Goal: Task Accomplishment & Management: Use online tool/utility

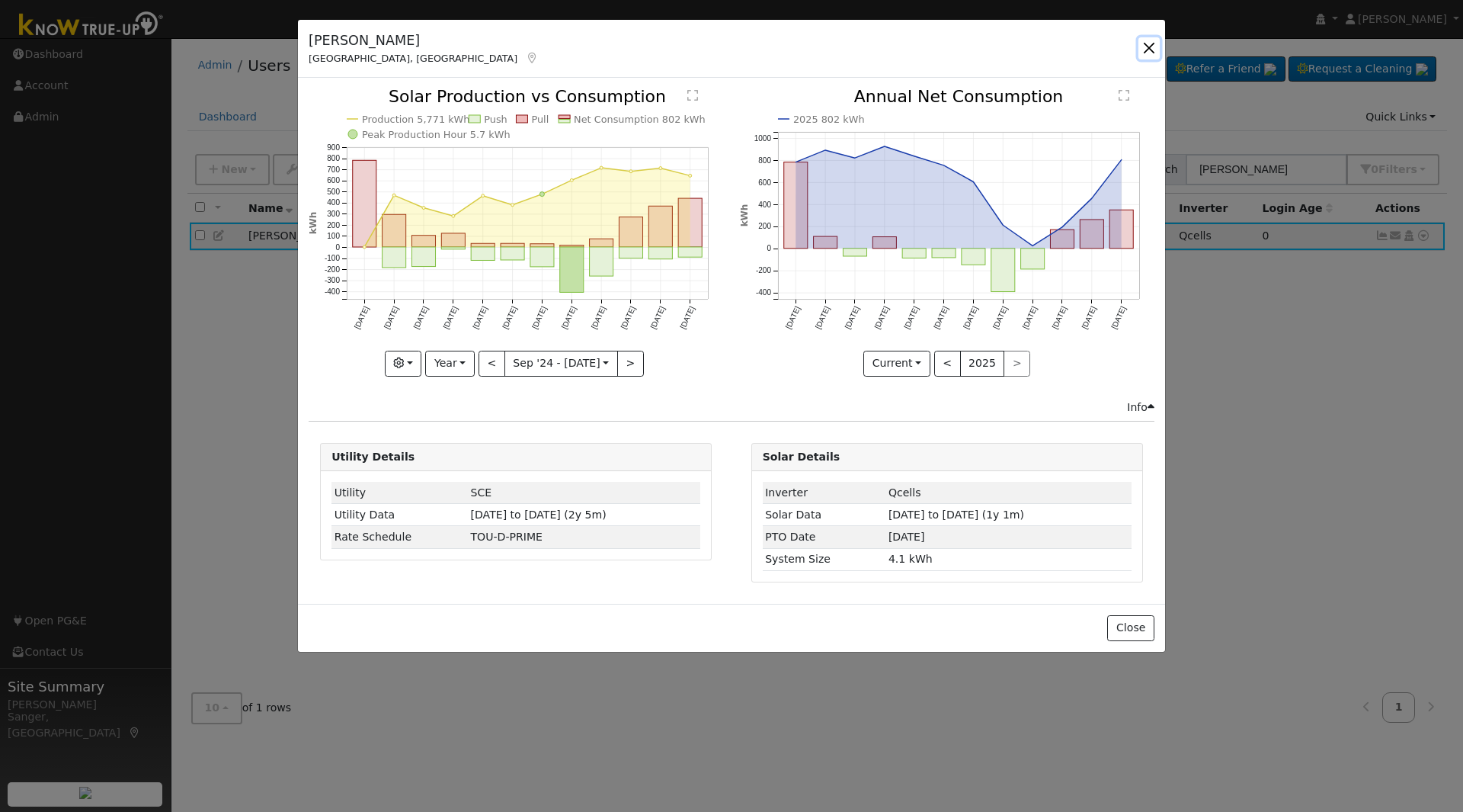
click at [1154, 48] on button "button" at bounding box center [1150, 48] width 21 height 21
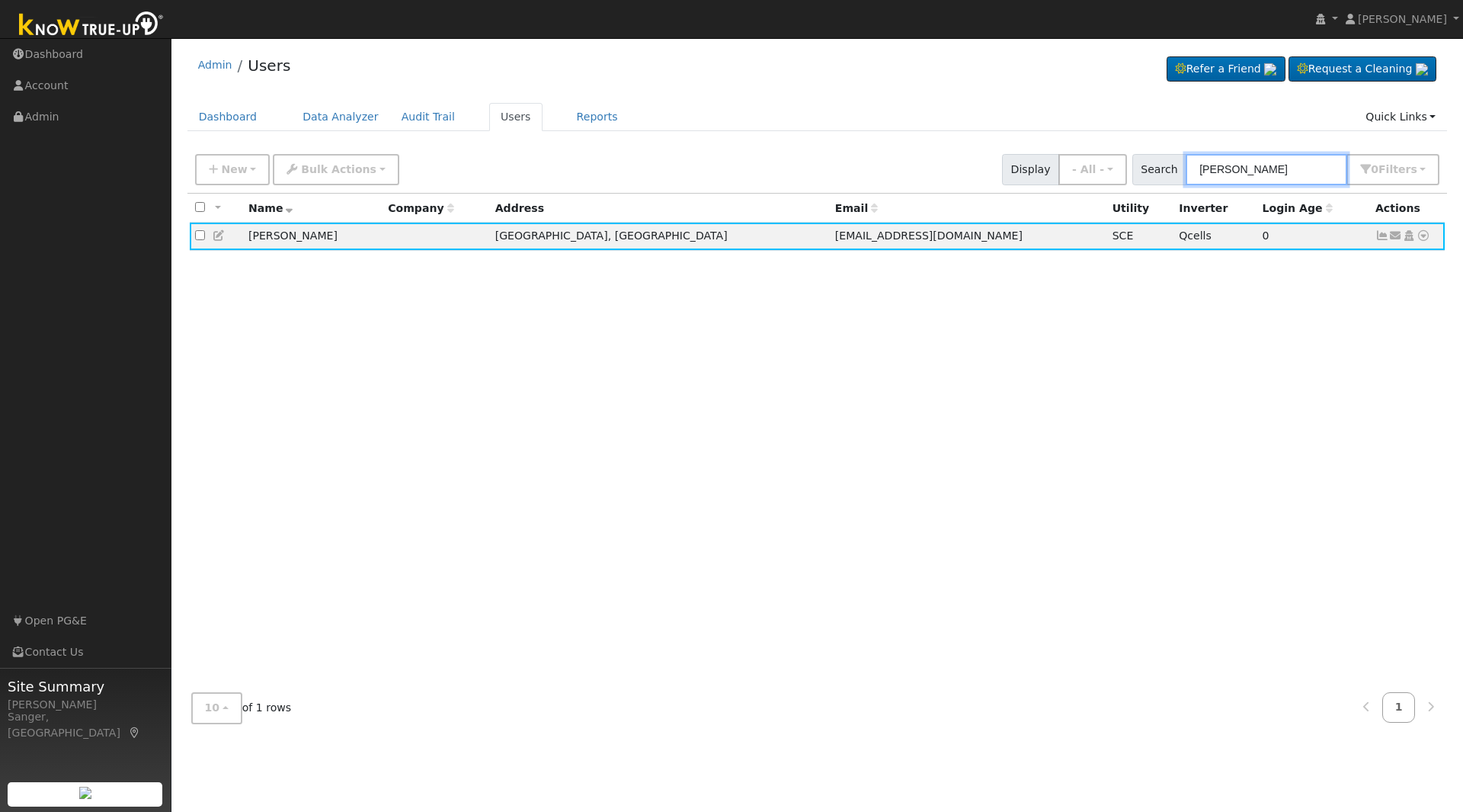
drag, startPoint x: 1311, startPoint y: 173, endPoint x: 1112, endPoint y: 191, distance: 199.8
click at [1112, 191] on div "New Add User Quick Add Quick Connect Quick Convert Lead Bulk Actions Send Email…" at bounding box center [817, 170] width 1260 height 47
paste input "Nicholas"
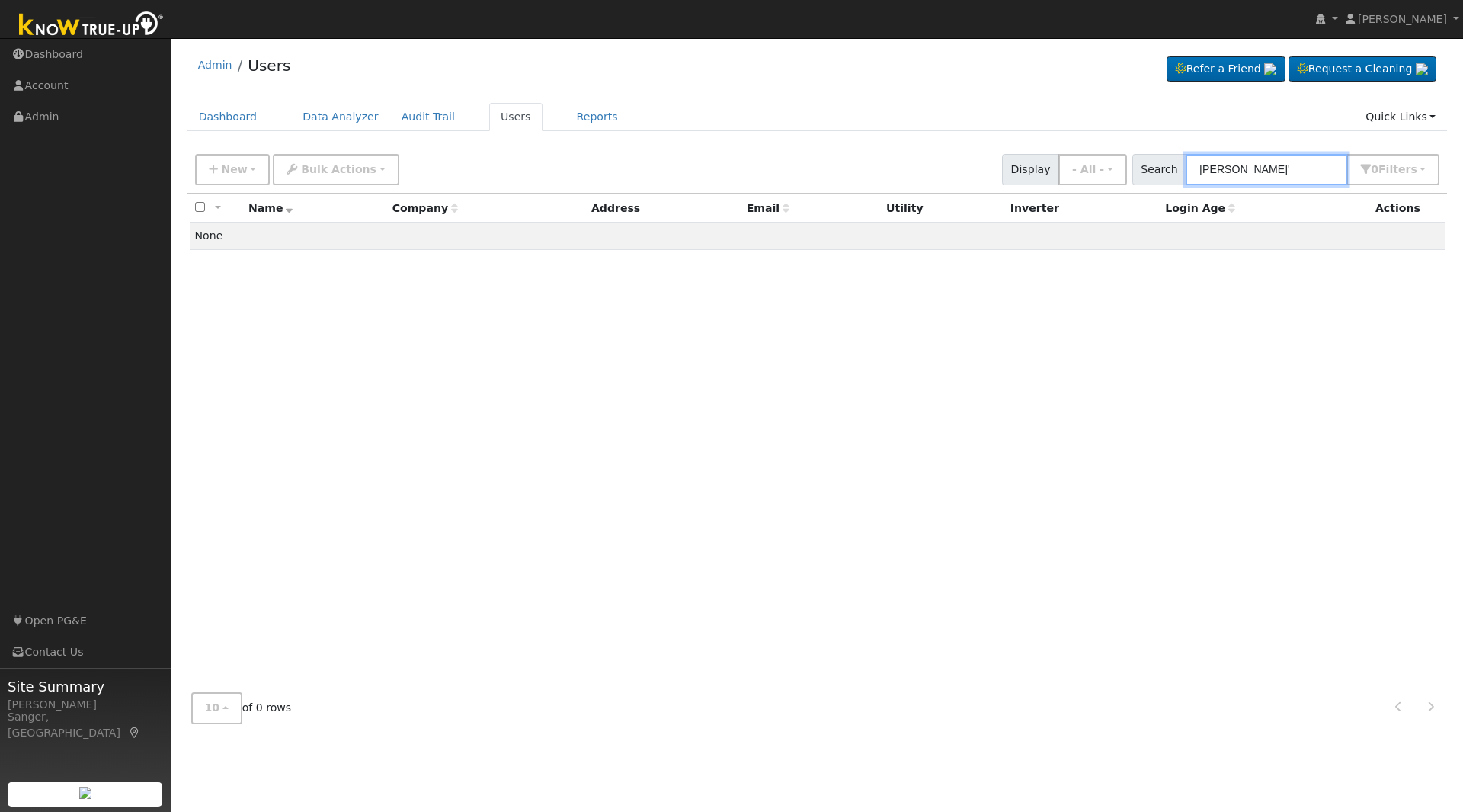
drag, startPoint x: 1239, startPoint y: 170, endPoint x: 1167, endPoint y: 174, distance: 72.1
click at [1167, 174] on div "Search glenn Nicholas' 0 Filter s My accounts Role Show - All - Show Leads Admi…" at bounding box center [1285, 170] width 308 height 31
click at [1286, 162] on input "Nicholas'" at bounding box center [1266, 170] width 162 height 31
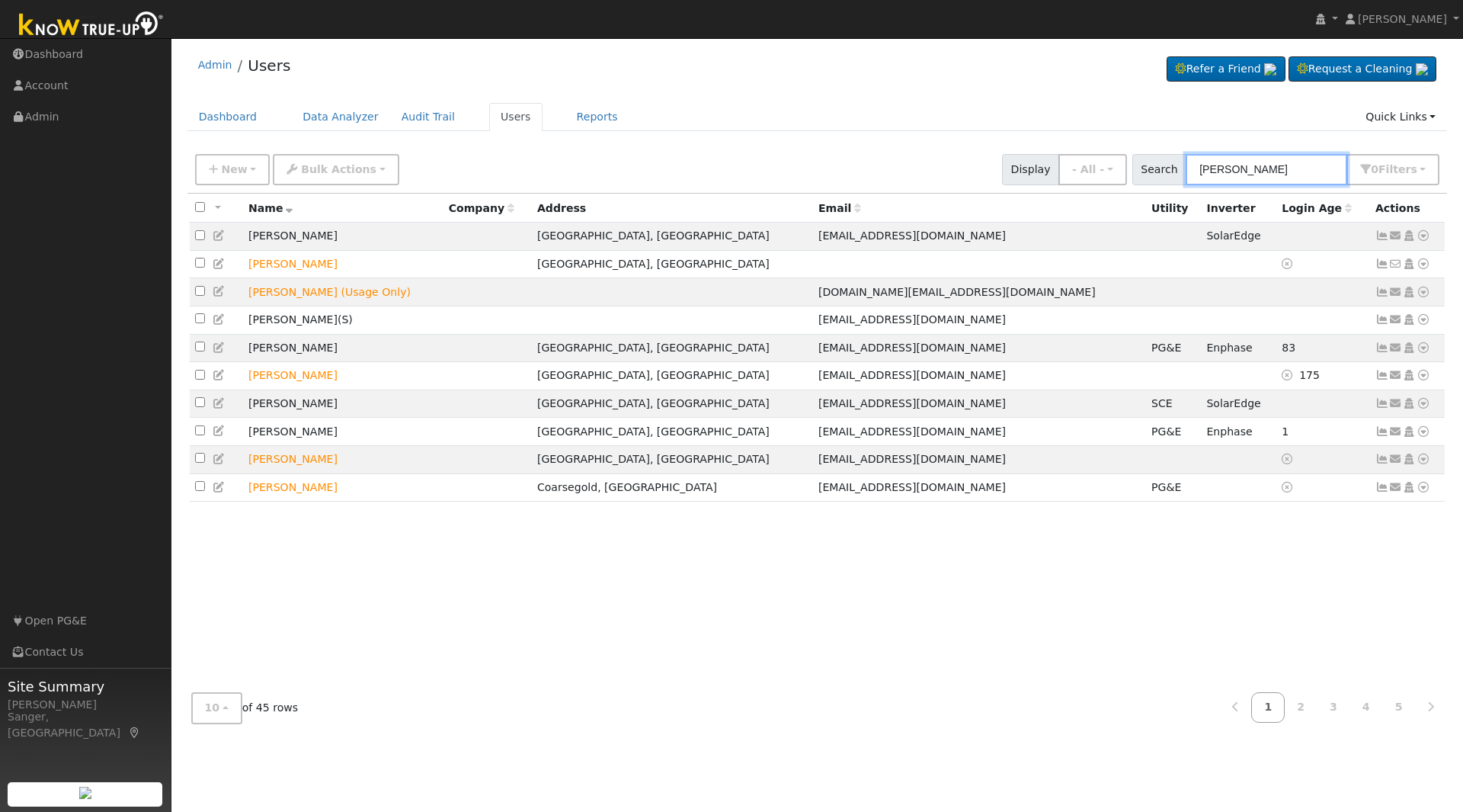
type input "glenn Nicholas"
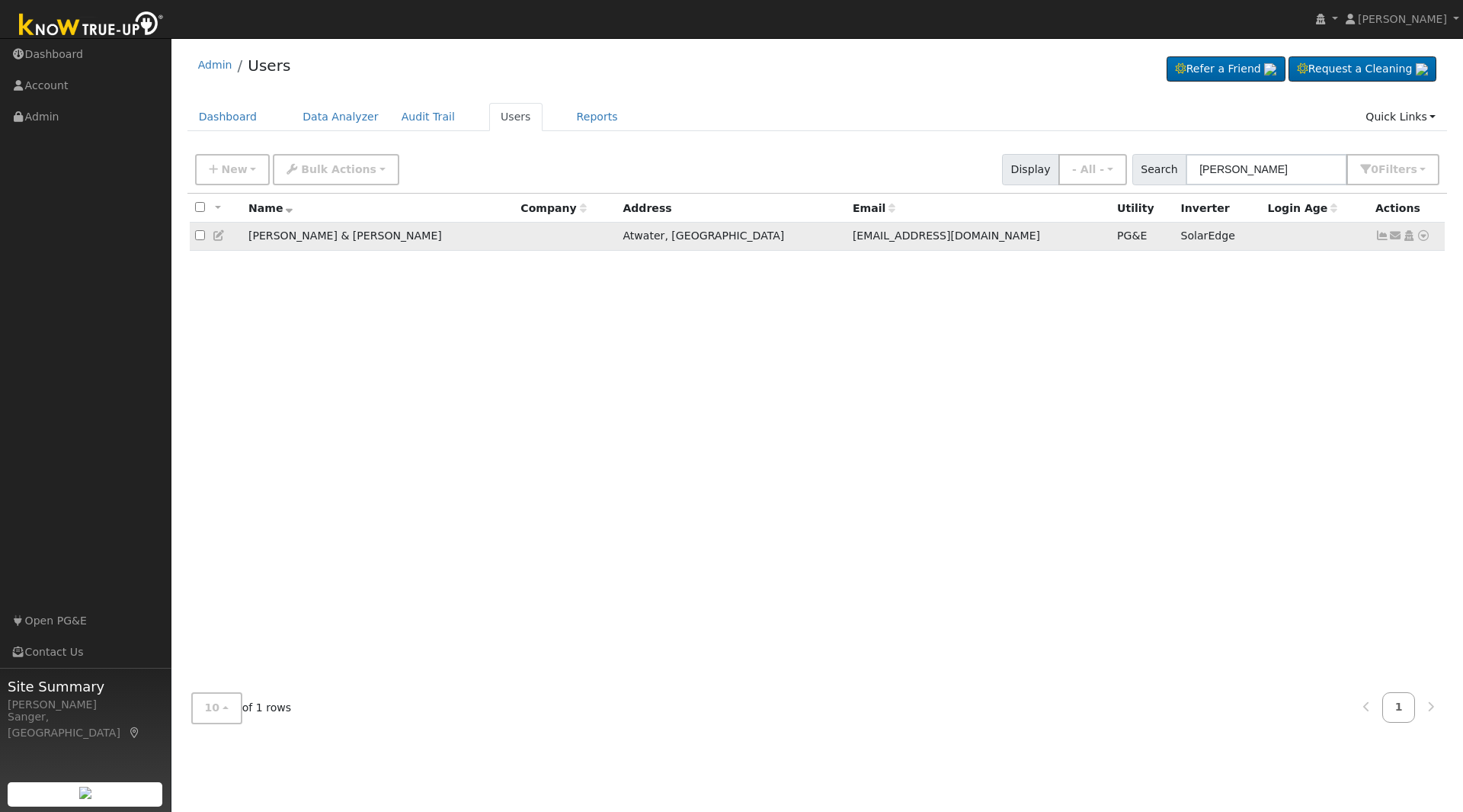
click at [1381, 240] on icon at bounding box center [1382, 235] width 14 height 11
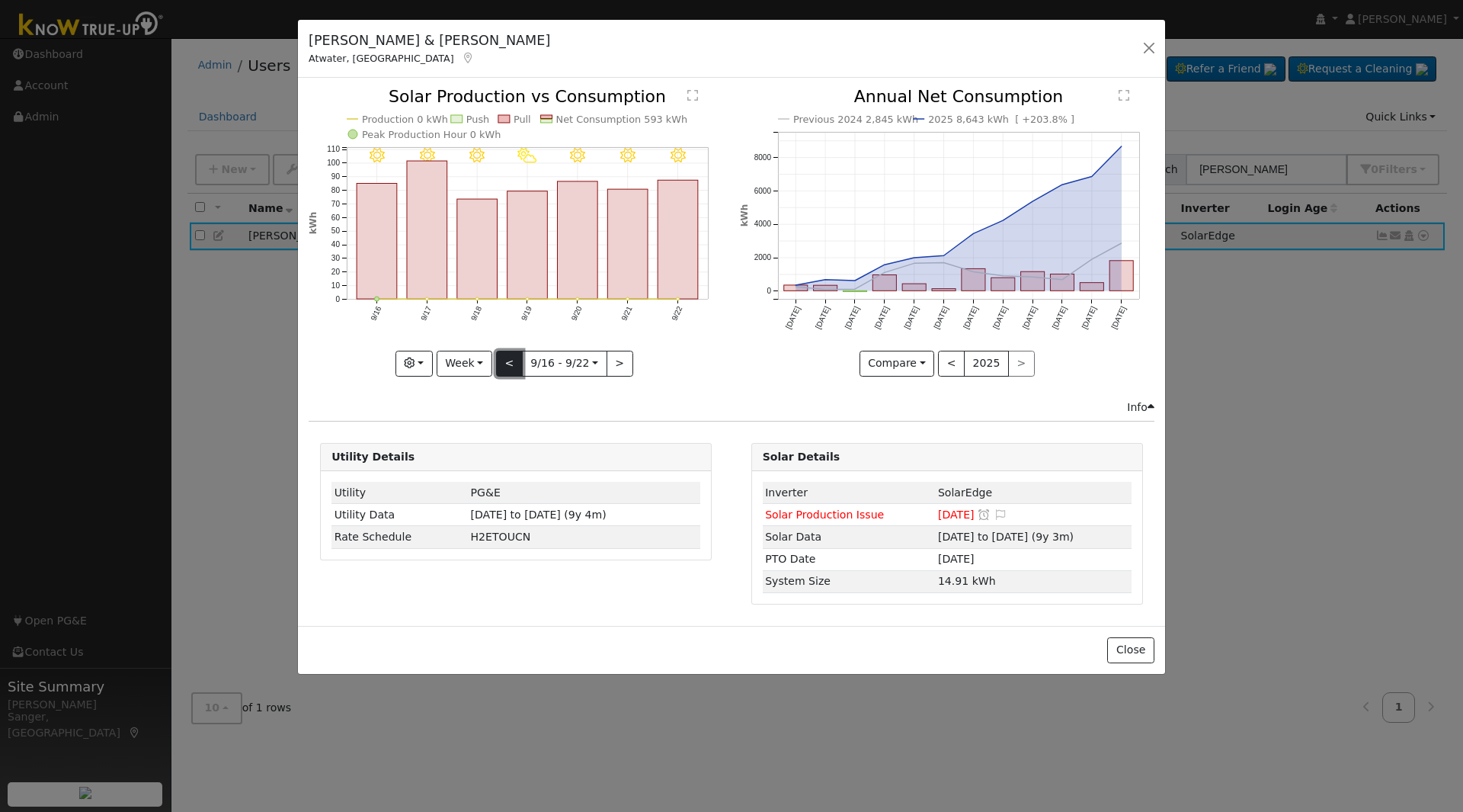
click at [500, 371] on button "<" at bounding box center [508, 363] width 26 height 26
click at [500, 371] on div "9/08 - Clear 9/07 - Clear 9/06 - Clear 9/05 - Clear 9/04 - Clear 9/03 - Clear 9…" at bounding box center [515, 232] width 414 height 287
click at [500, 371] on button "<" at bounding box center [508, 363] width 26 height 26
click at [504, 364] on div "9/01 - Clear 8/31 - Clear 8/30 - Clear 8/29 - Clear 8/28 - Clear 8/27 - Clear 8…" at bounding box center [515, 232] width 414 height 287
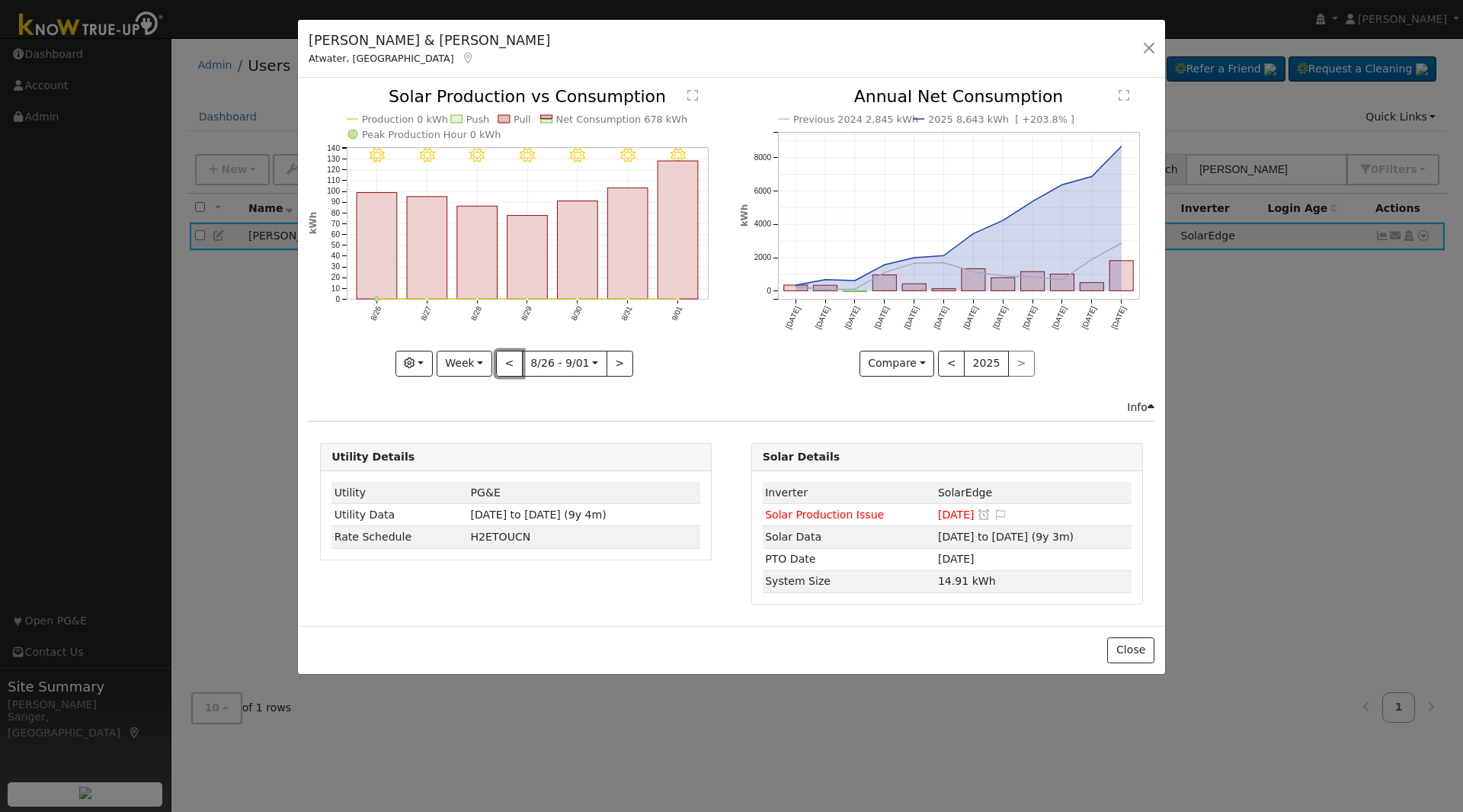
click at [504, 364] on button "<" at bounding box center [508, 363] width 26 height 26
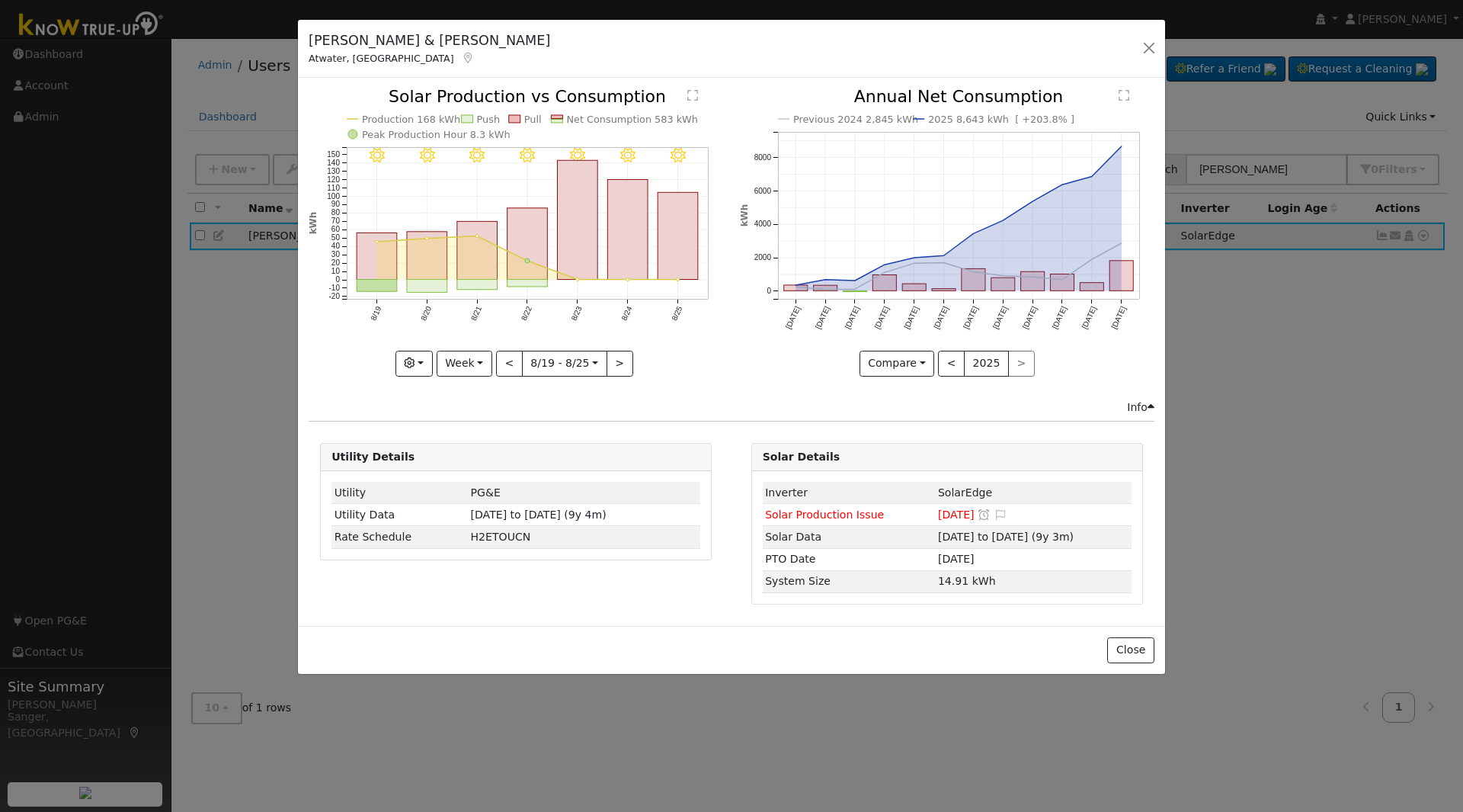
click at [504, 363] on div at bounding box center [515, 232] width 414 height 287
click at [504, 363] on button "<" at bounding box center [508, 363] width 26 height 26
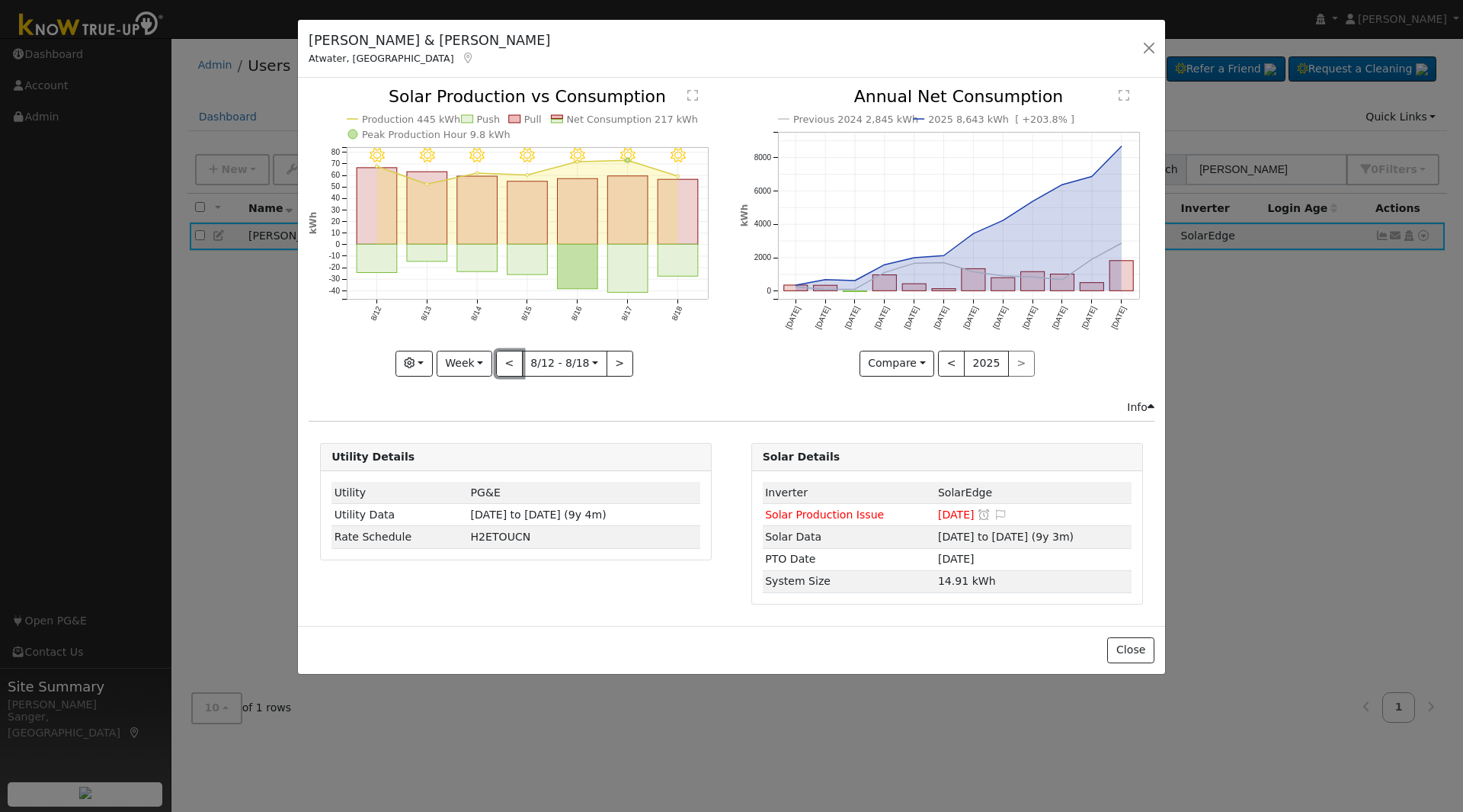
click at [504, 363] on button "<" at bounding box center [508, 363] width 26 height 26
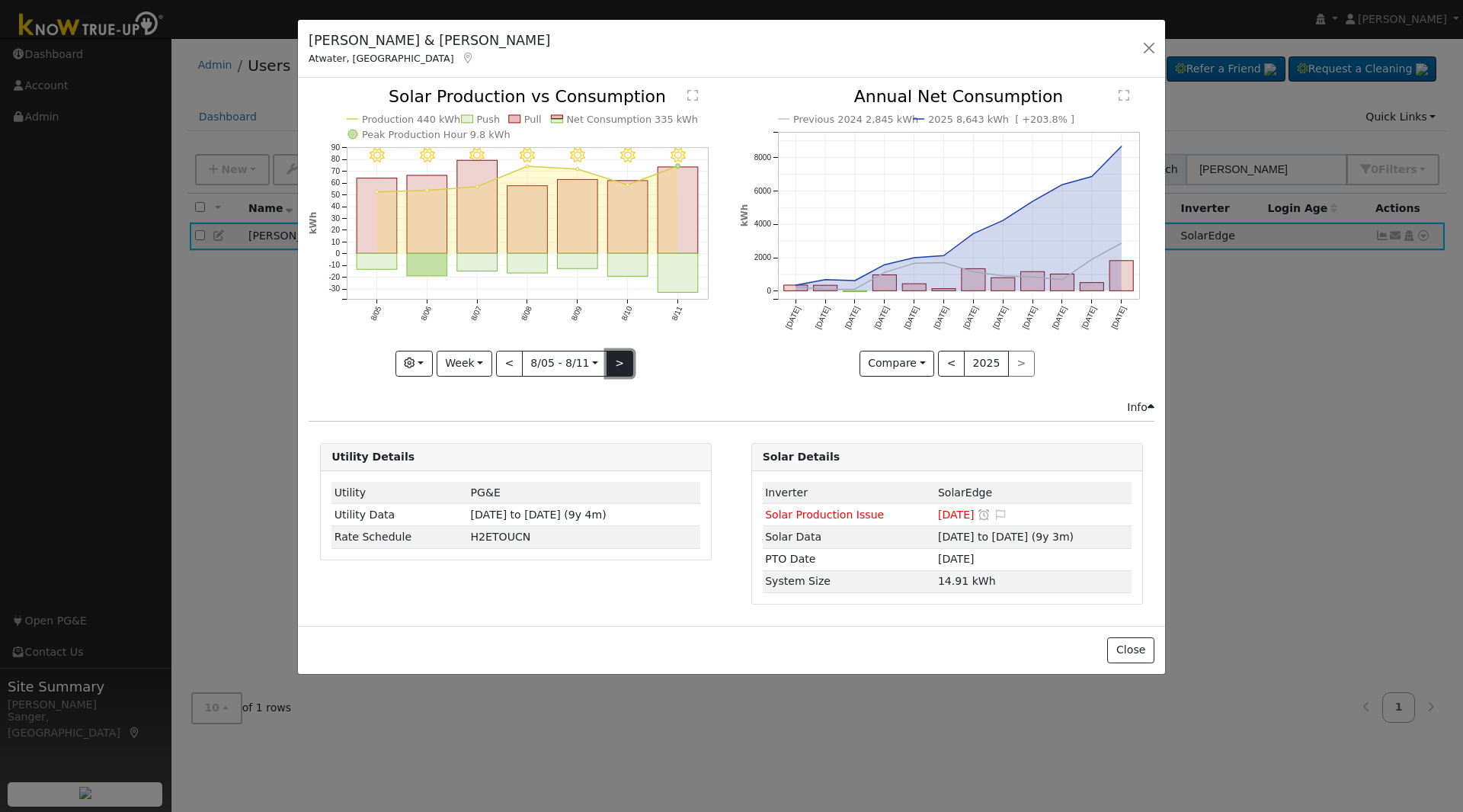
click at [617, 356] on button ">" at bounding box center [619, 363] width 26 height 26
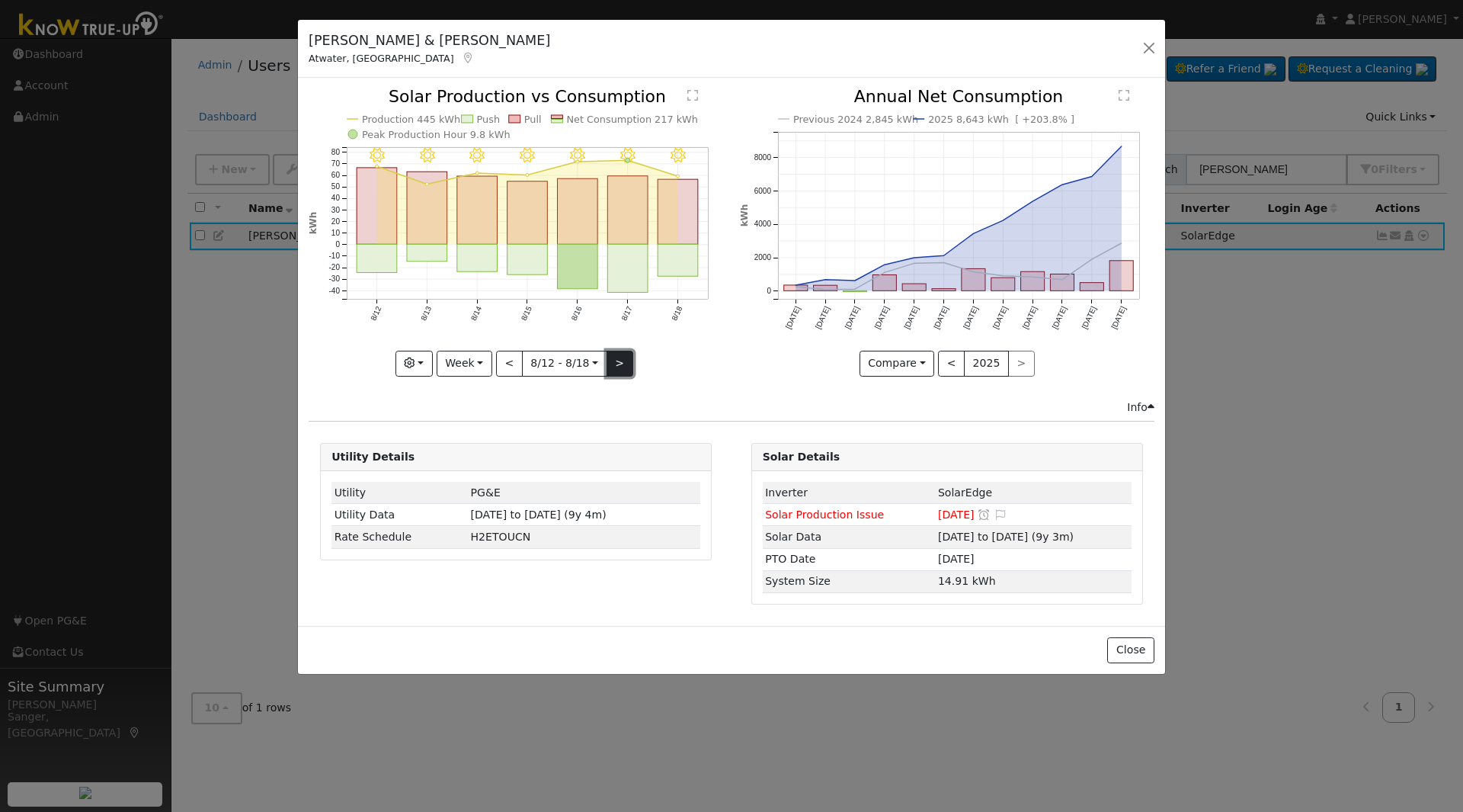
click at [617, 356] on button ">" at bounding box center [619, 363] width 26 height 26
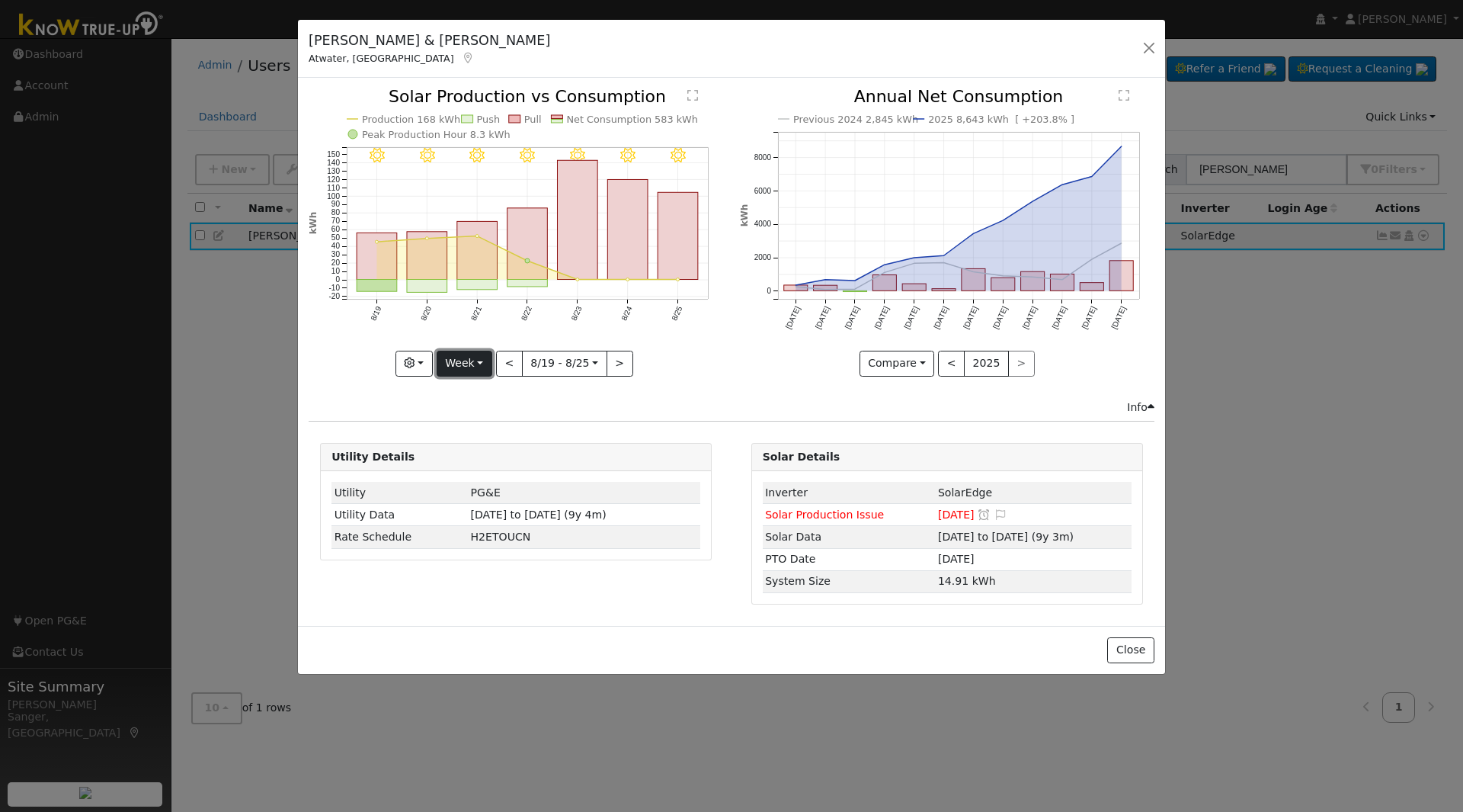
click at [463, 368] on button "Week" at bounding box center [464, 363] width 55 height 26
click at [481, 441] on link "Month" at bounding box center [490, 438] width 106 height 21
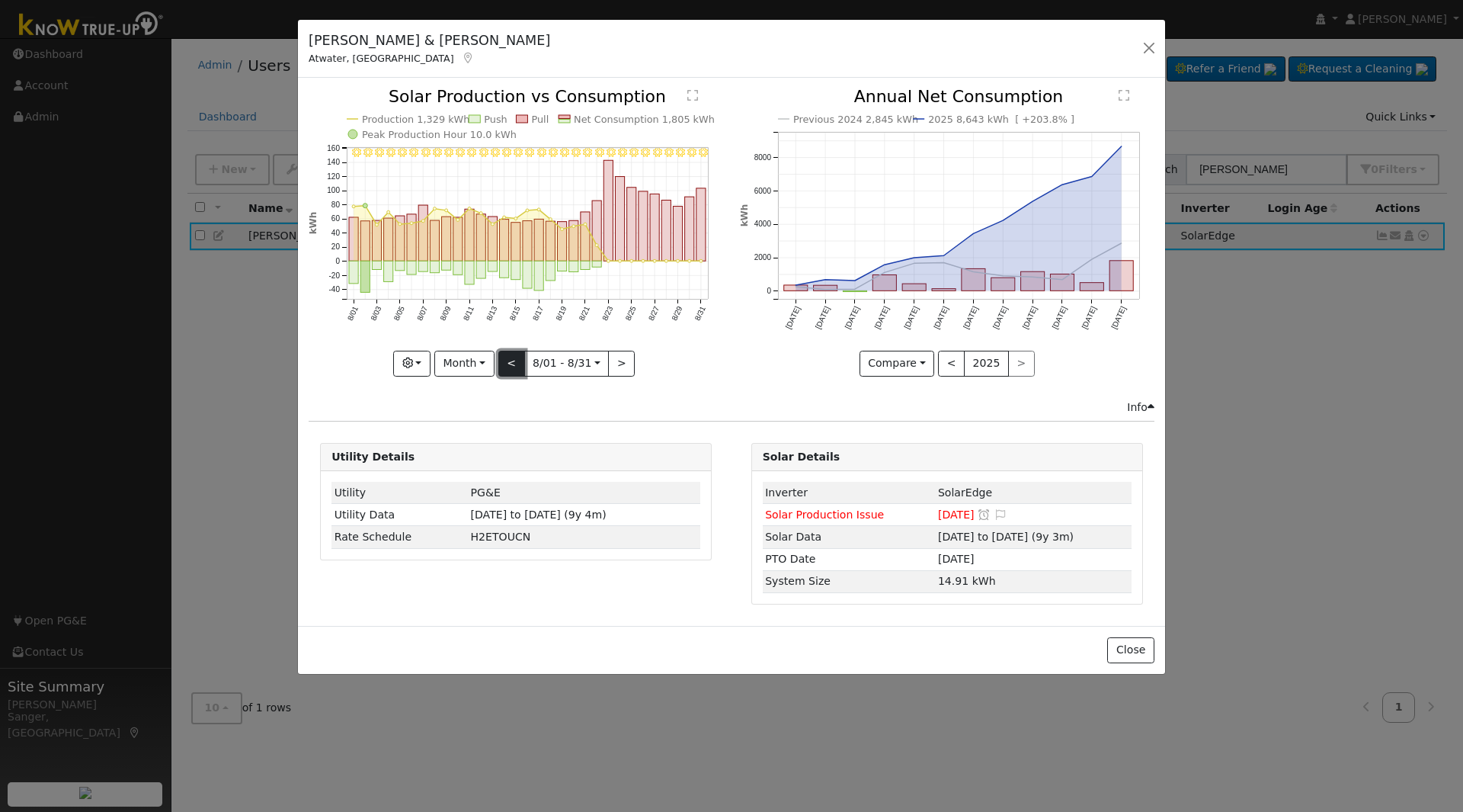
click at [513, 363] on button "<" at bounding box center [511, 363] width 26 height 26
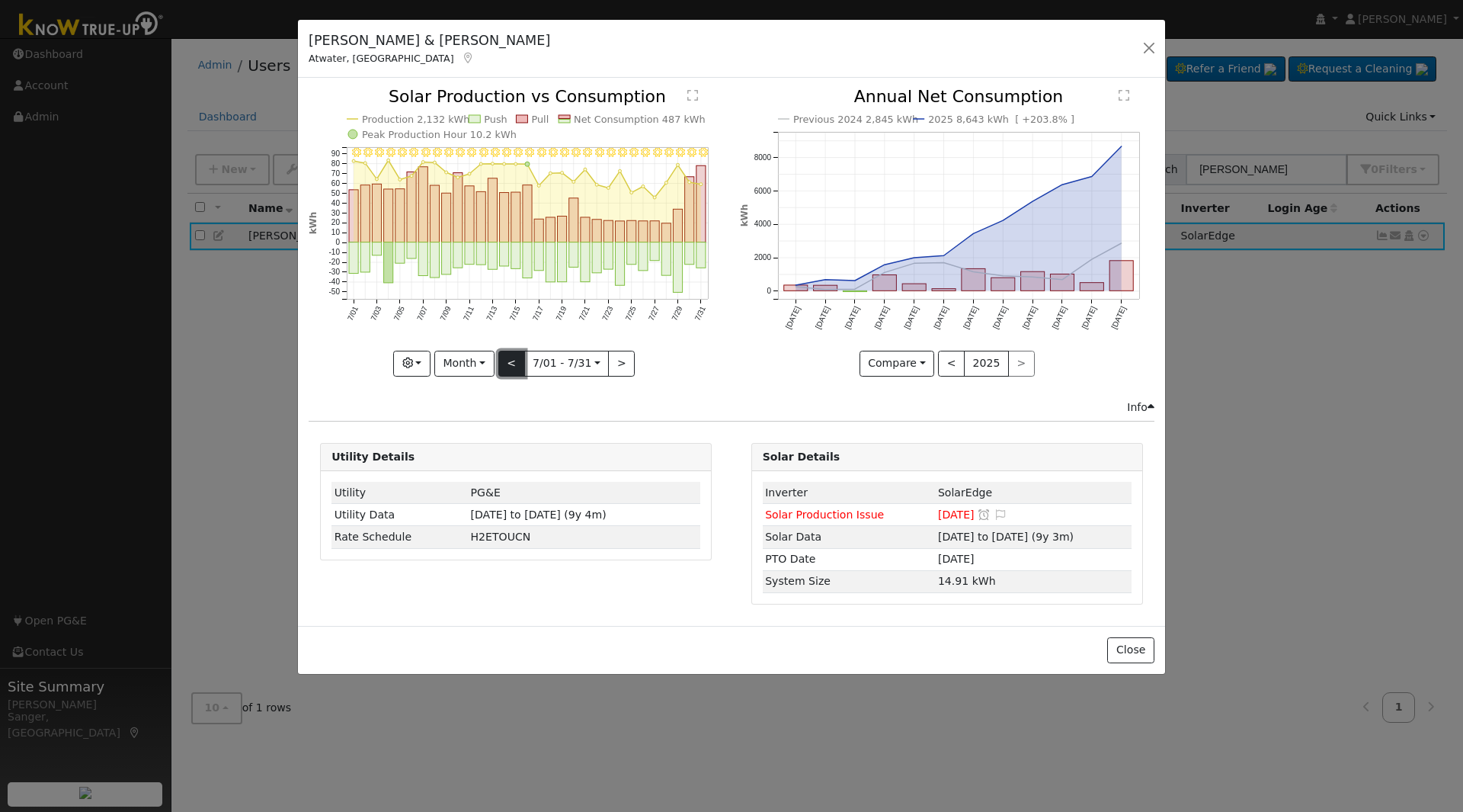
click at [513, 363] on button "<" at bounding box center [511, 363] width 26 height 26
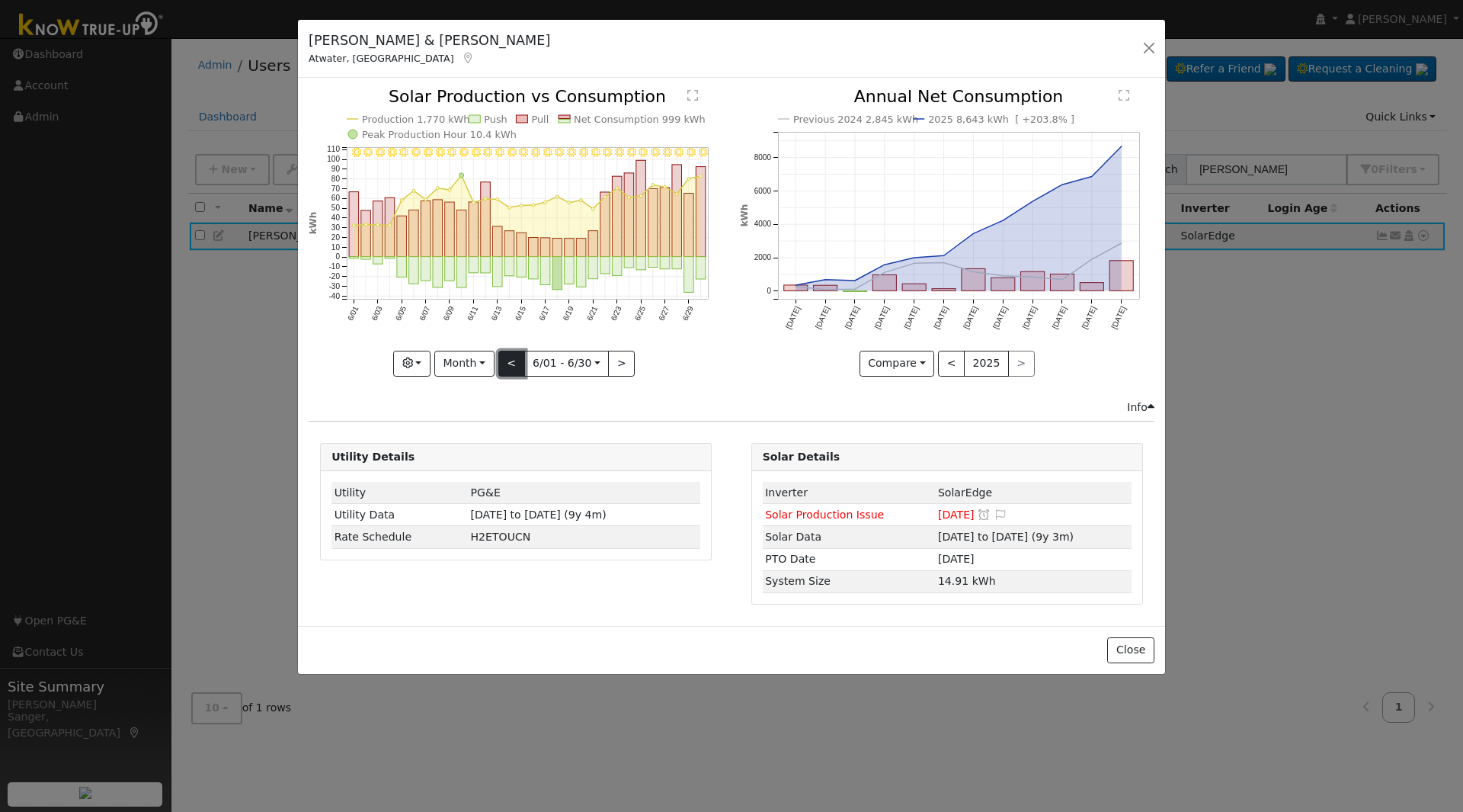
click at [513, 363] on button "<" at bounding box center [511, 363] width 26 height 26
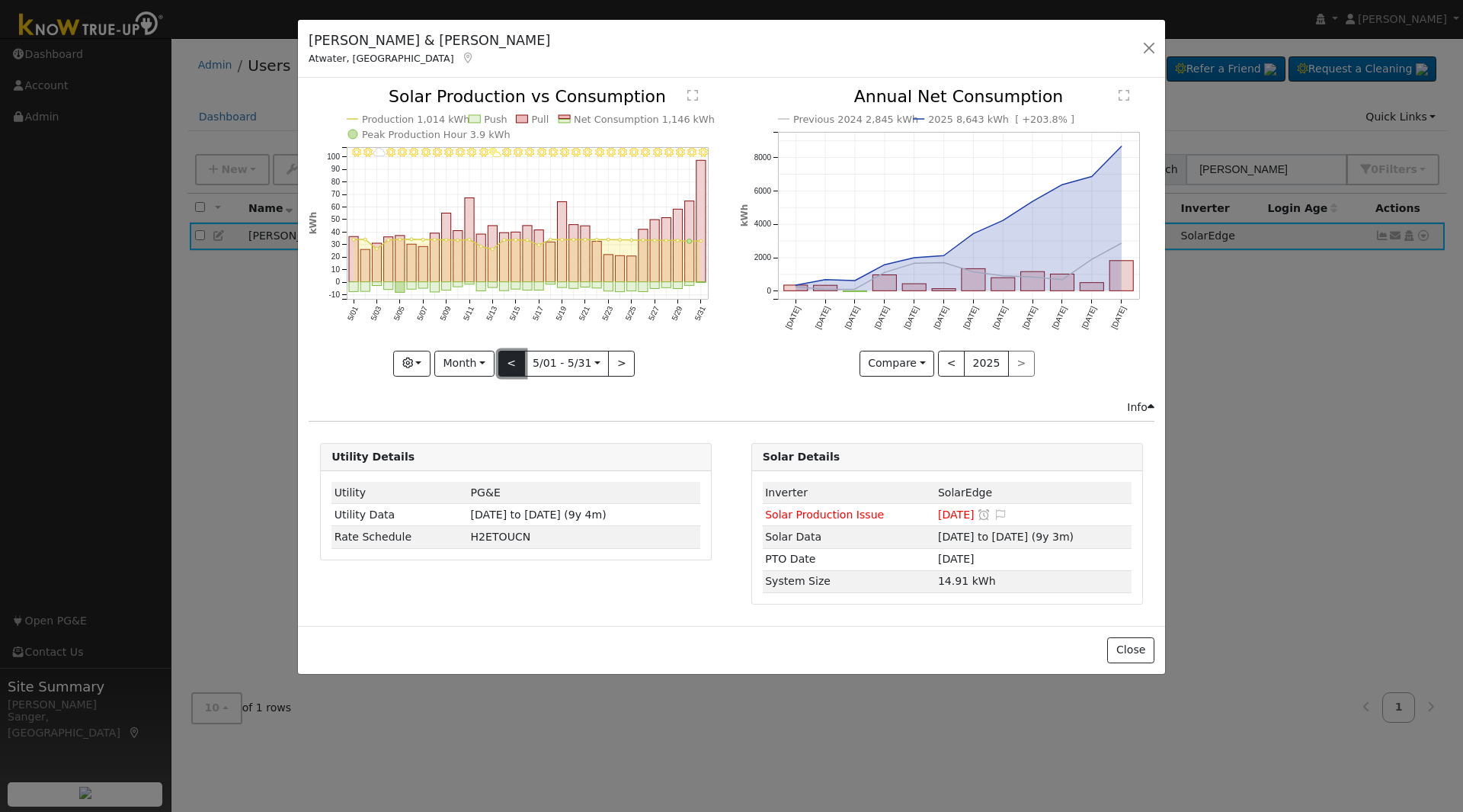
click at [513, 363] on button "<" at bounding box center [511, 363] width 26 height 26
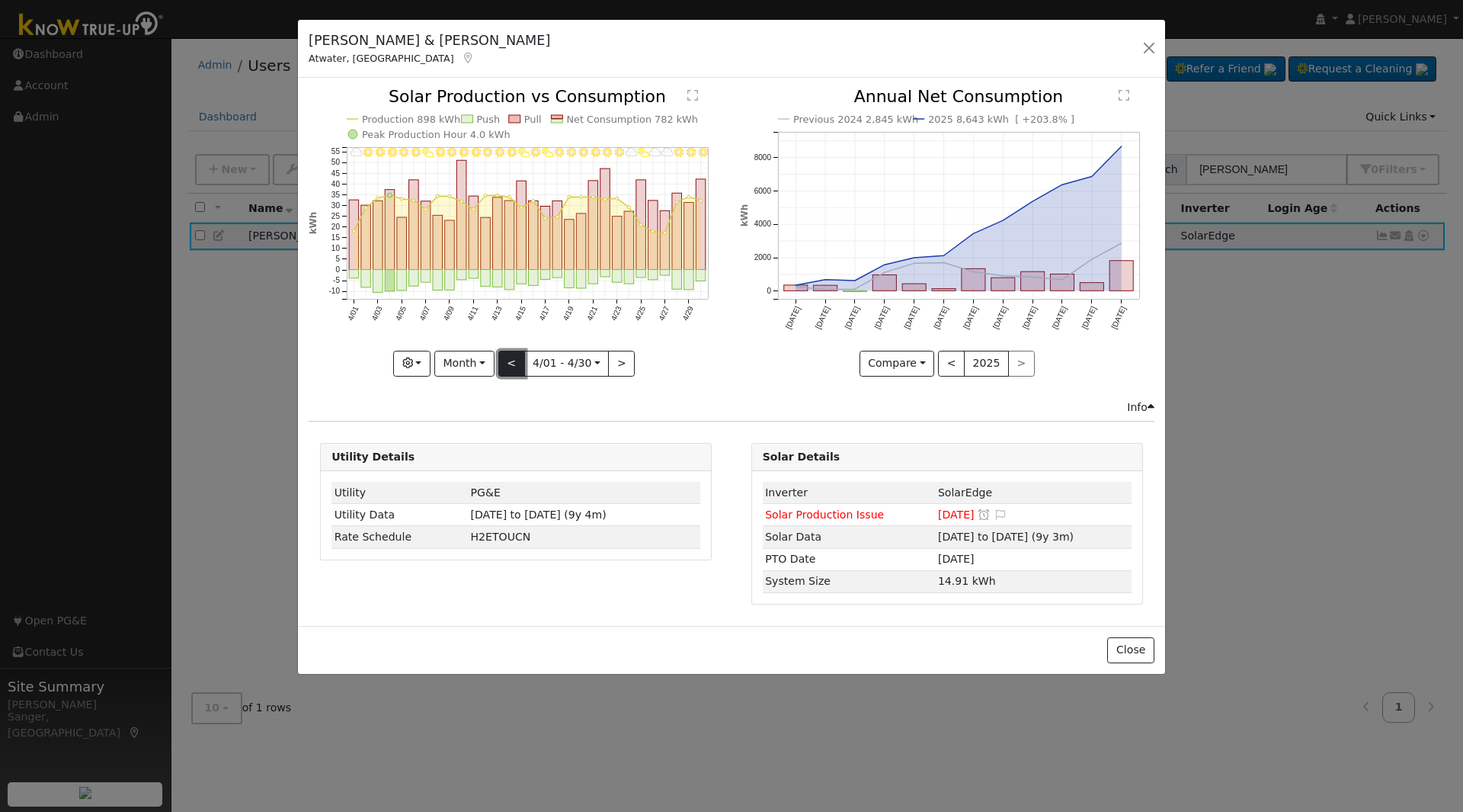
click at [513, 363] on button "<" at bounding box center [511, 363] width 26 height 26
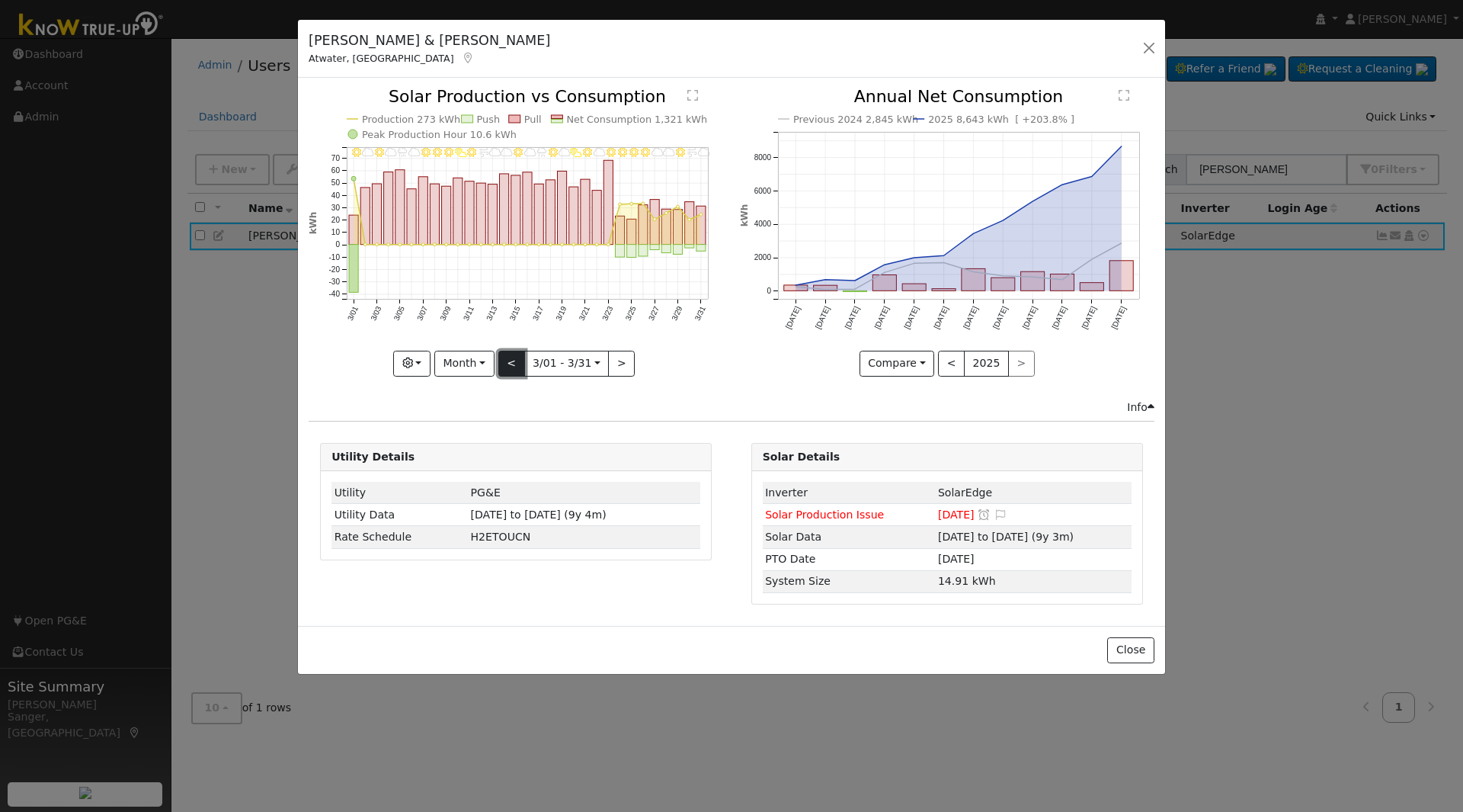
click at [513, 363] on button "<" at bounding box center [511, 363] width 26 height 26
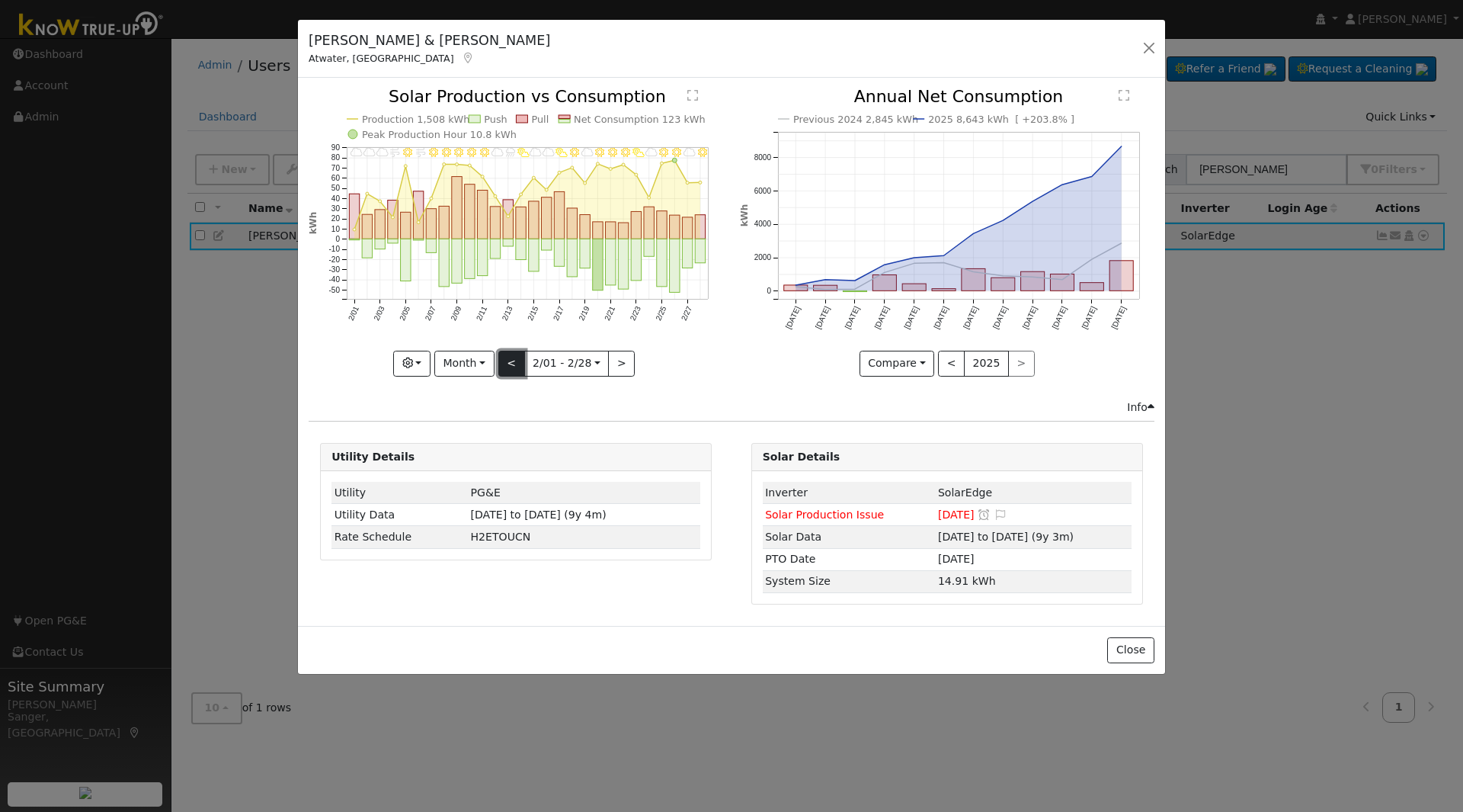
click at [513, 363] on button "<" at bounding box center [511, 363] width 26 height 26
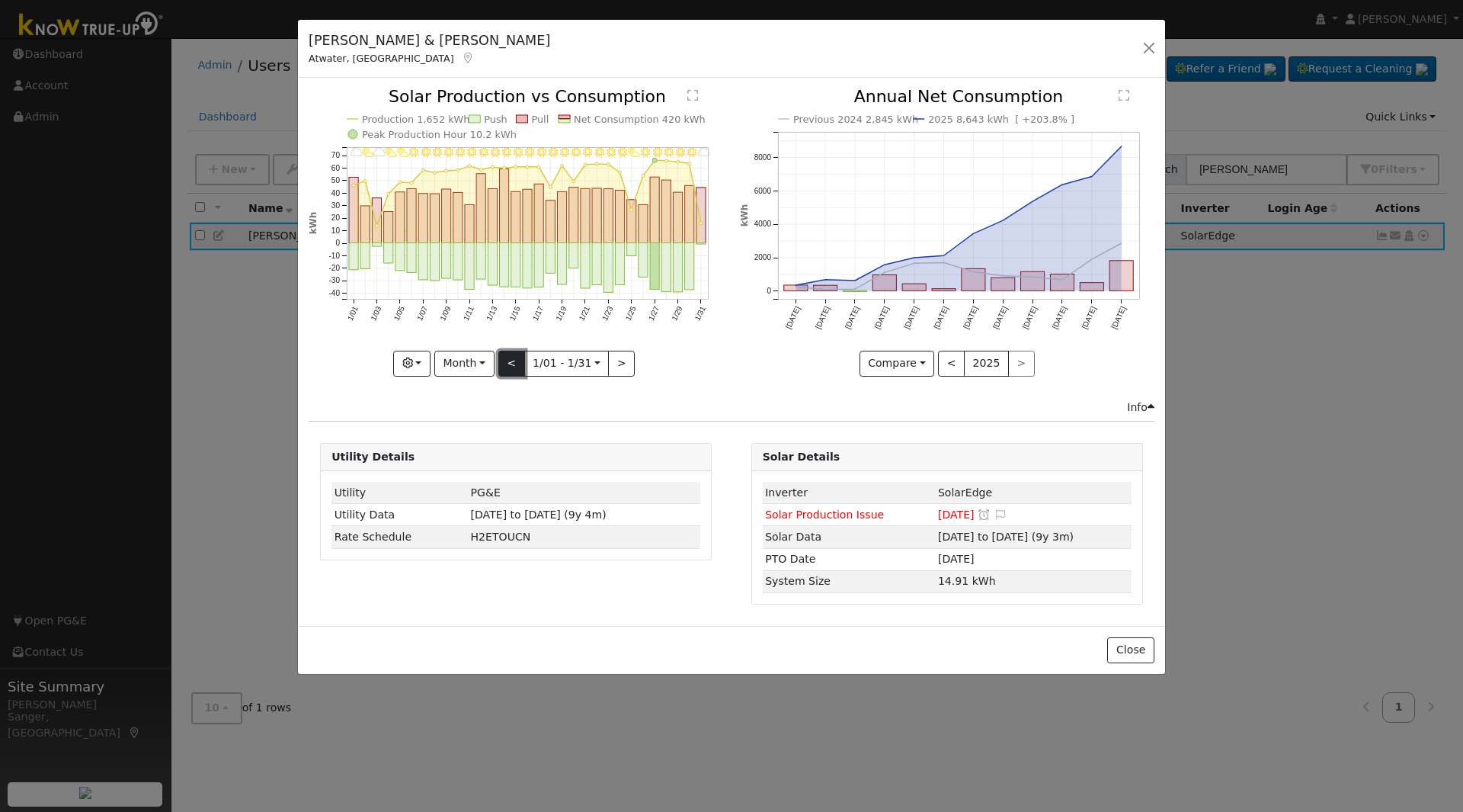
click at [513, 363] on button "<" at bounding box center [511, 363] width 26 height 26
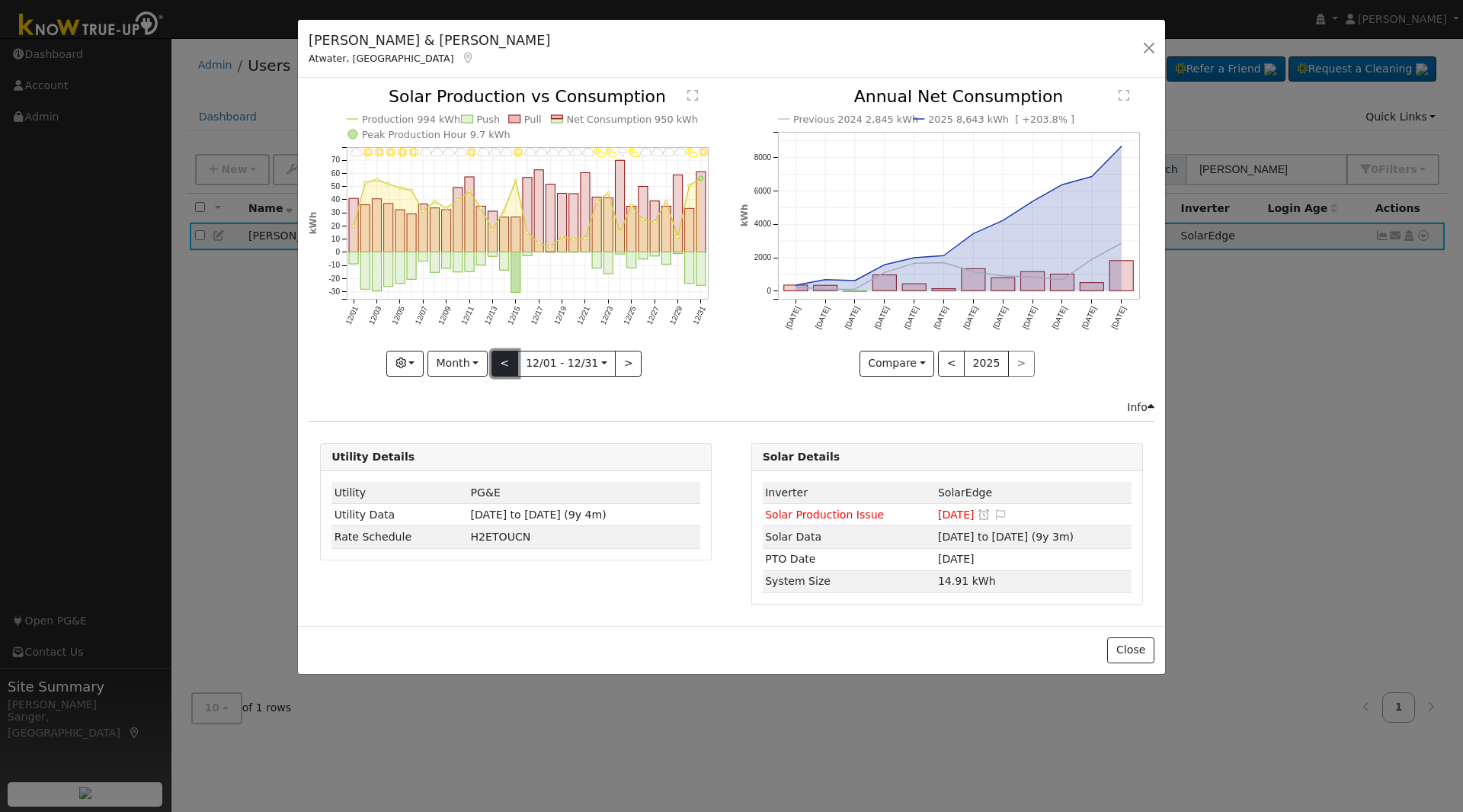
click at [513, 363] on button "<" at bounding box center [504, 363] width 26 height 26
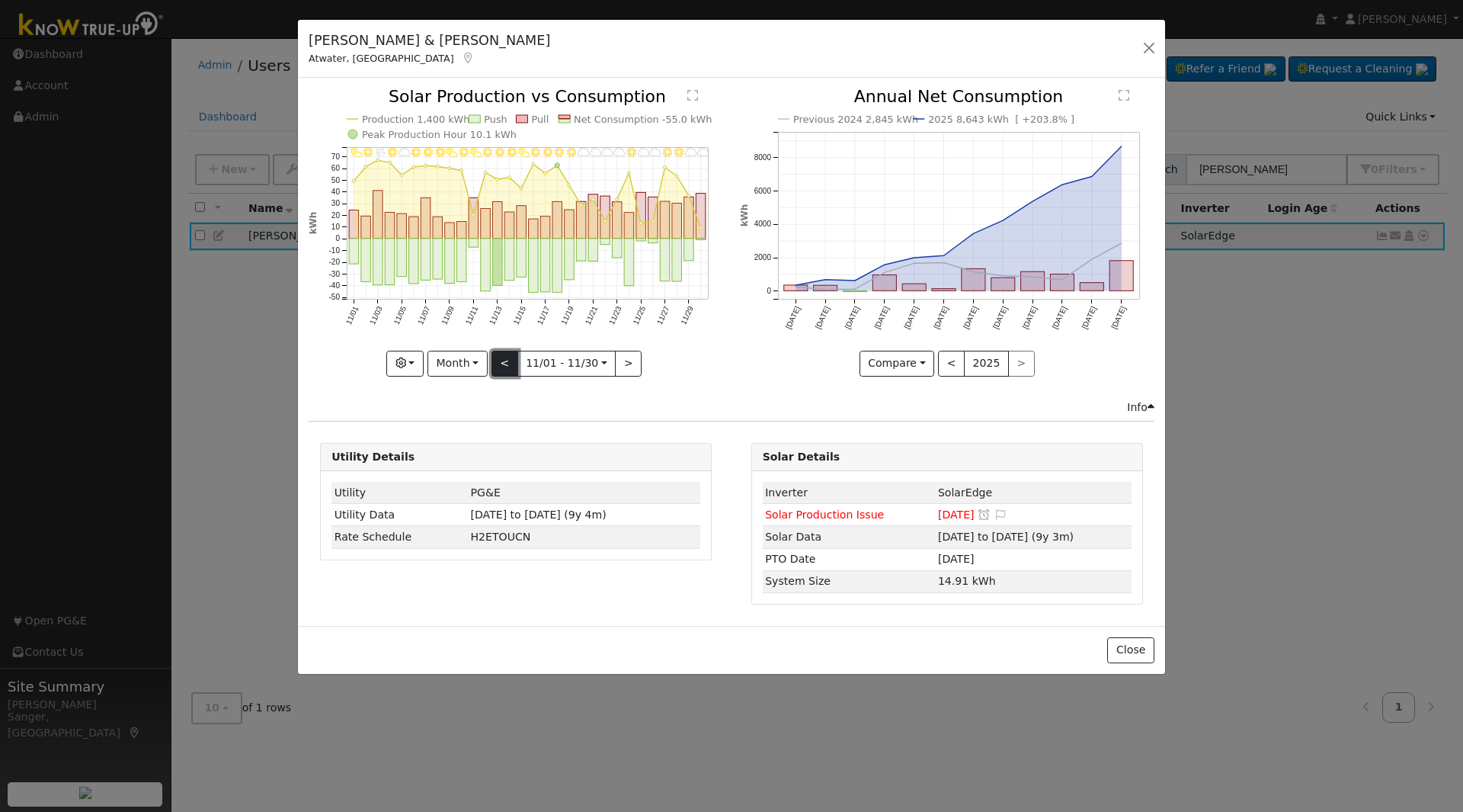
click at [513, 363] on button "<" at bounding box center [504, 363] width 26 height 26
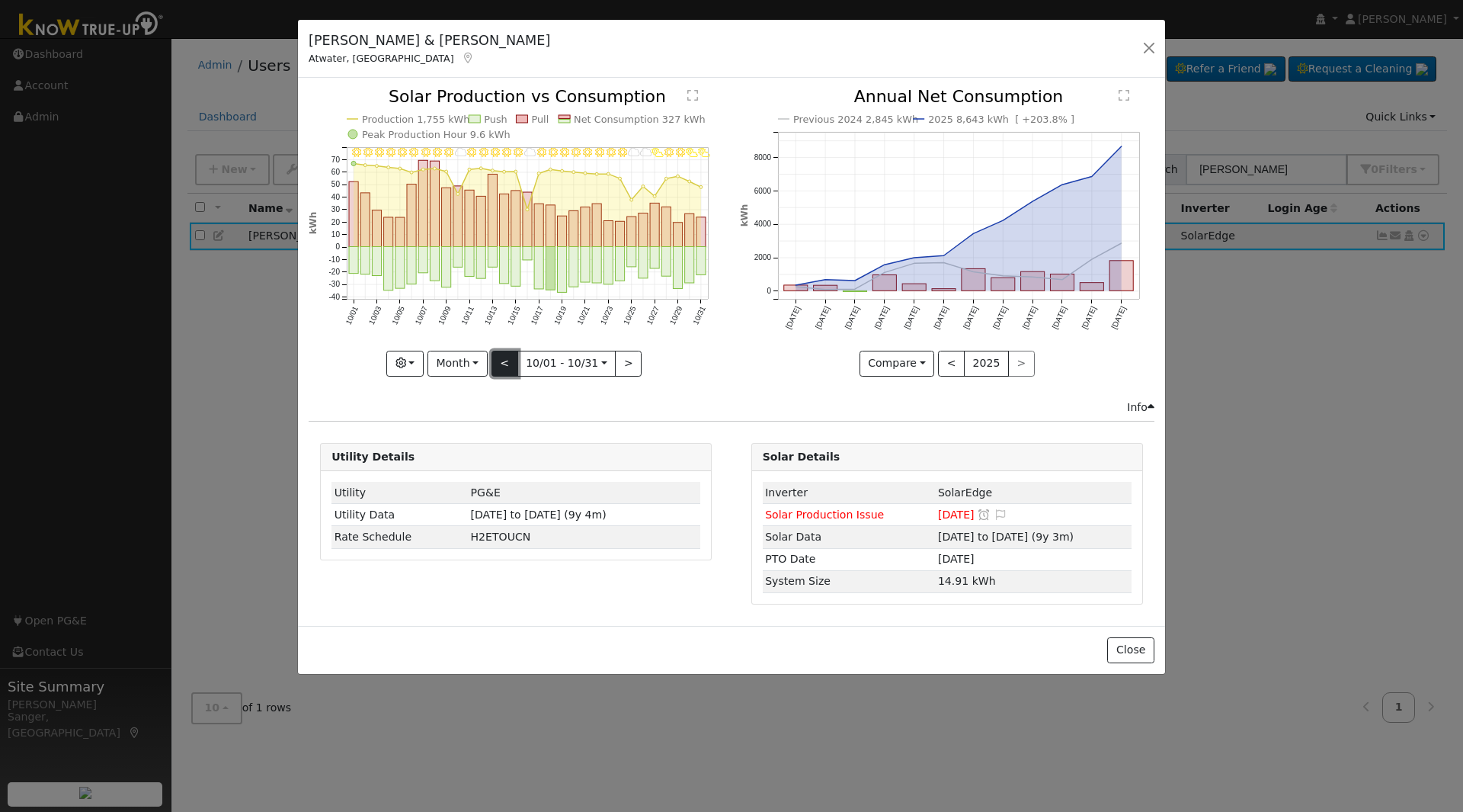
click at [513, 363] on button "<" at bounding box center [504, 363] width 26 height 26
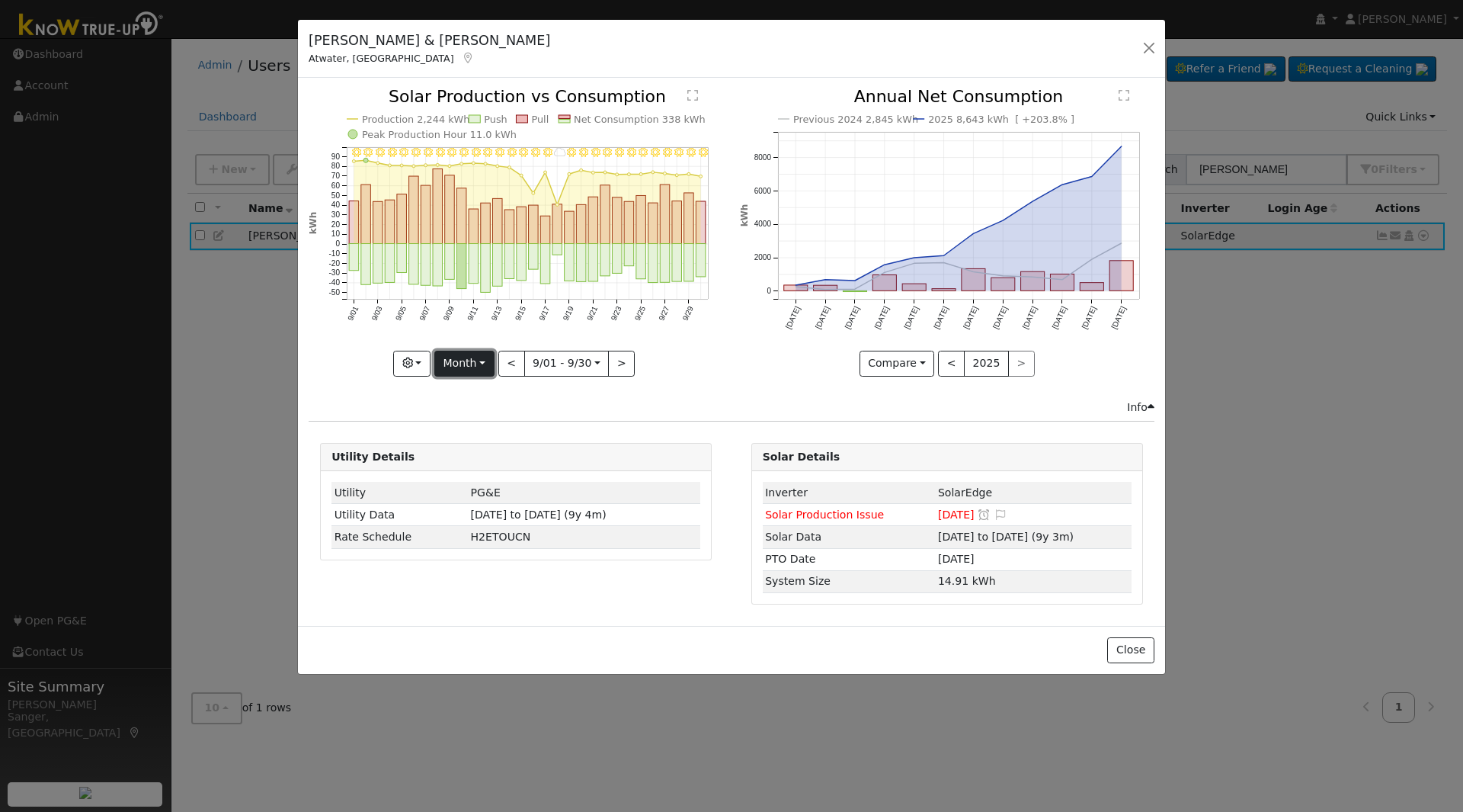
click at [459, 361] on button "Month" at bounding box center [465, 363] width 60 height 26
click at [481, 459] on link "Year" at bounding box center [488, 459] width 106 height 21
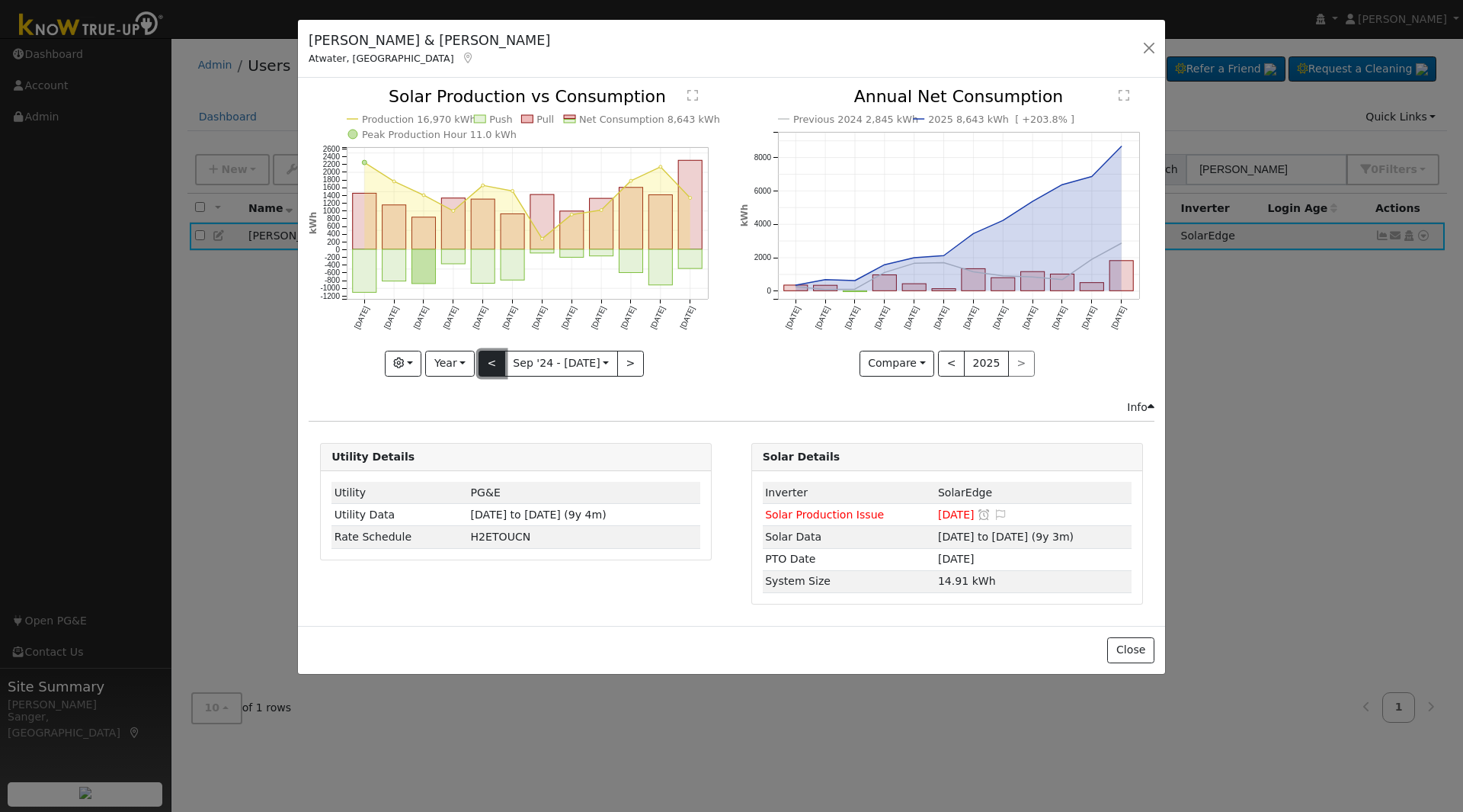
click at [483, 365] on button "<" at bounding box center [491, 363] width 26 height 26
type input "[DATE]"
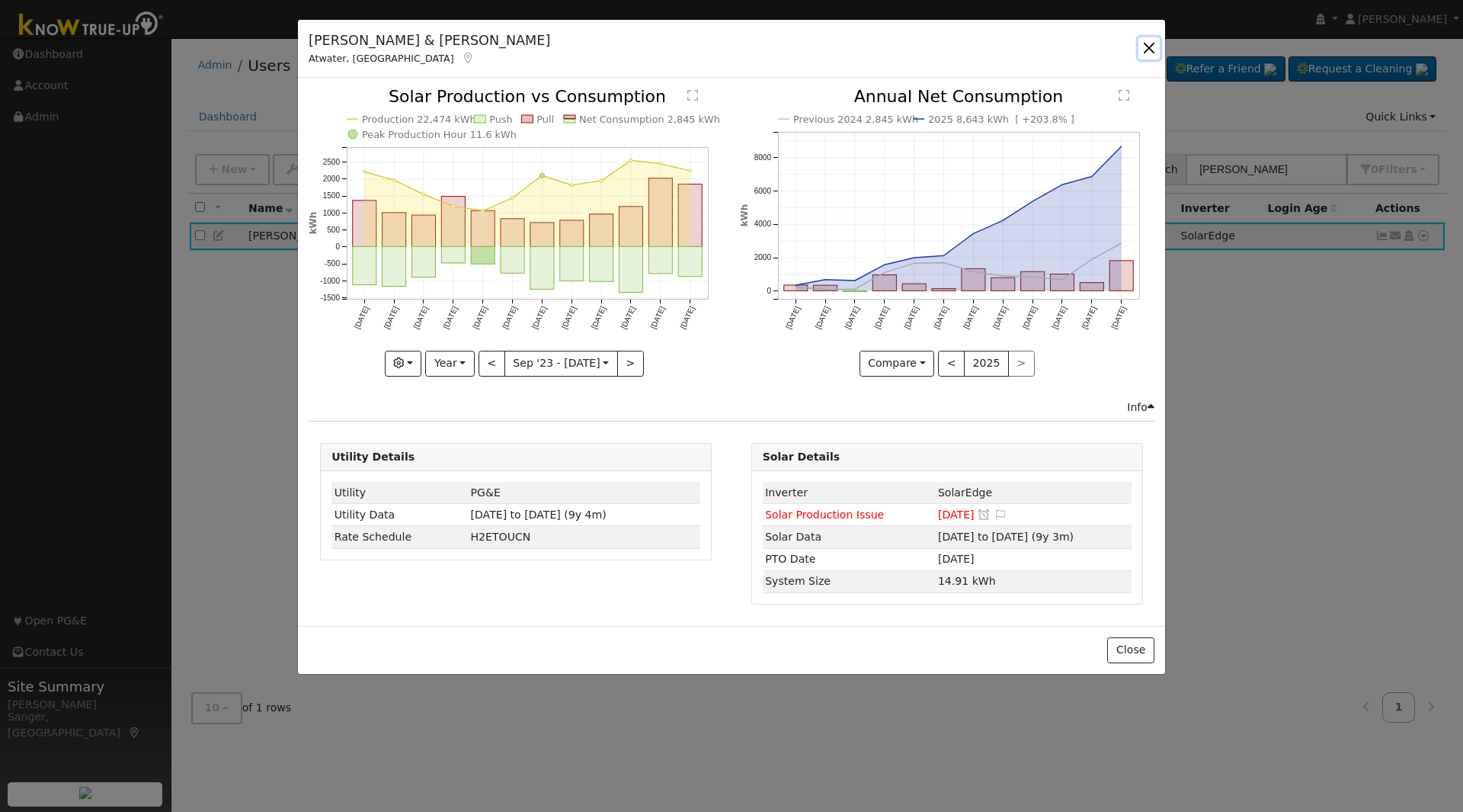
click at [1145, 49] on button "button" at bounding box center [1150, 48] width 21 height 21
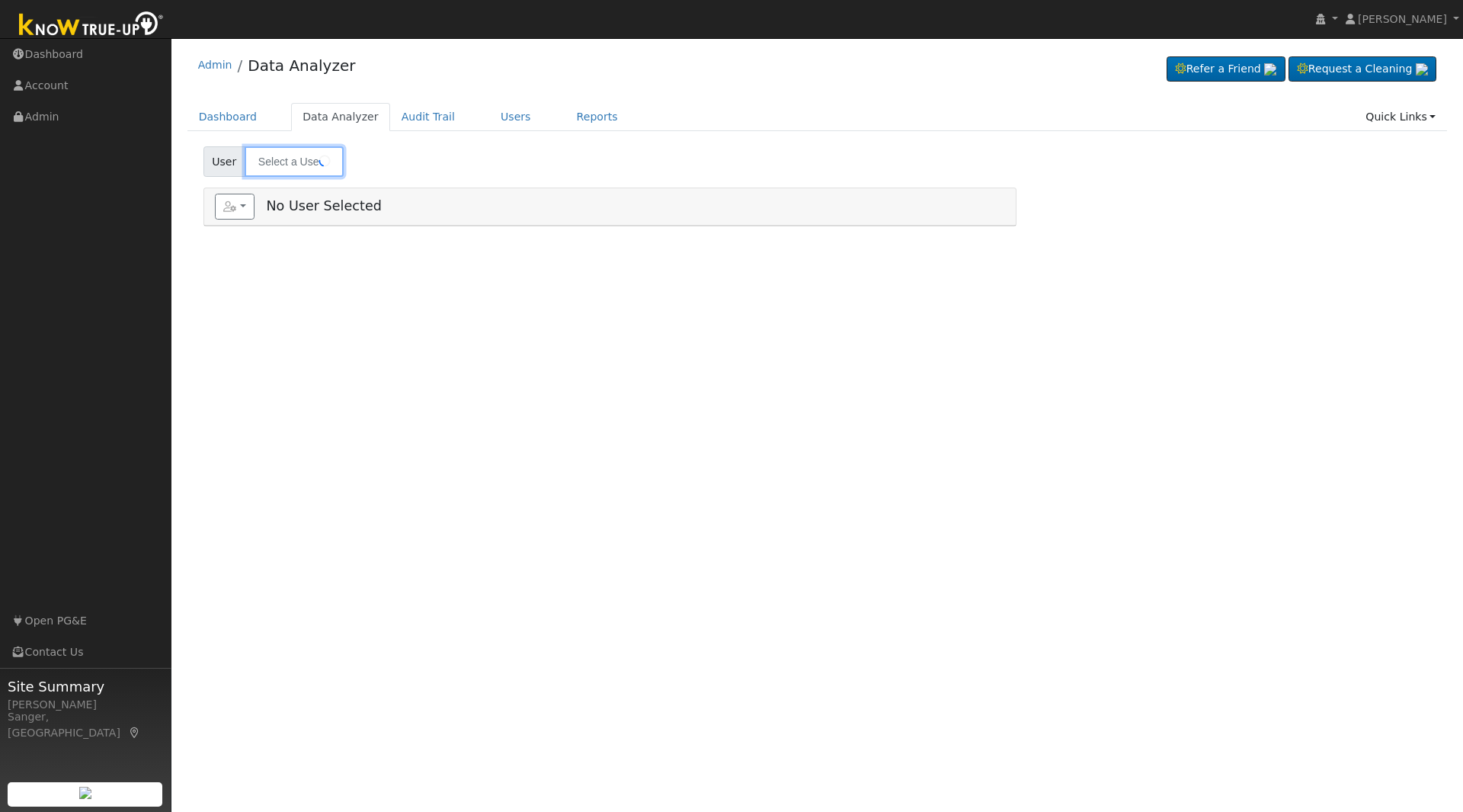
type input "[PERSON_NAME]"
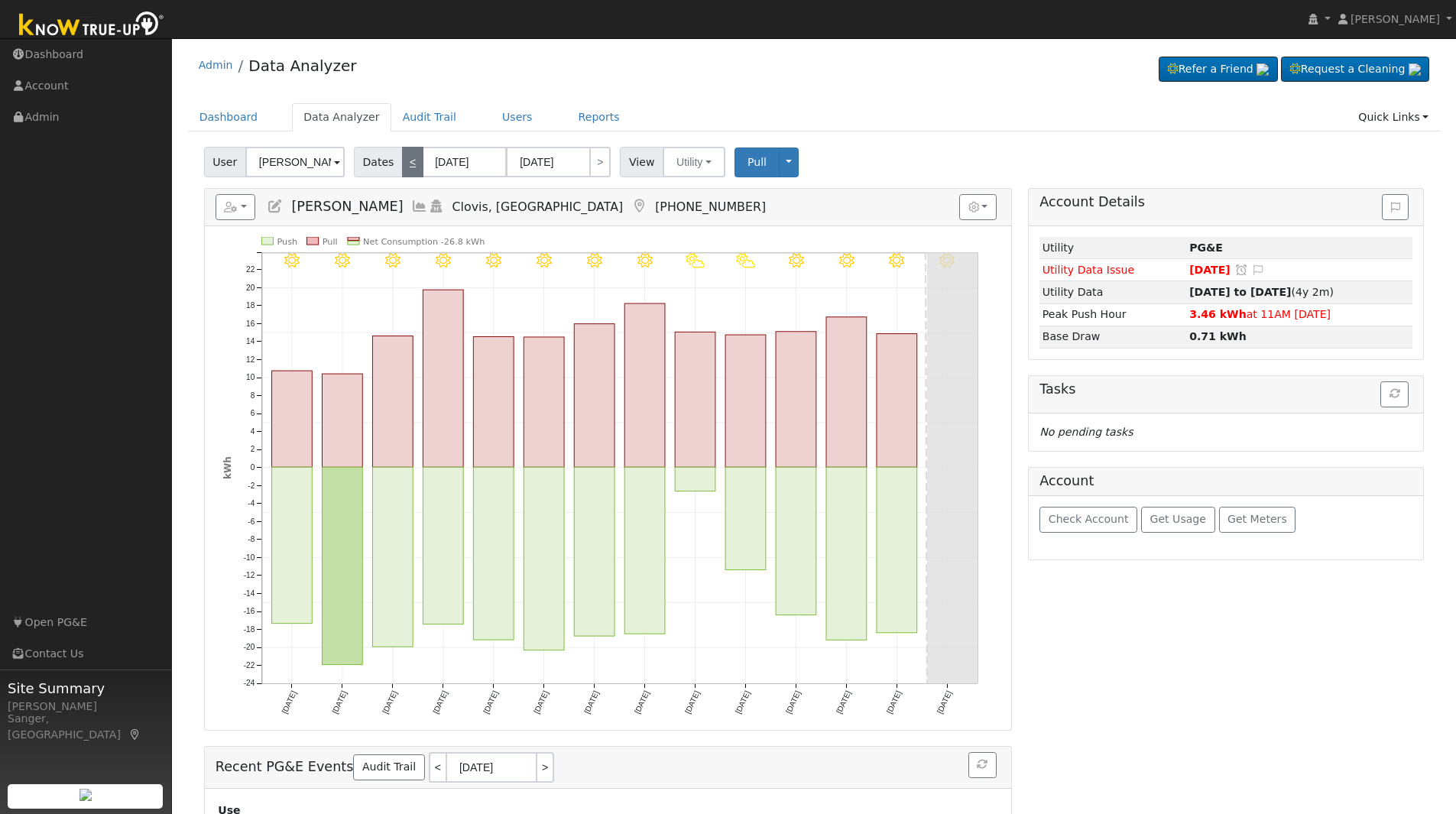
click at [408, 165] on link "<" at bounding box center [412, 161] width 21 height 30
type input "[DATE]"
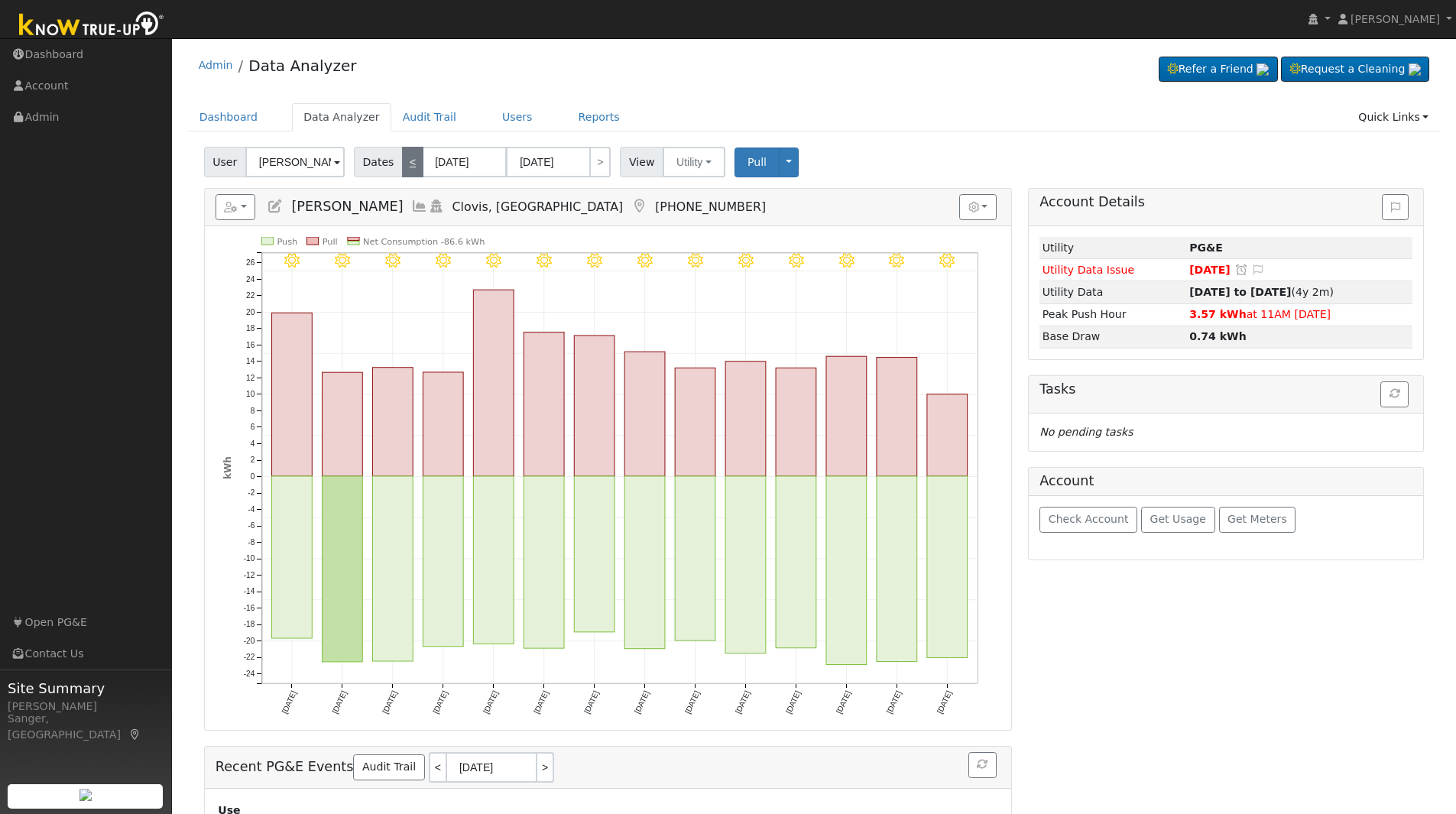
click at [407, 167] on link "<" at bounding box center [412, 161] width 21 height 30
type input "[DATE]"
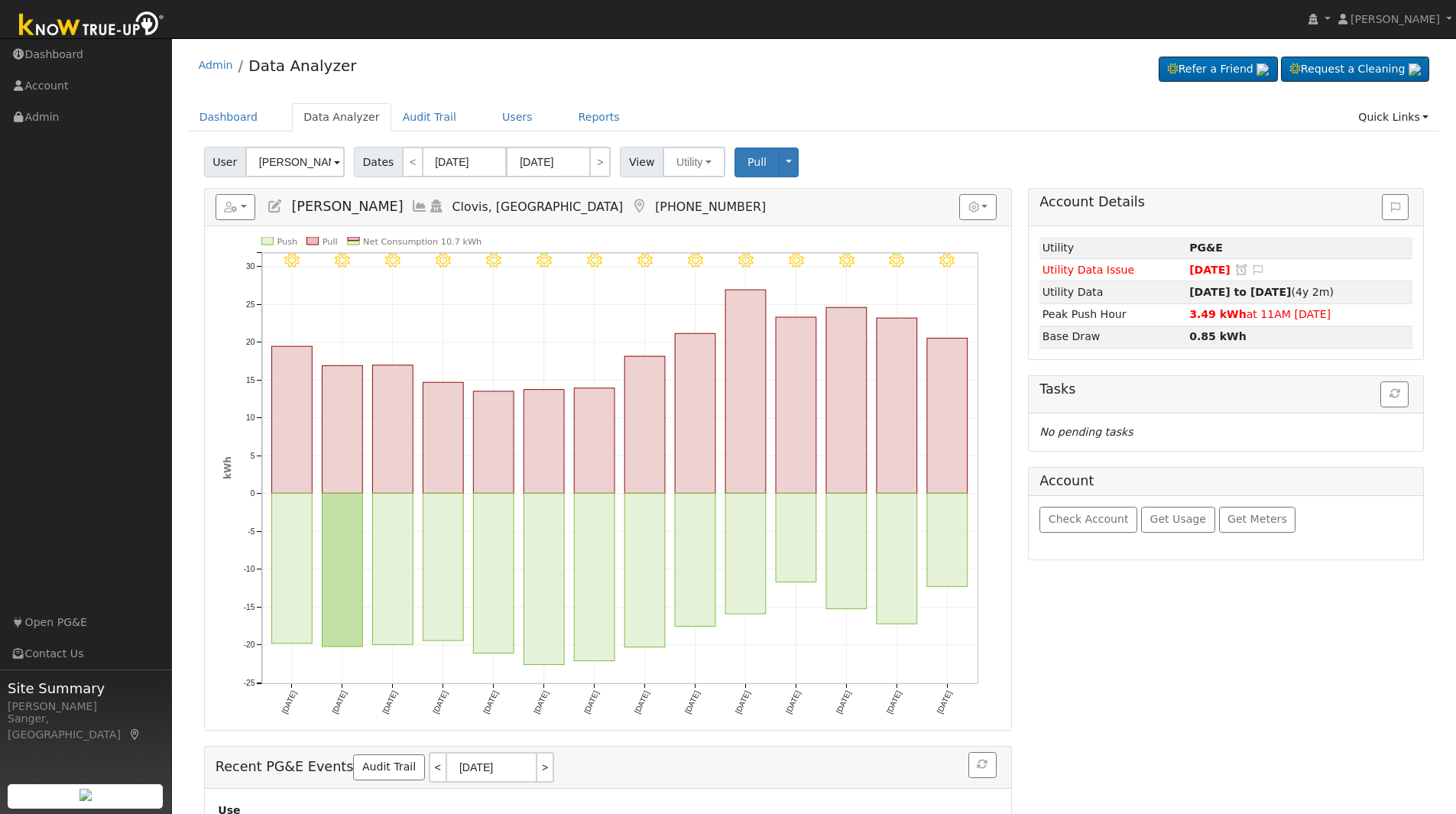
click at [411, 211] on icon at bounding box center [419, 206] width 17 height 14
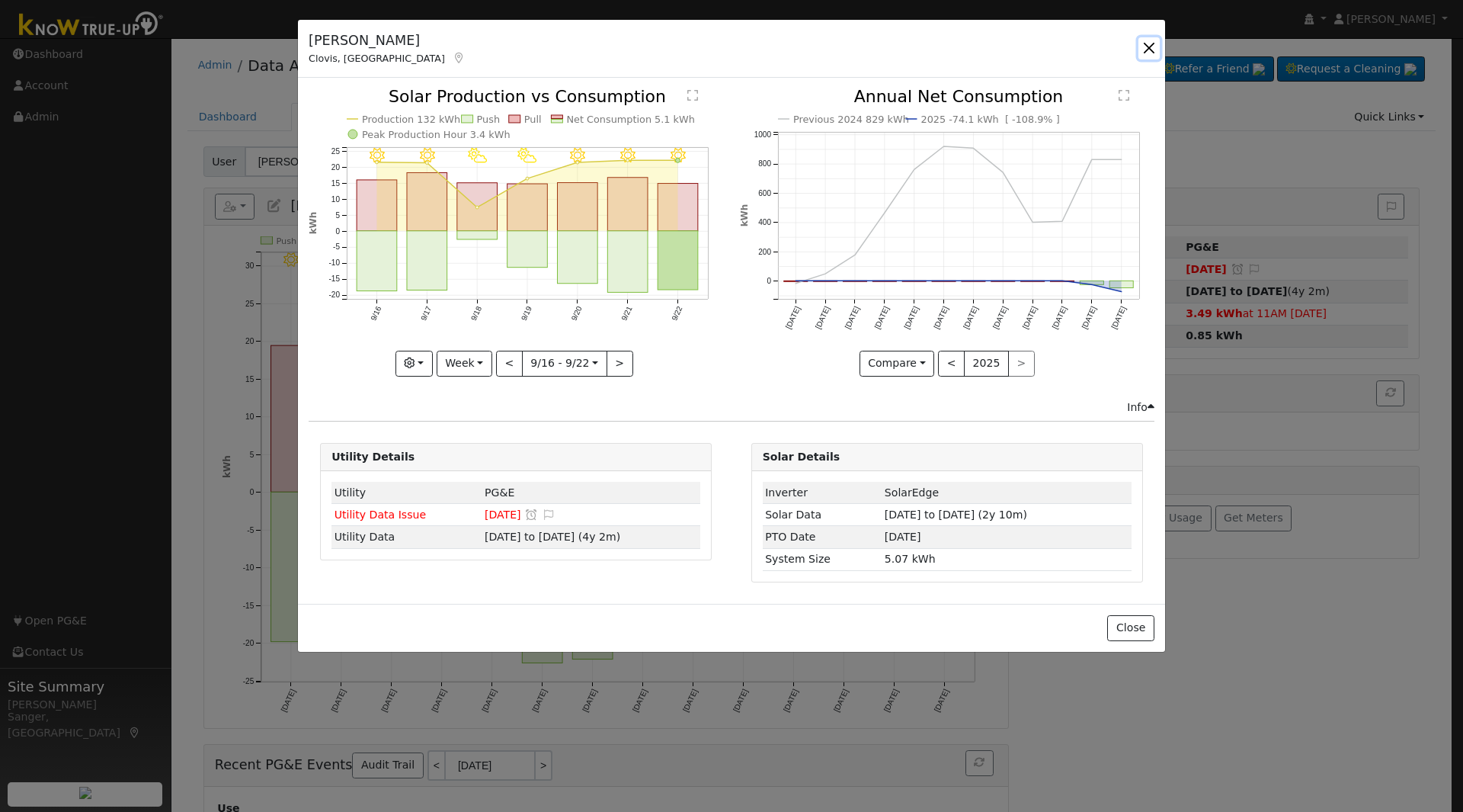
click at [1149, 51] on button "button" at bounding box center [1150, 48] width 21 height 21
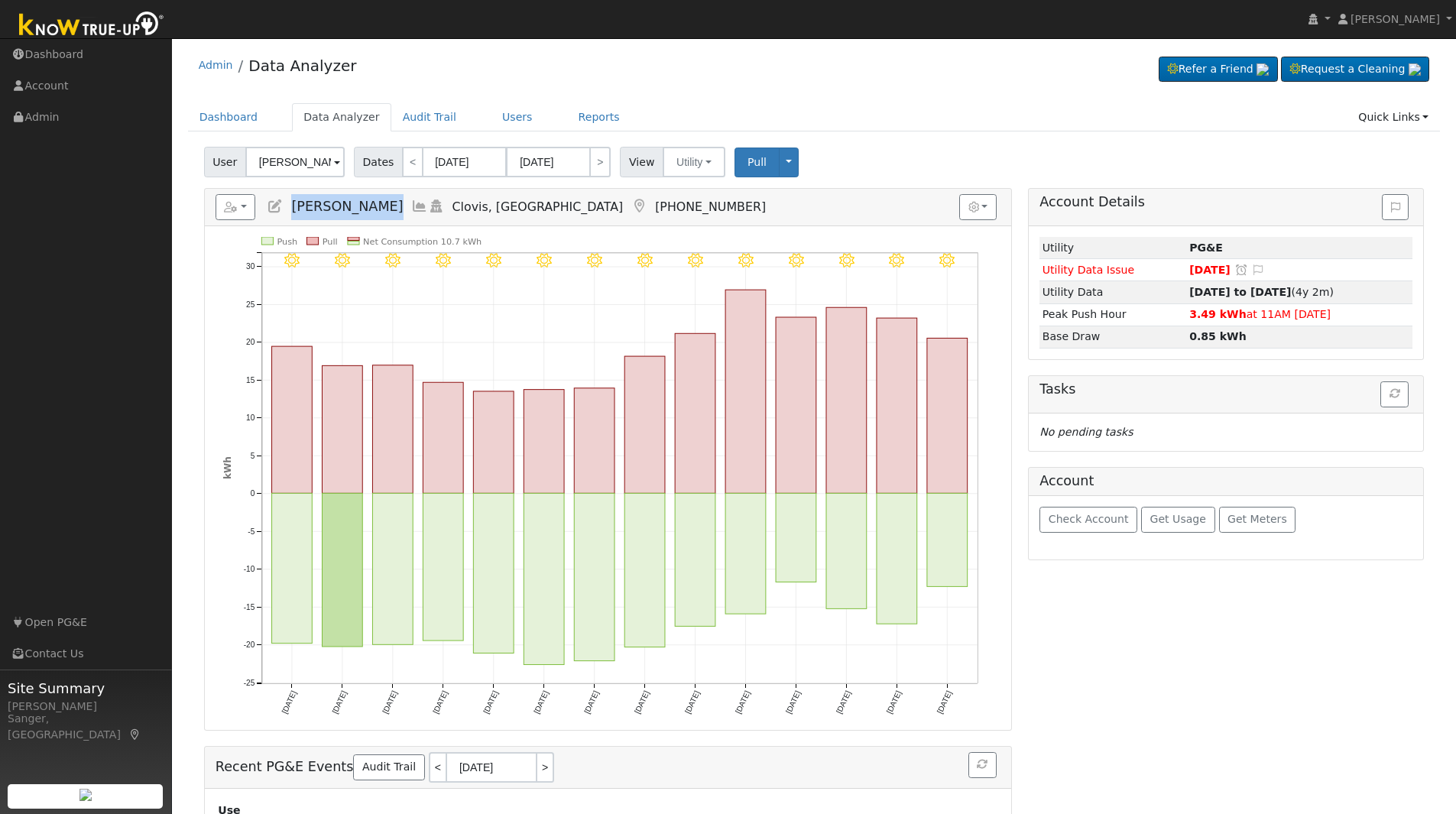
drag, startPoint x: 293, startPoint y: 206, endPoint x: 396, endPoint y: 203, distance: 103.0
click at [396, 203] on h5 "Reports Scenario Health Check Energy Audit Account Timeline User Audit Trail In…" at bounding box center [608, 207] width 785 height 26
copy span "[PERSON_NAME]"
click at [411, 208] on icon at bounding box center [419, 206] width 17 height 14
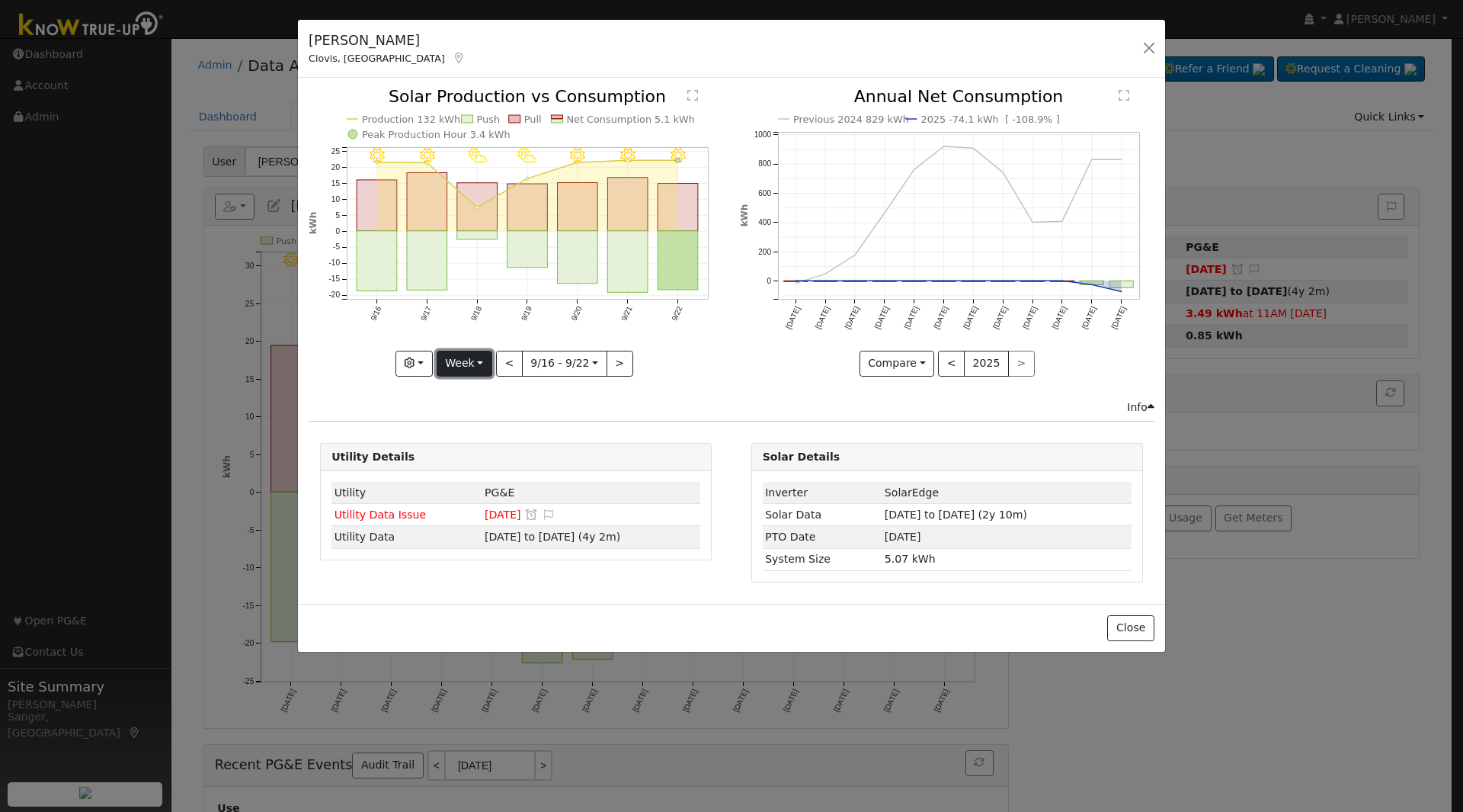
click at [465, 357] on button "Week" at bounding box center [464, 363] width 55 height 26
click at [475, 457] on link "Year" at bounding box center [490, 459] width 106 height 21
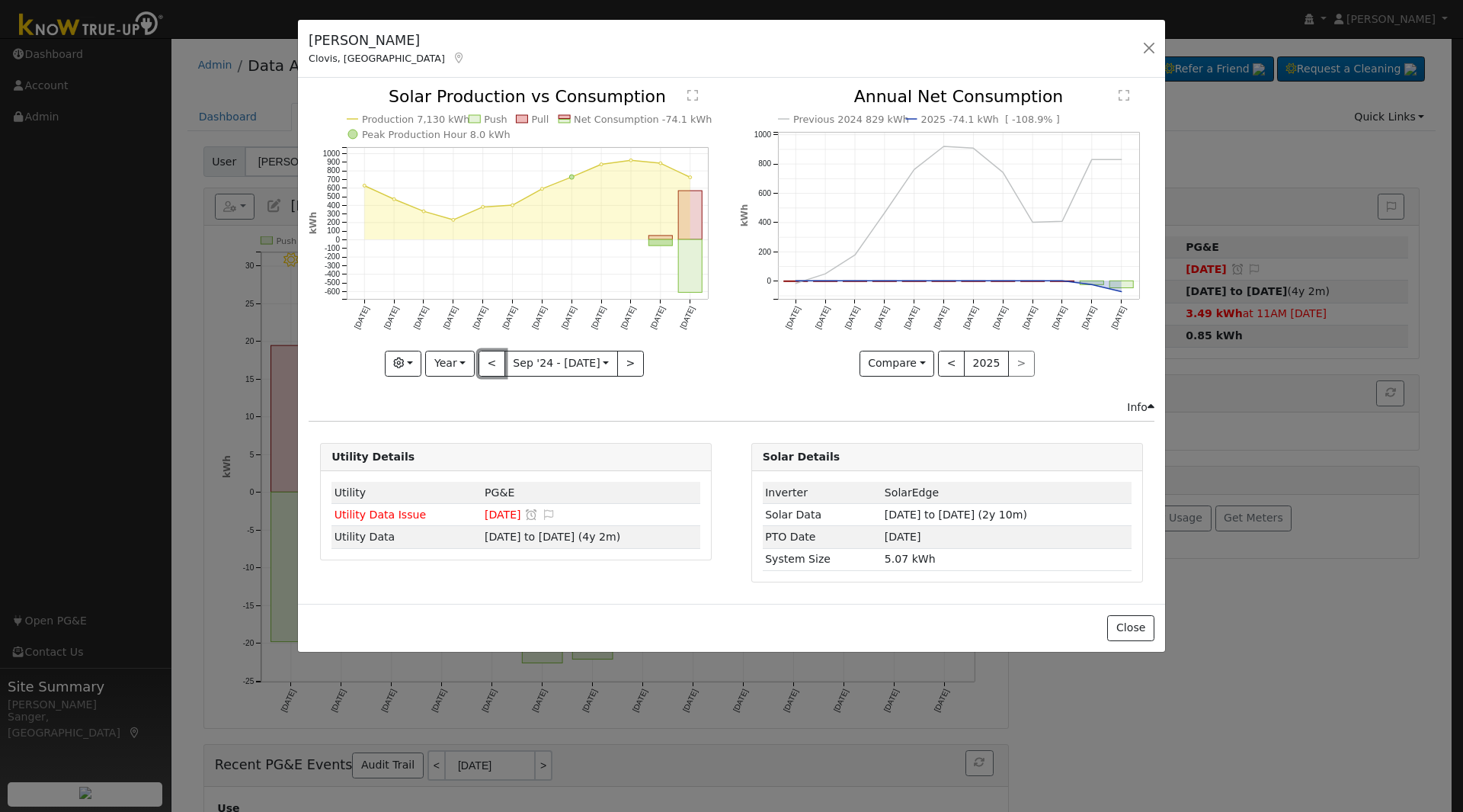
click at [487, 357] on button "<" at bounding box center [491, 363] width 26 height 26
type input "[DATE]"
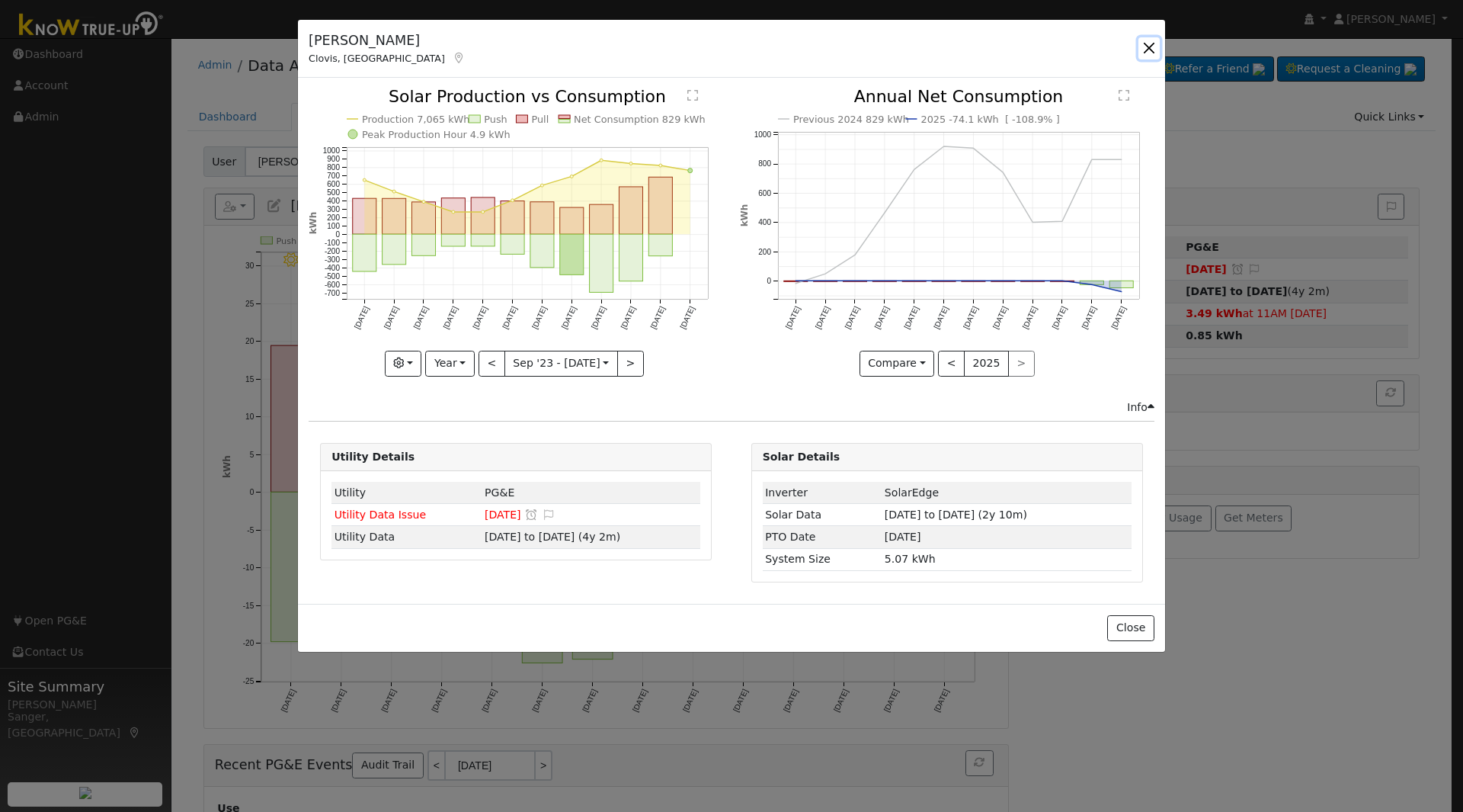
click at [1147, 43] on button "button" at bounding box center [1150, 48] width 21 height 21
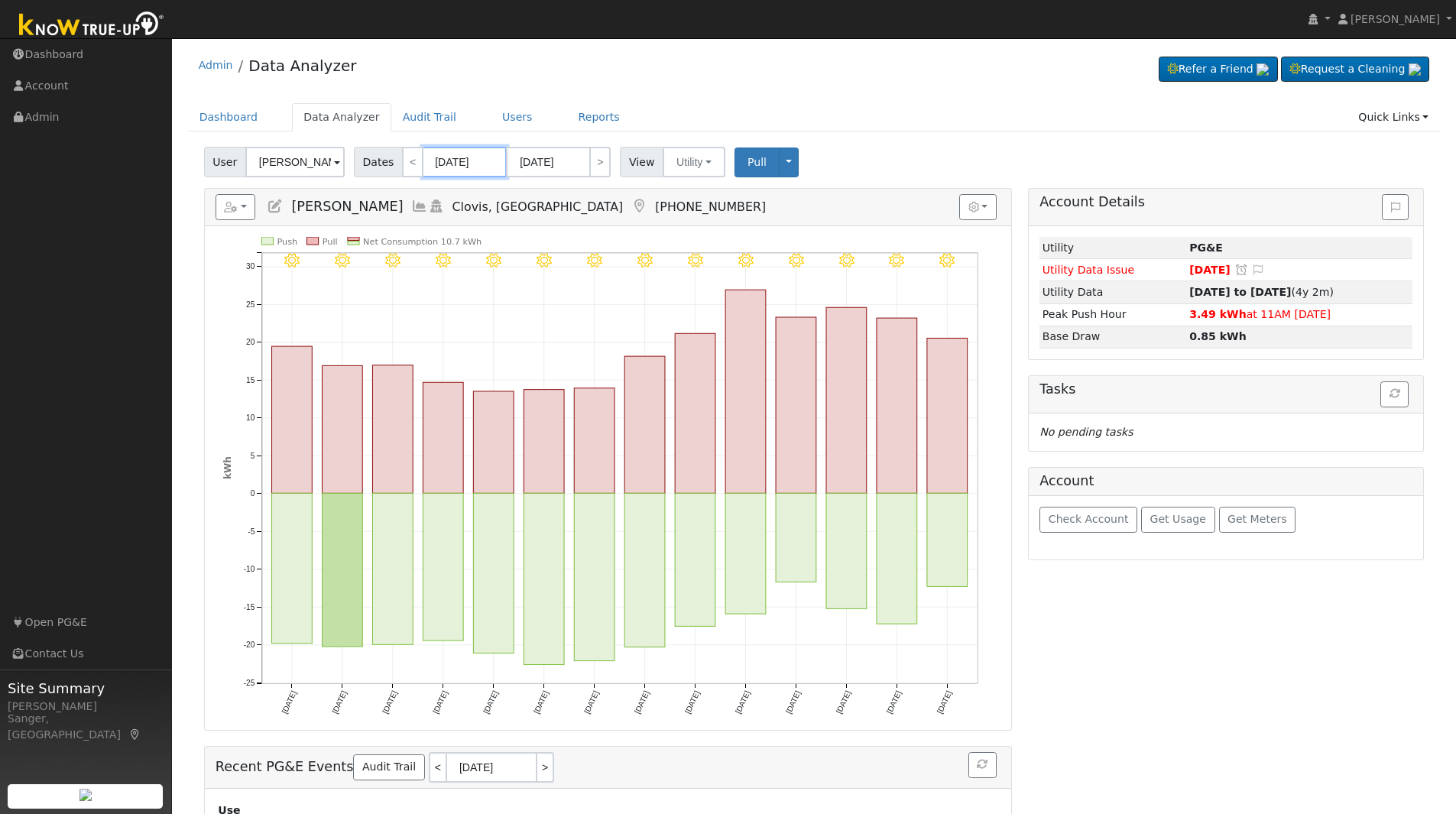
click at [443, 157] on input "[DATE]" at bounding box center [464, 161] width 84 height 30
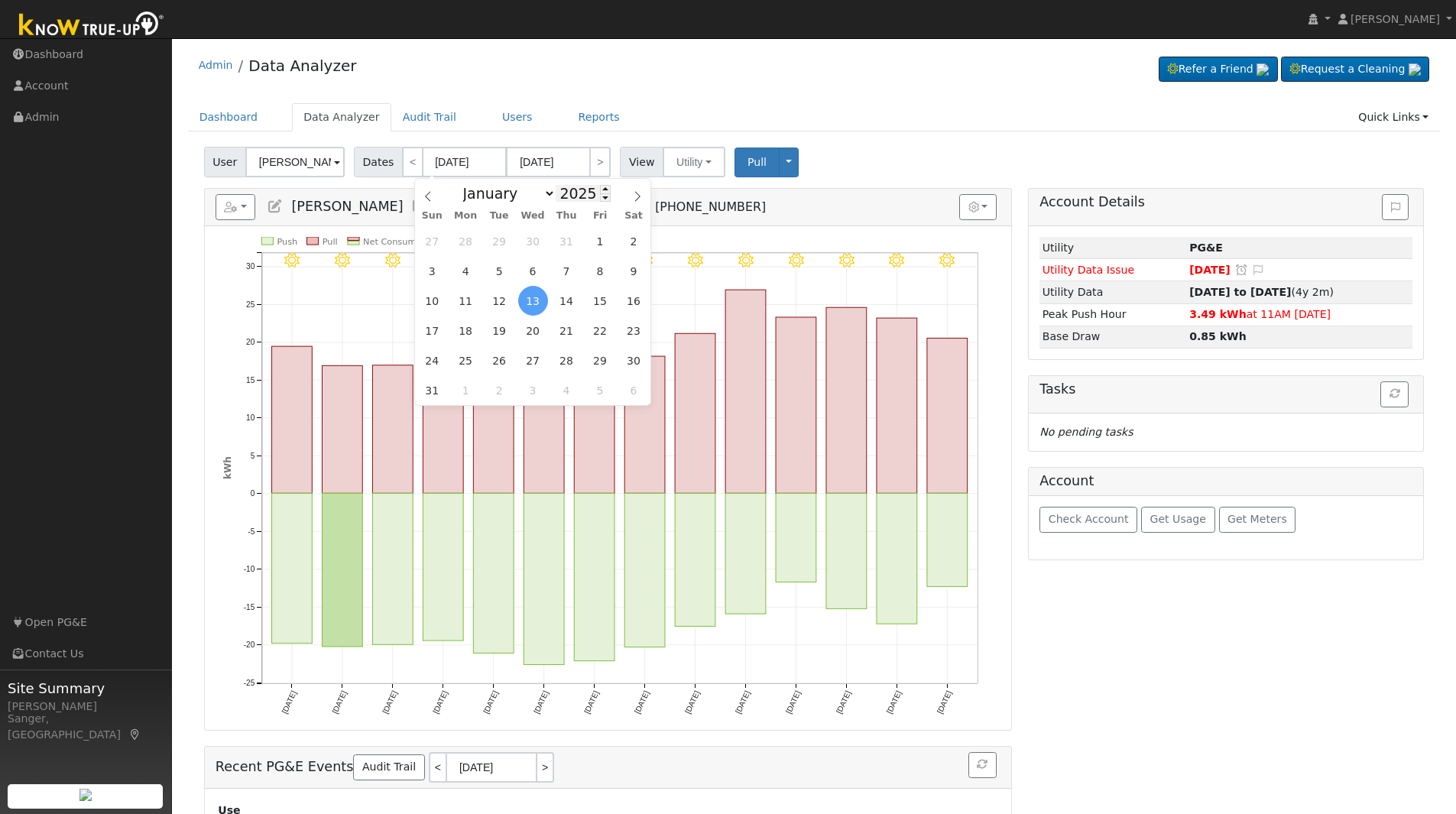
click at [572, 191] on input "2025" at bounding box center [583, 193] width 55 height 17
click at [600, 201] on span at bounding box center [605, 197] width 11 height 9
type input "2024"
click at [565, 235] on span "1" at bounding box center [566, 241] width 30 height 30
type input "[DATE]"
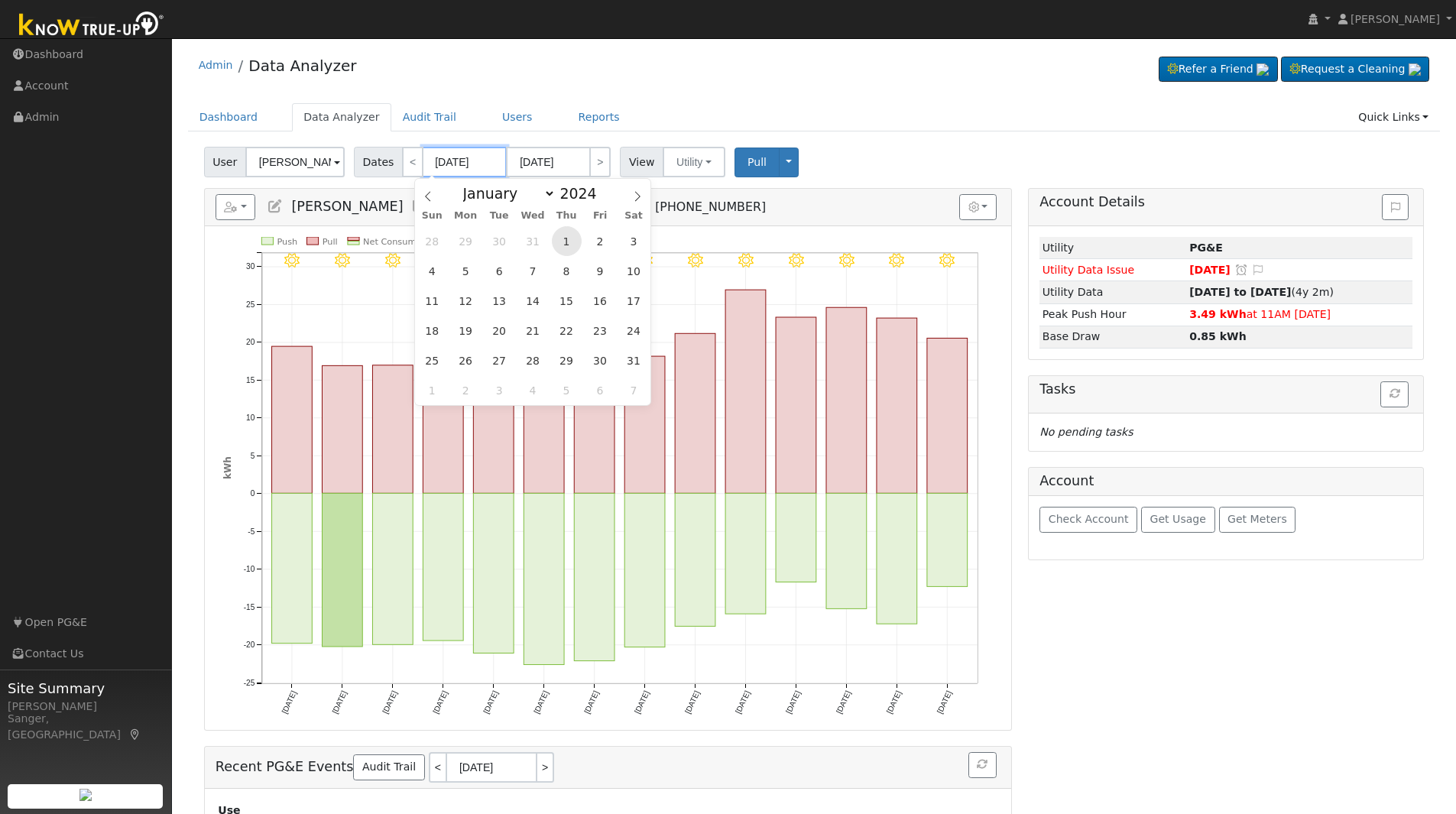
type input "[DATE]"
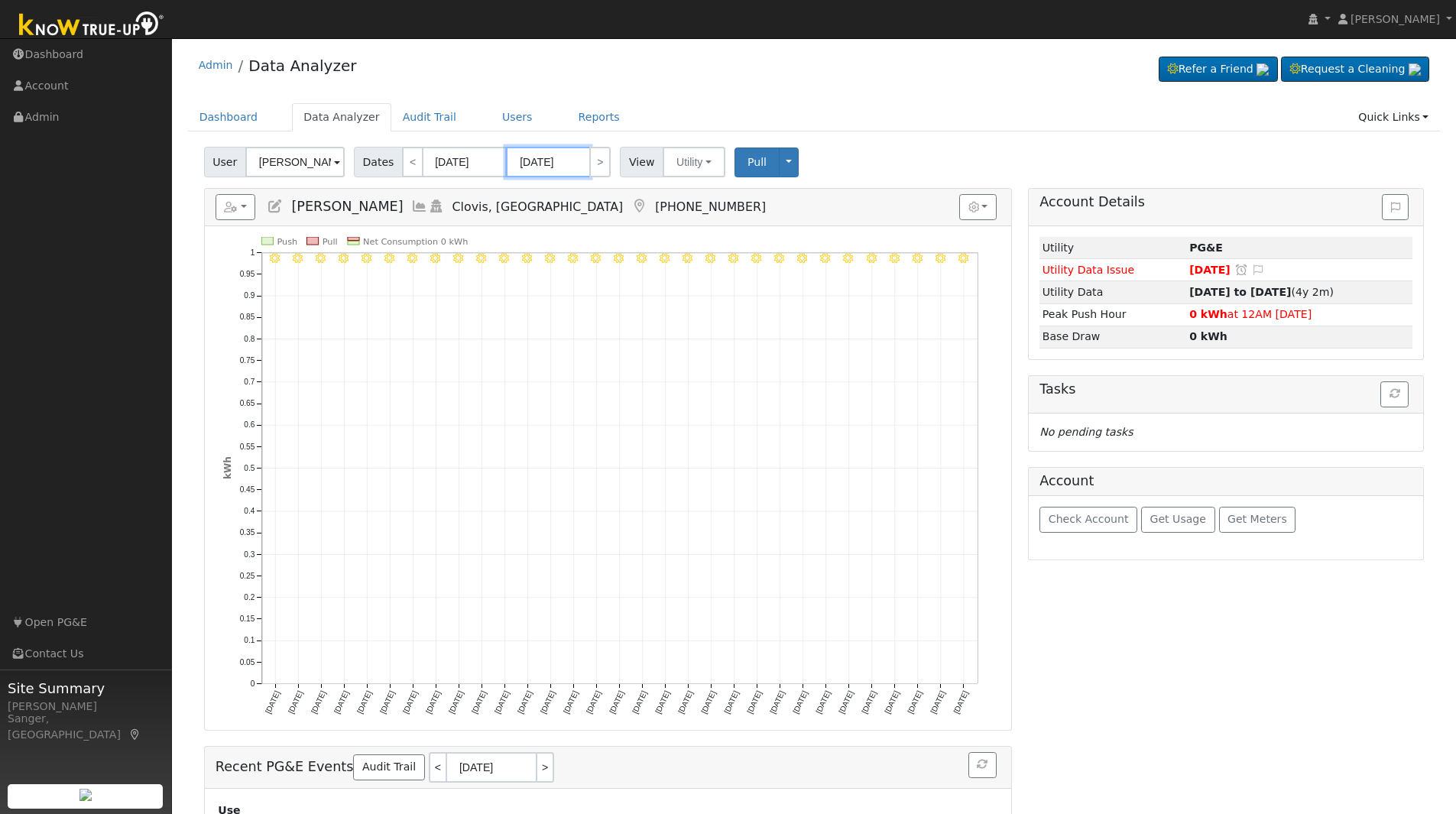
click at [551, 160] on input "[DATE]" at bounding box center [548, 161] width 84 height 30
click at [747, 165] on span "Pull" at bounding box center [757, 161] width 19 height 13
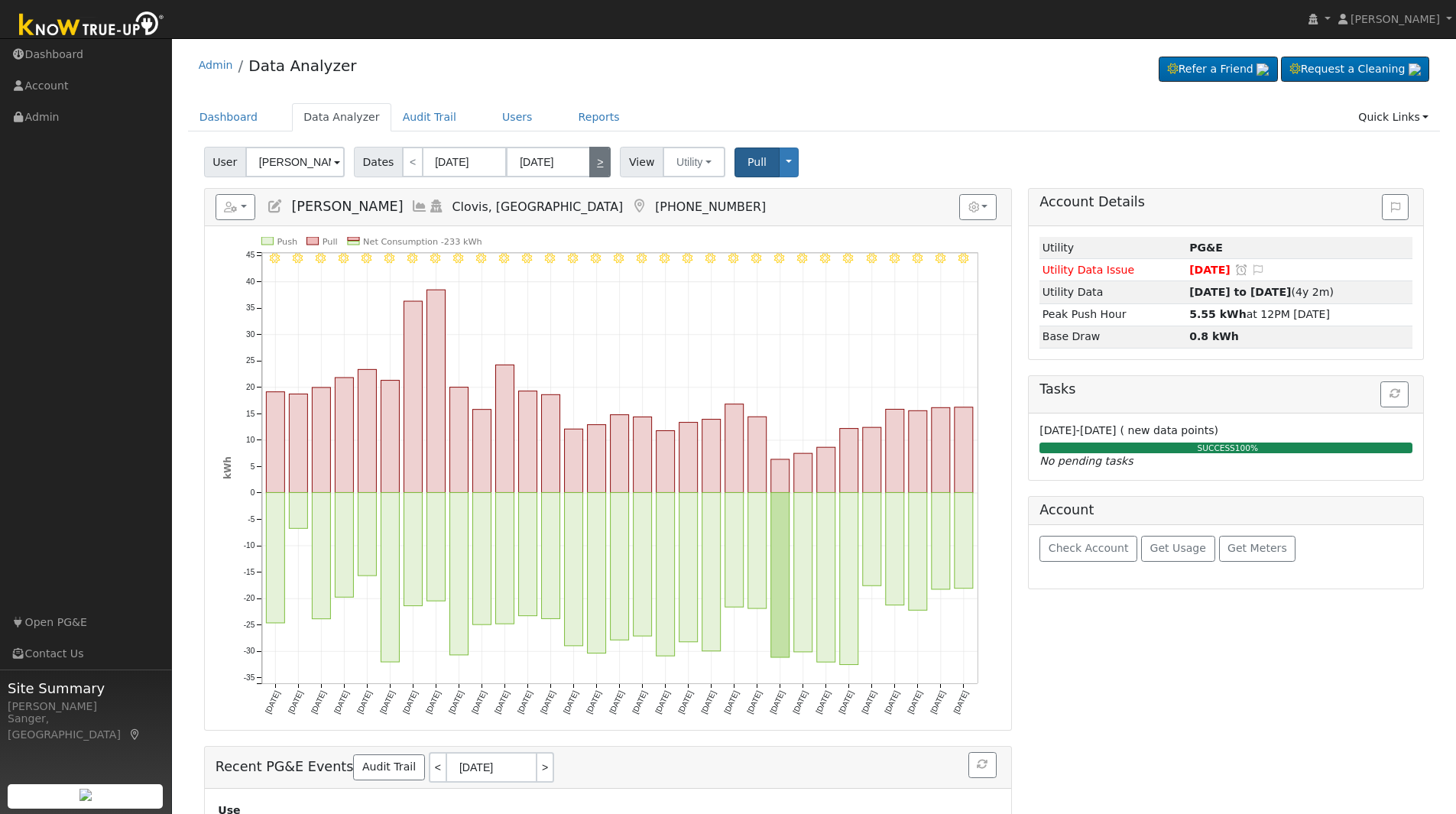
click at [597, 163] on link ">" at bounding box center [600, 161] width 21 height 30
type input "[DATE]"
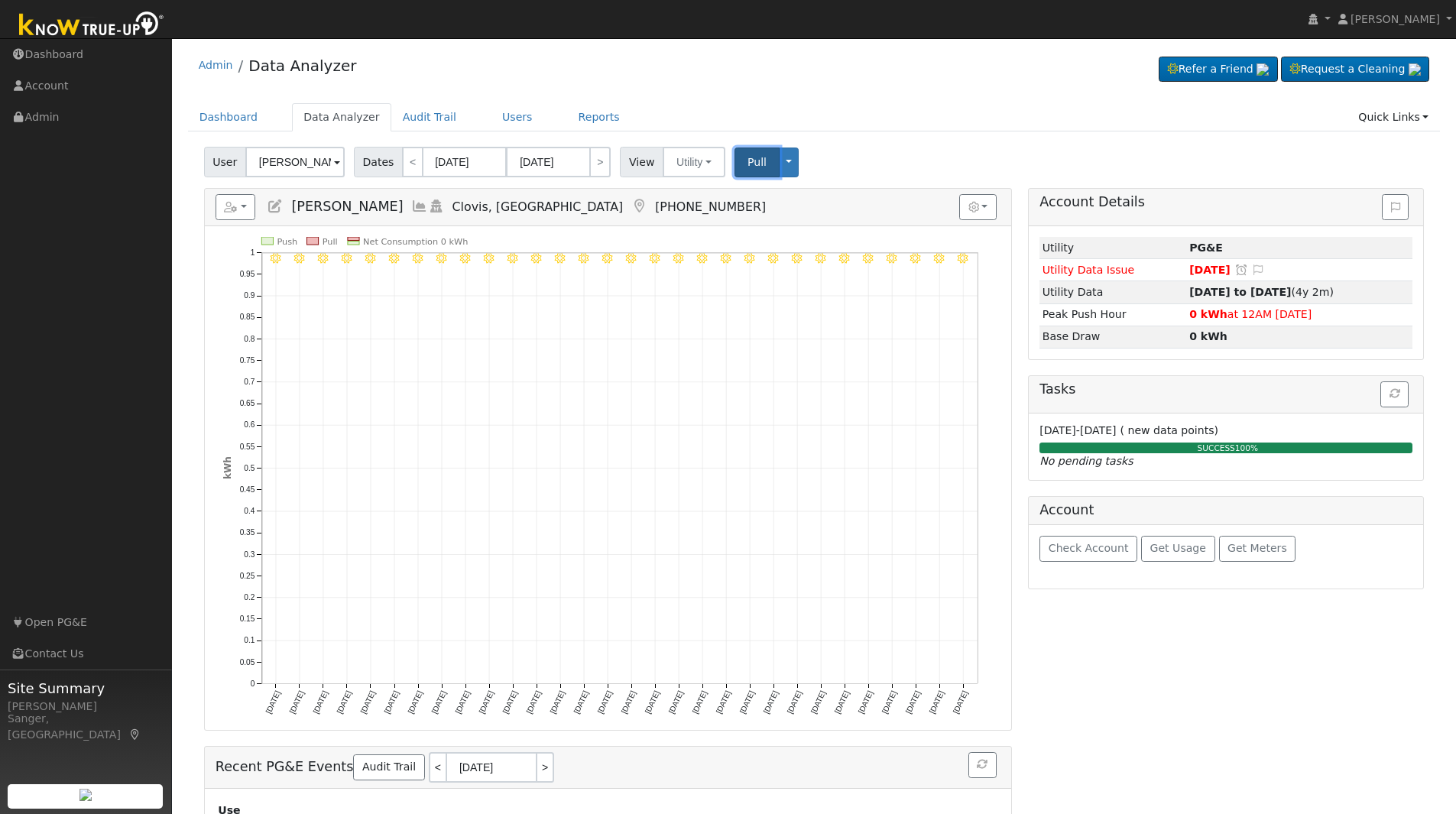
click at [748, 164] on span "Pull" at bounding box center [757, 161] width 19 height 13
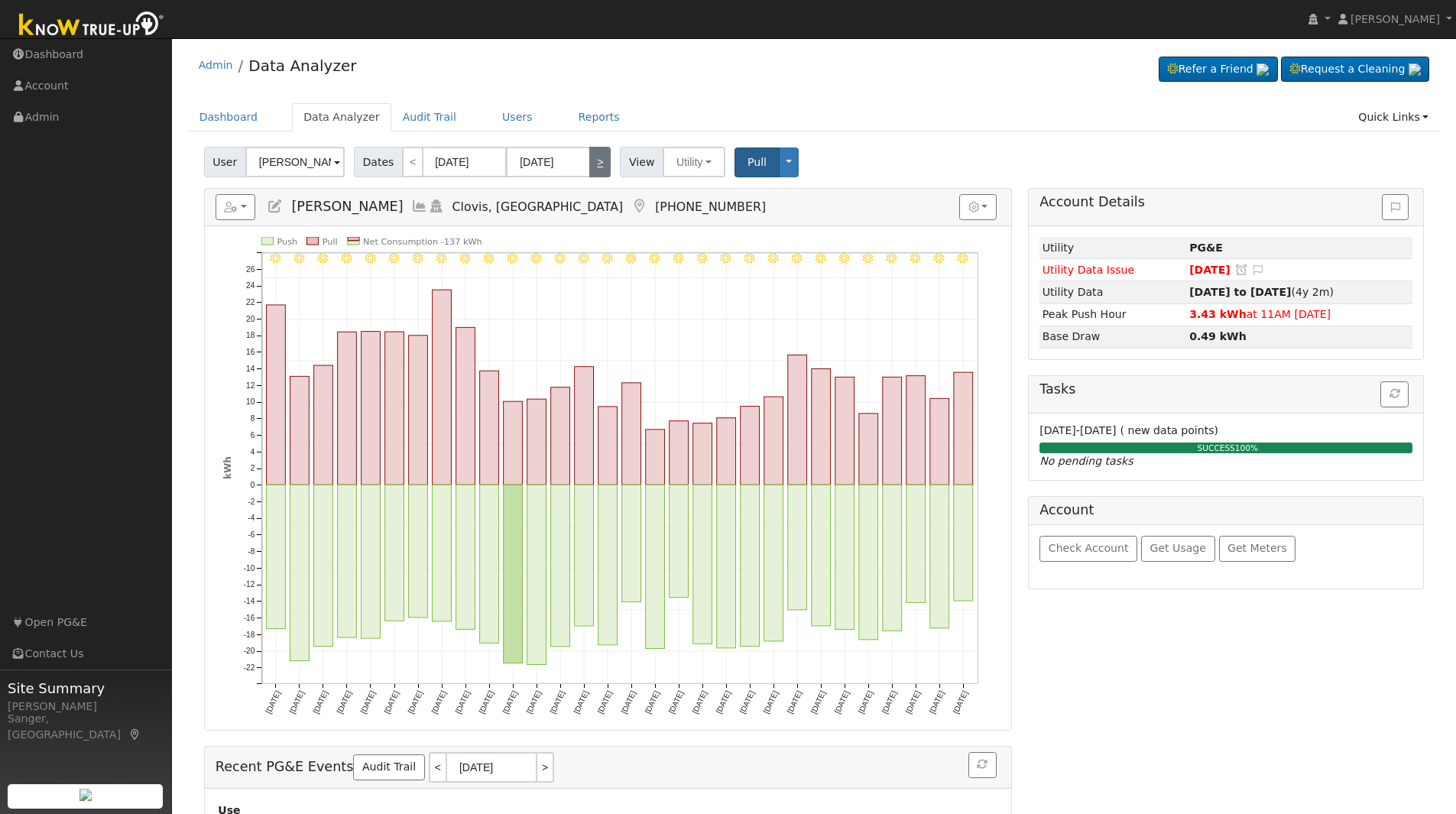
click at [589, 164] on link ">" at bounding box center [600, 161] width 21 height 30
type input "[DATE]"
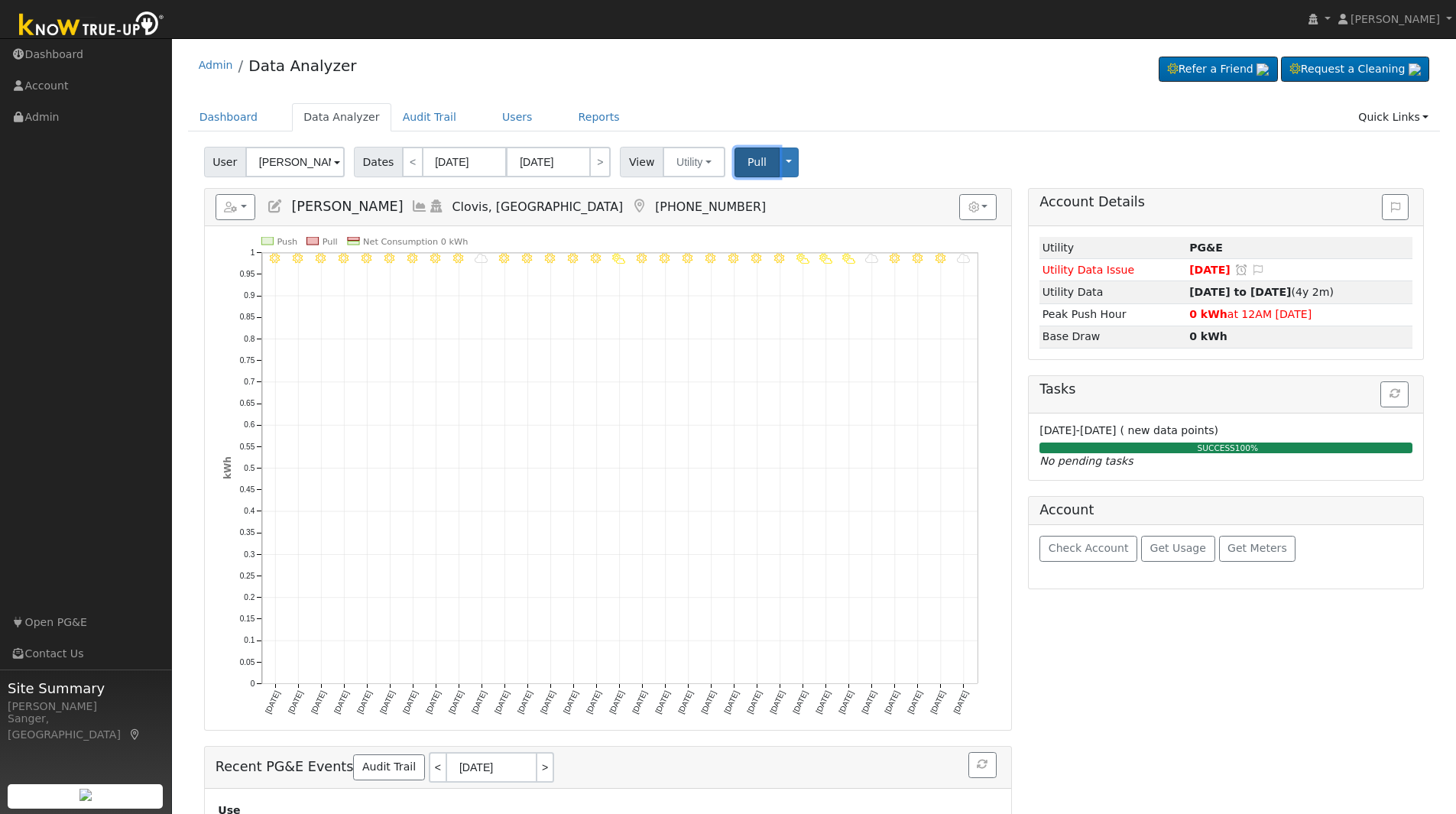
click at [747, 164] on span "Pull" at bounding box center [757, 161] width 19 height 13
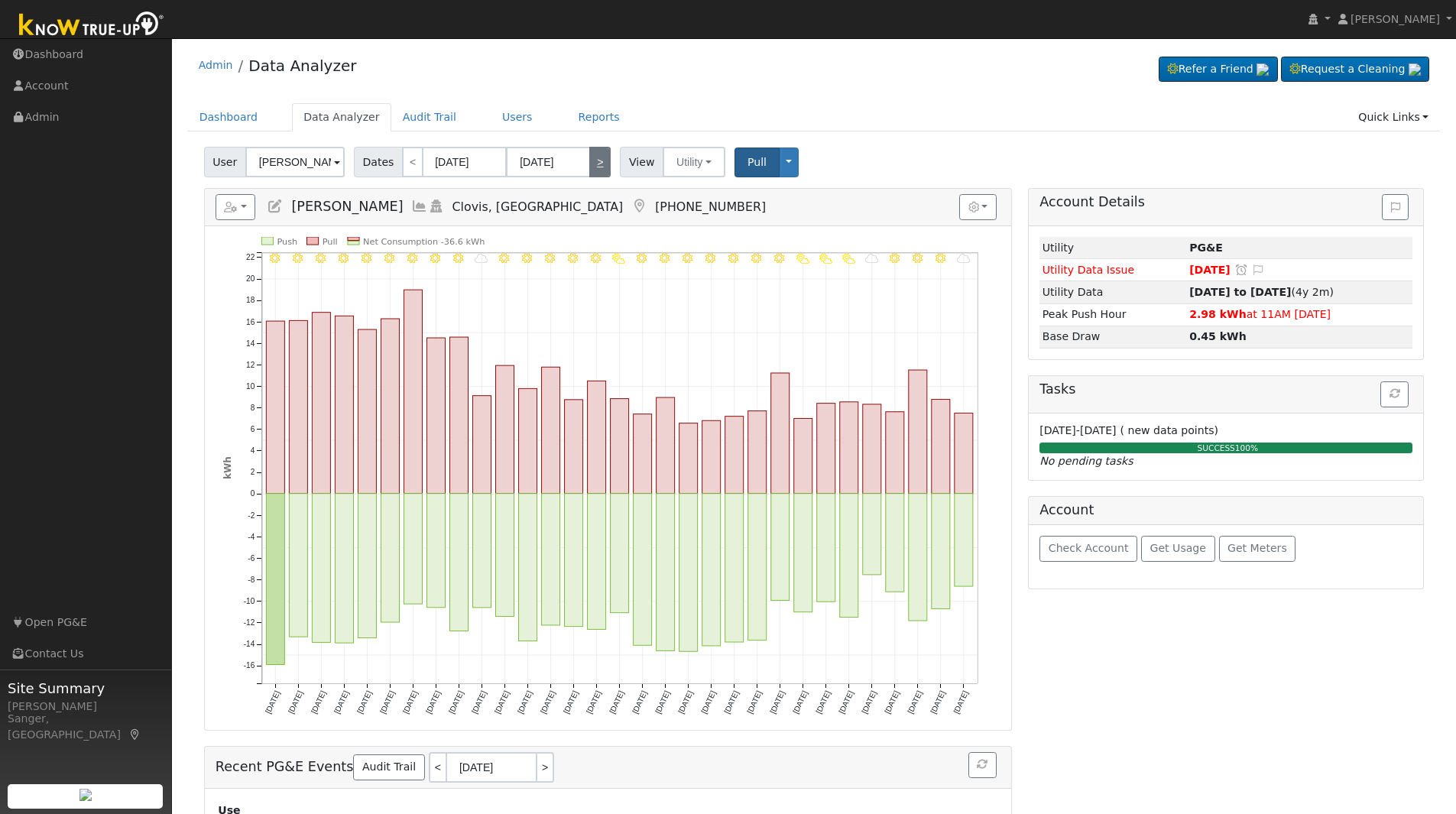
click at [594, 162] on link ">" at bounding box center [600, 161] width 21 height 30
type input "[DATE]"
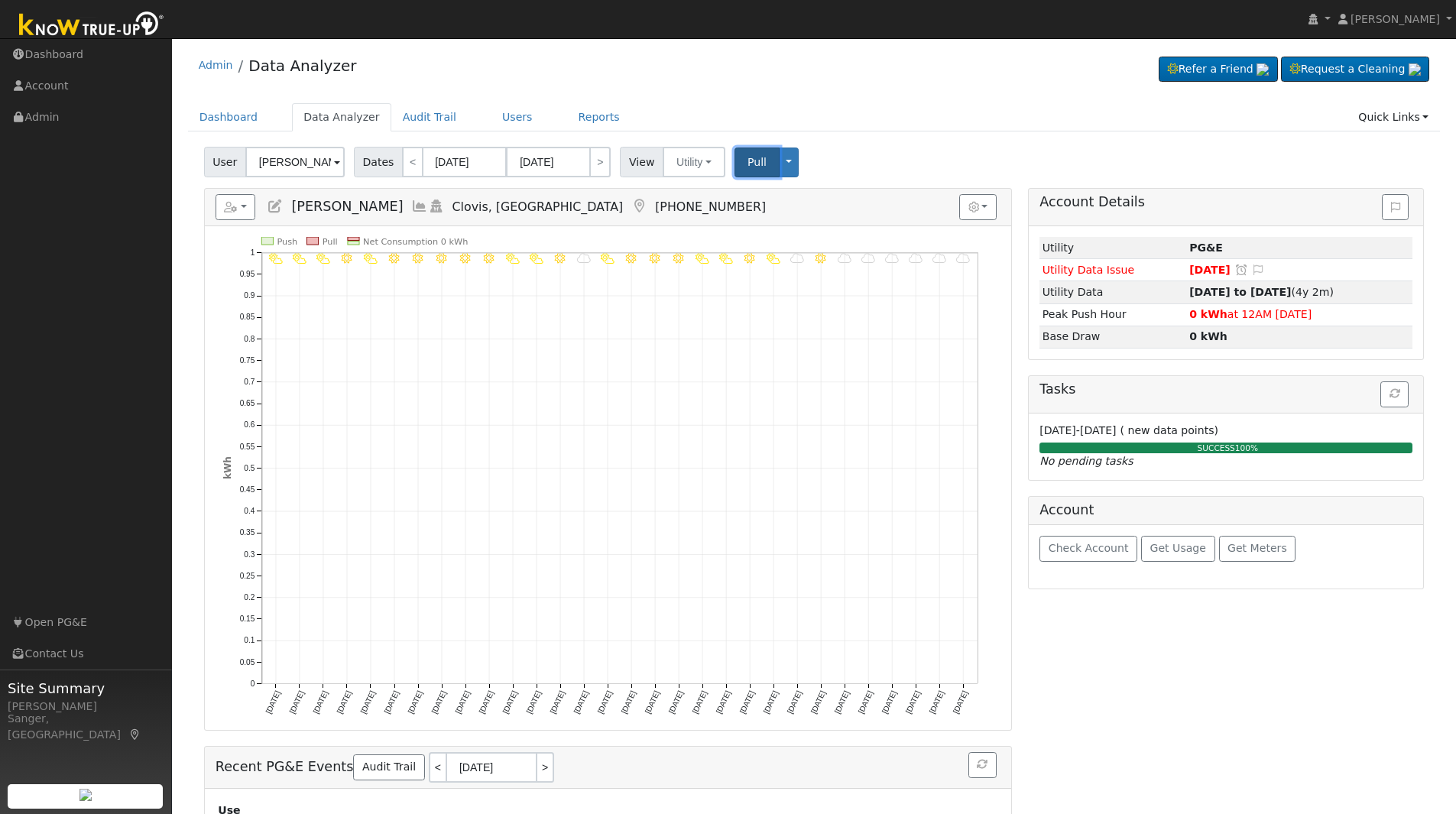
click at [747, 160] on span "Pull" at bounding box center [757, 161] width 19 height 13
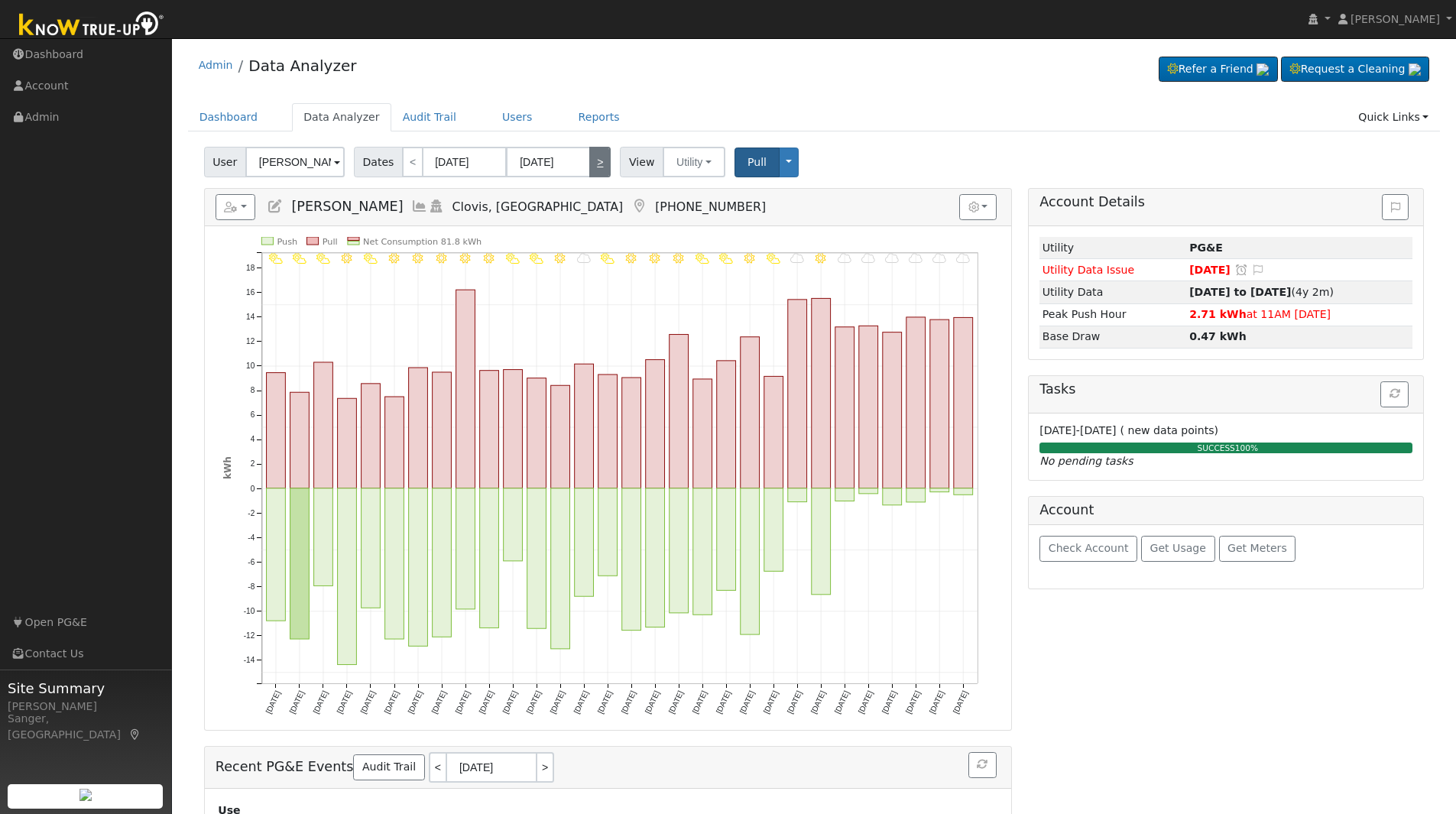
click at [589, 162] on link ">" at bounding box center [600, 161] width 21 height 30
type input "[DATE]"
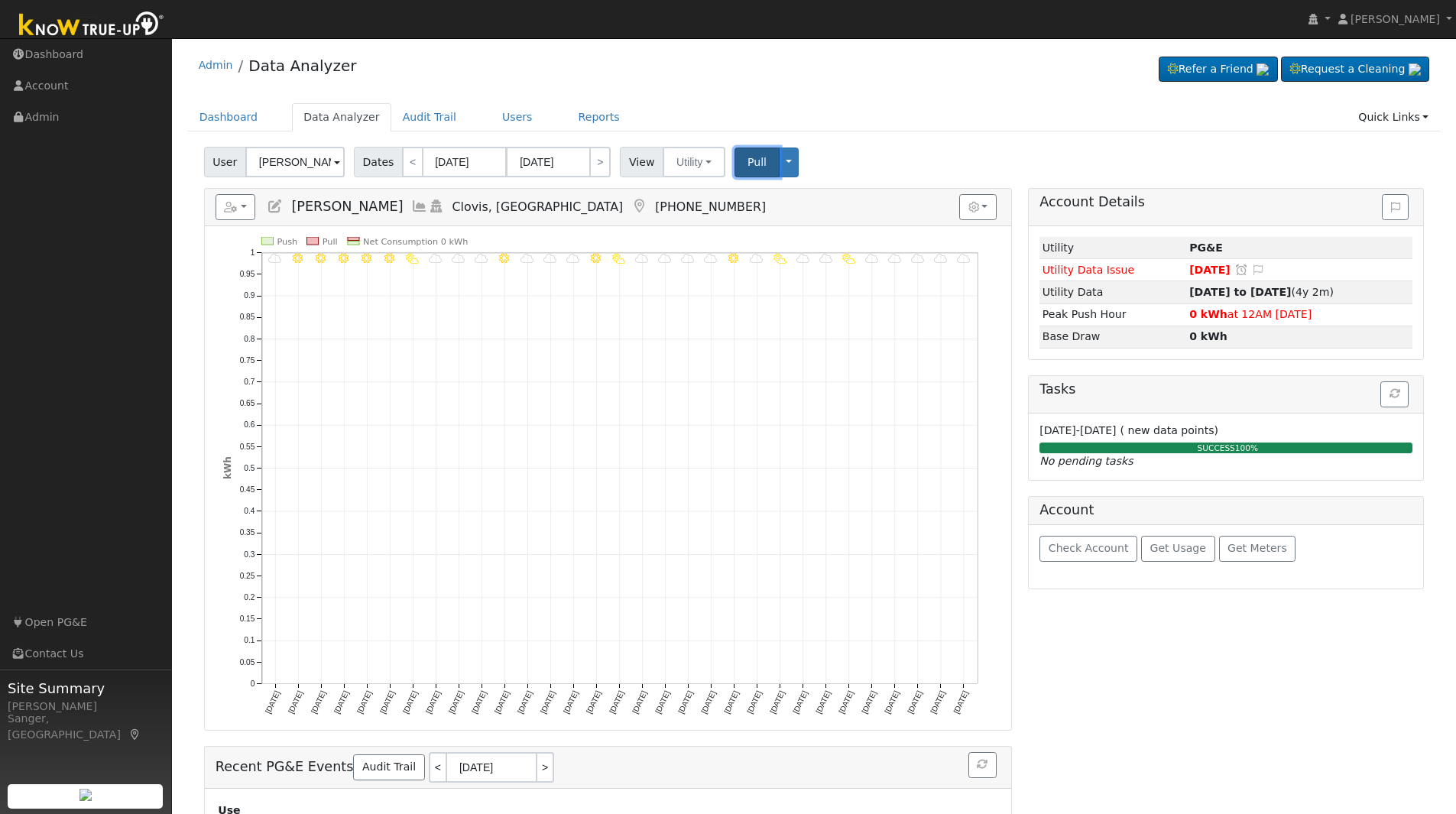
click at [747, 160] on span "Pull" at bounding box center [757, 161] width 19 height 13
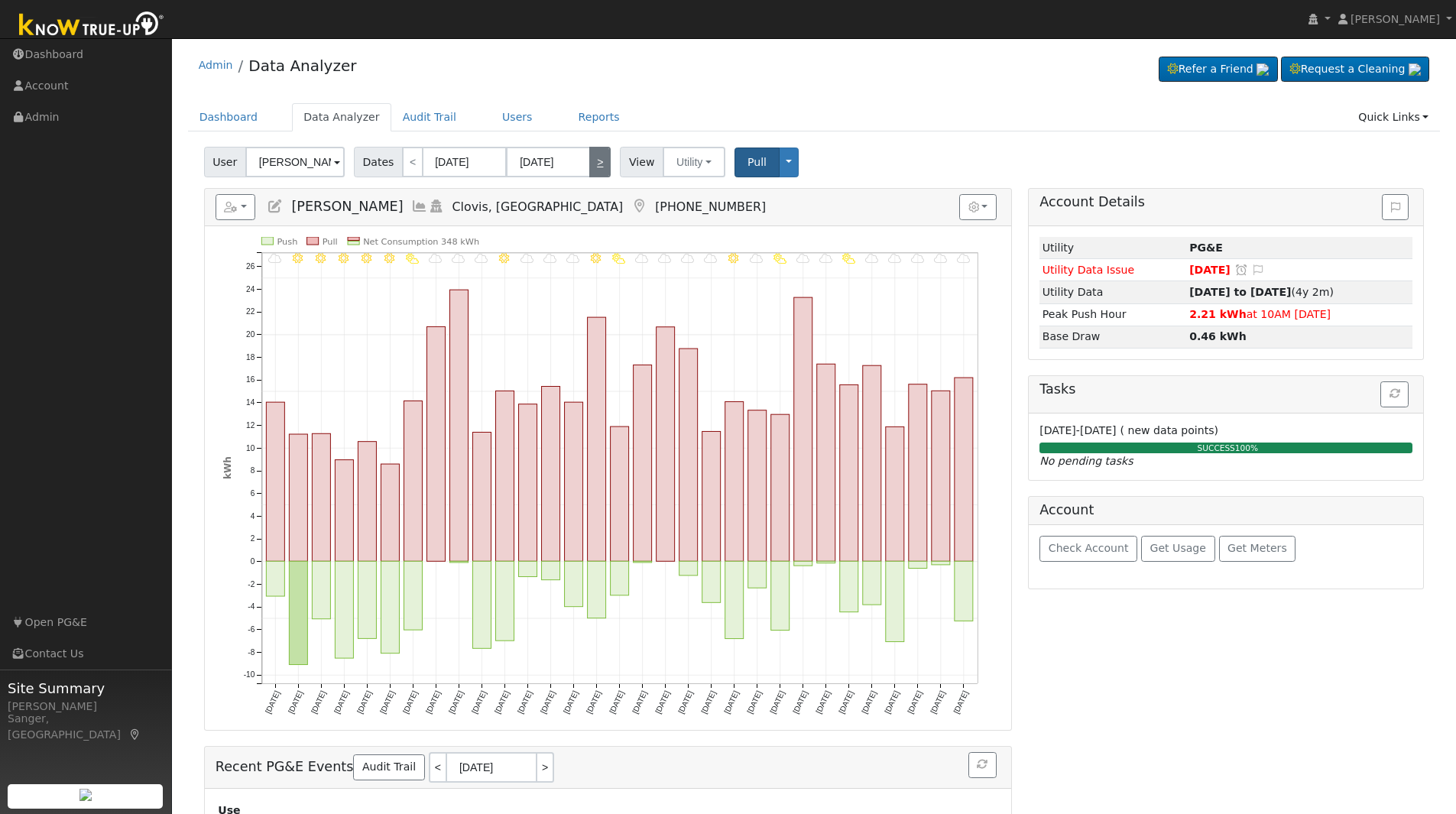
click at [591, 169] on link ">" at bounding box center [600, 161] width 21 height 30
type input "[DATE]"
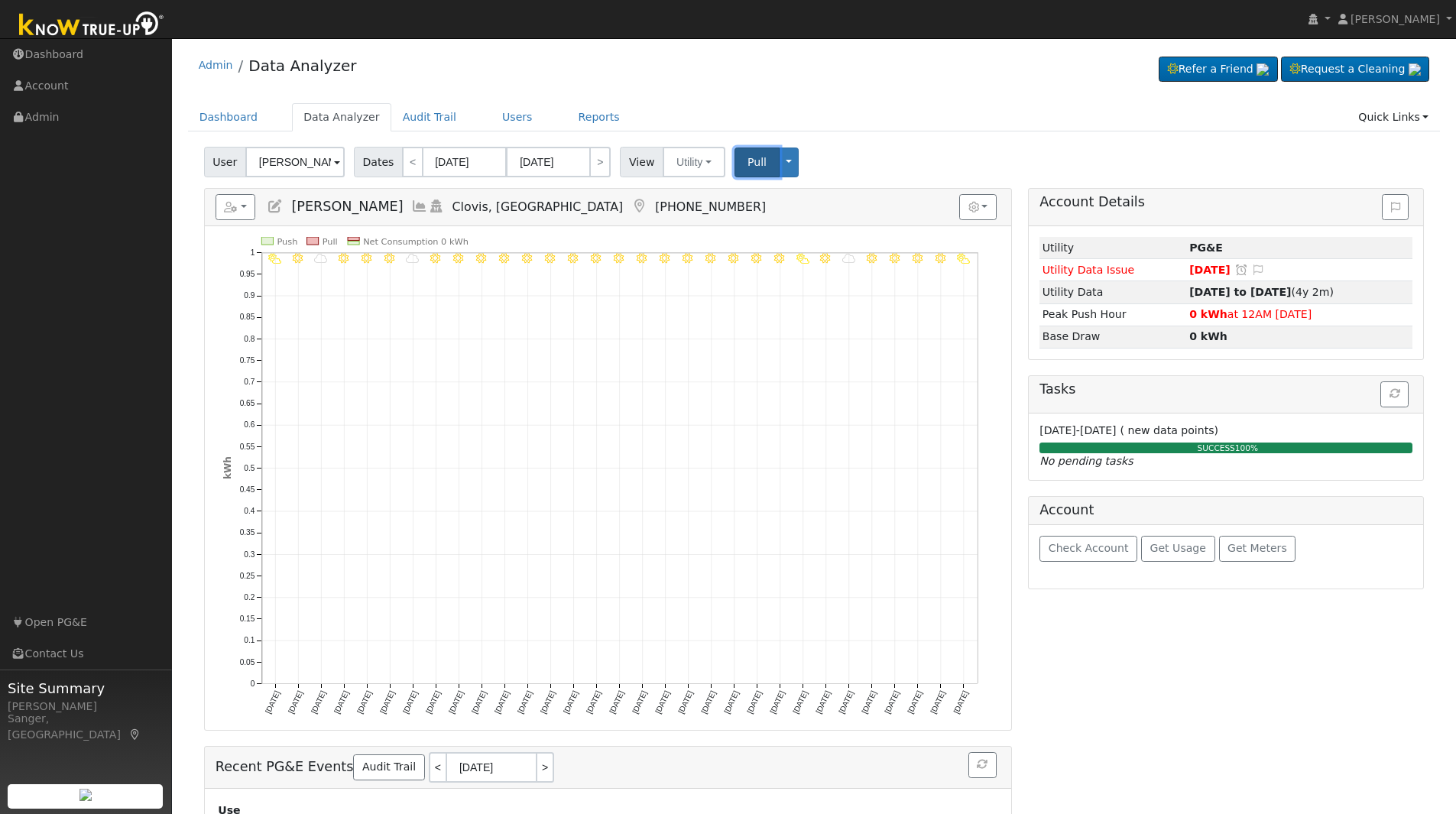
click at [739, 152] on button "Pull" at bounding box center [757, 162] width 45 height 30
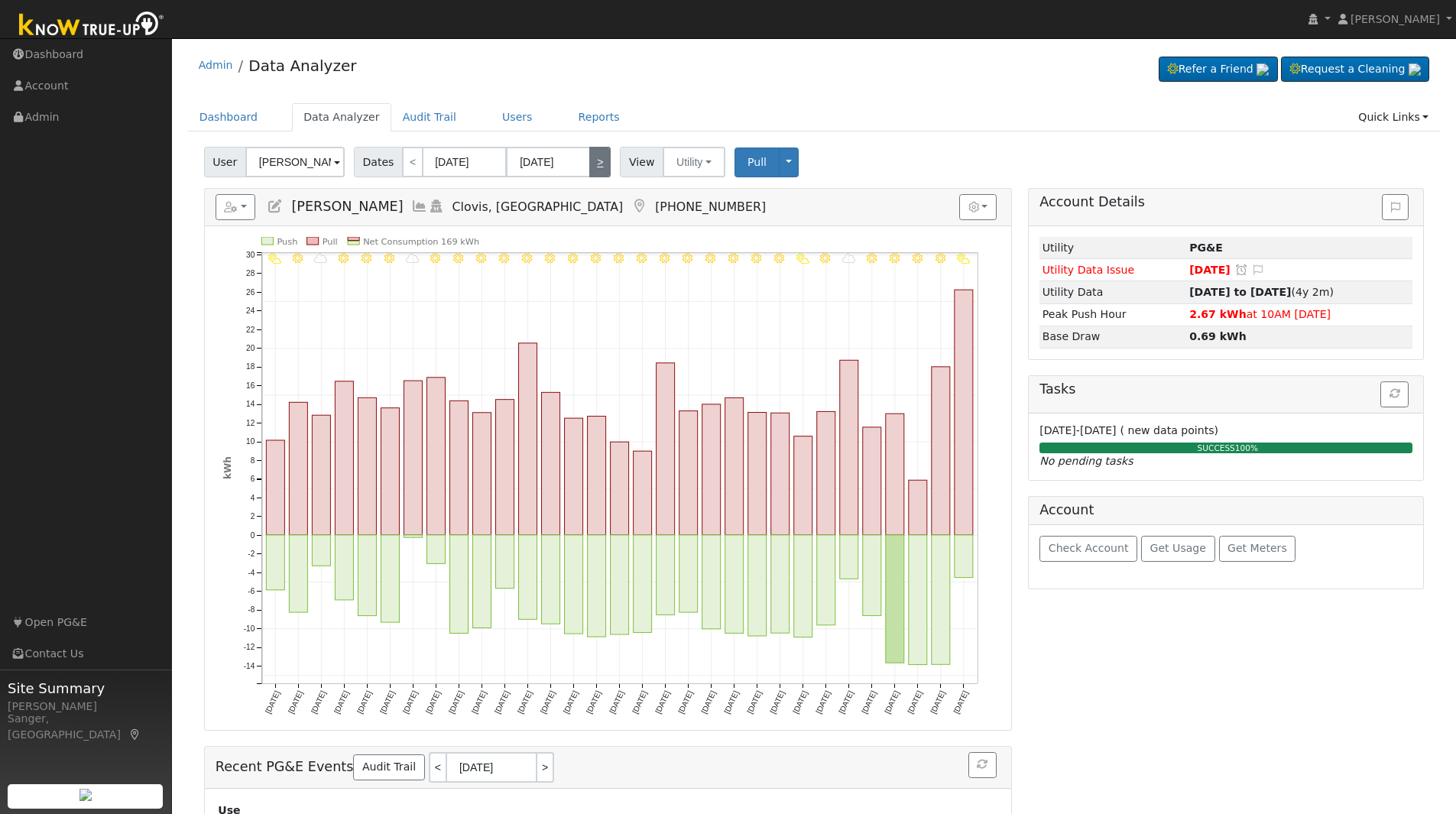
click at [592, 166] on link ">" at bounding box center [600, 161] width 21 height 30
type input "[DATE]"
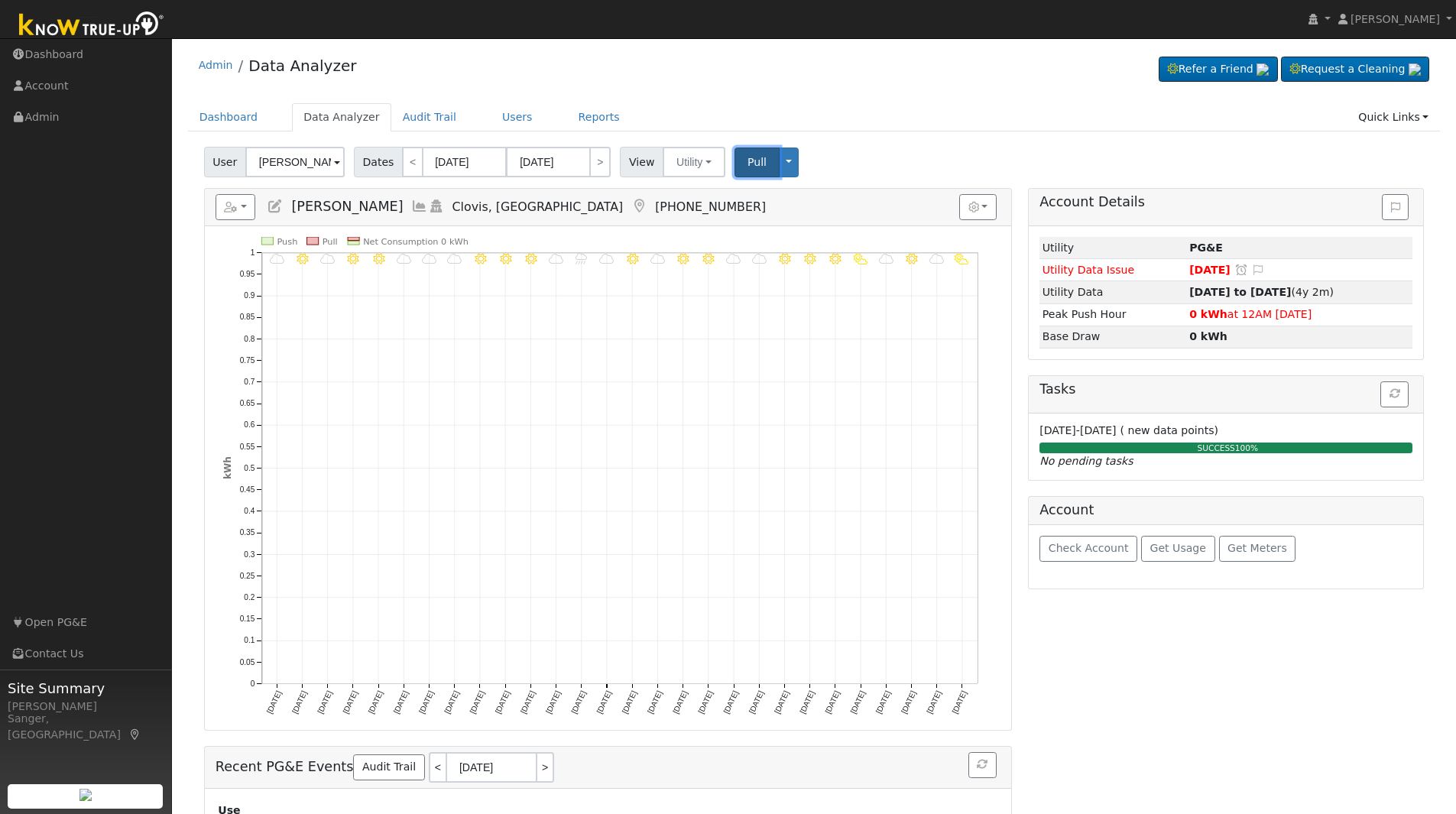
click at [747, 161] on span "Pull" at bounding box center [757, 161] width 19 height 13
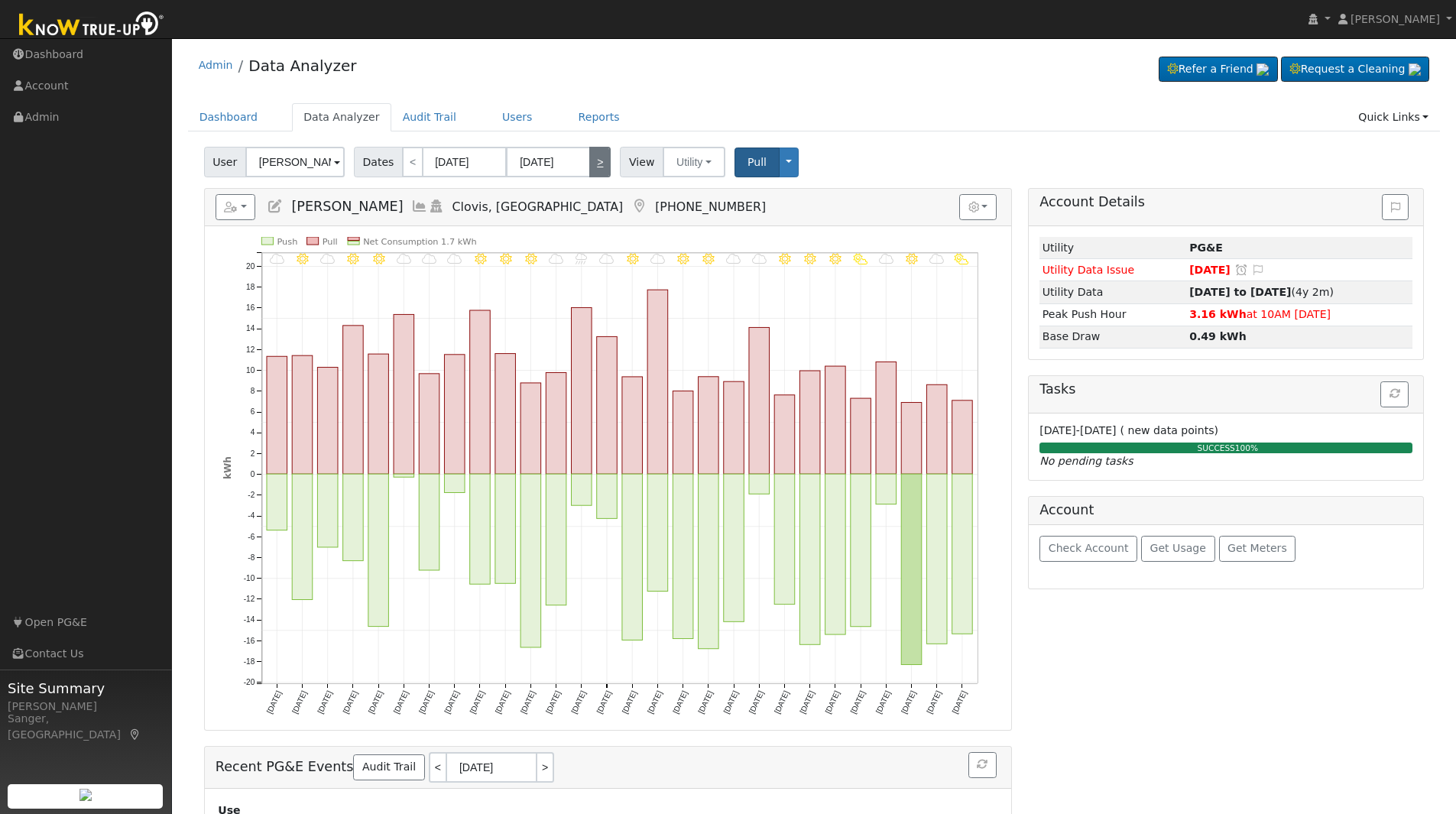
click at [589, 171] on link ">" at bounding box center [600, 161] width 21 height 30
type input "[DATE]"
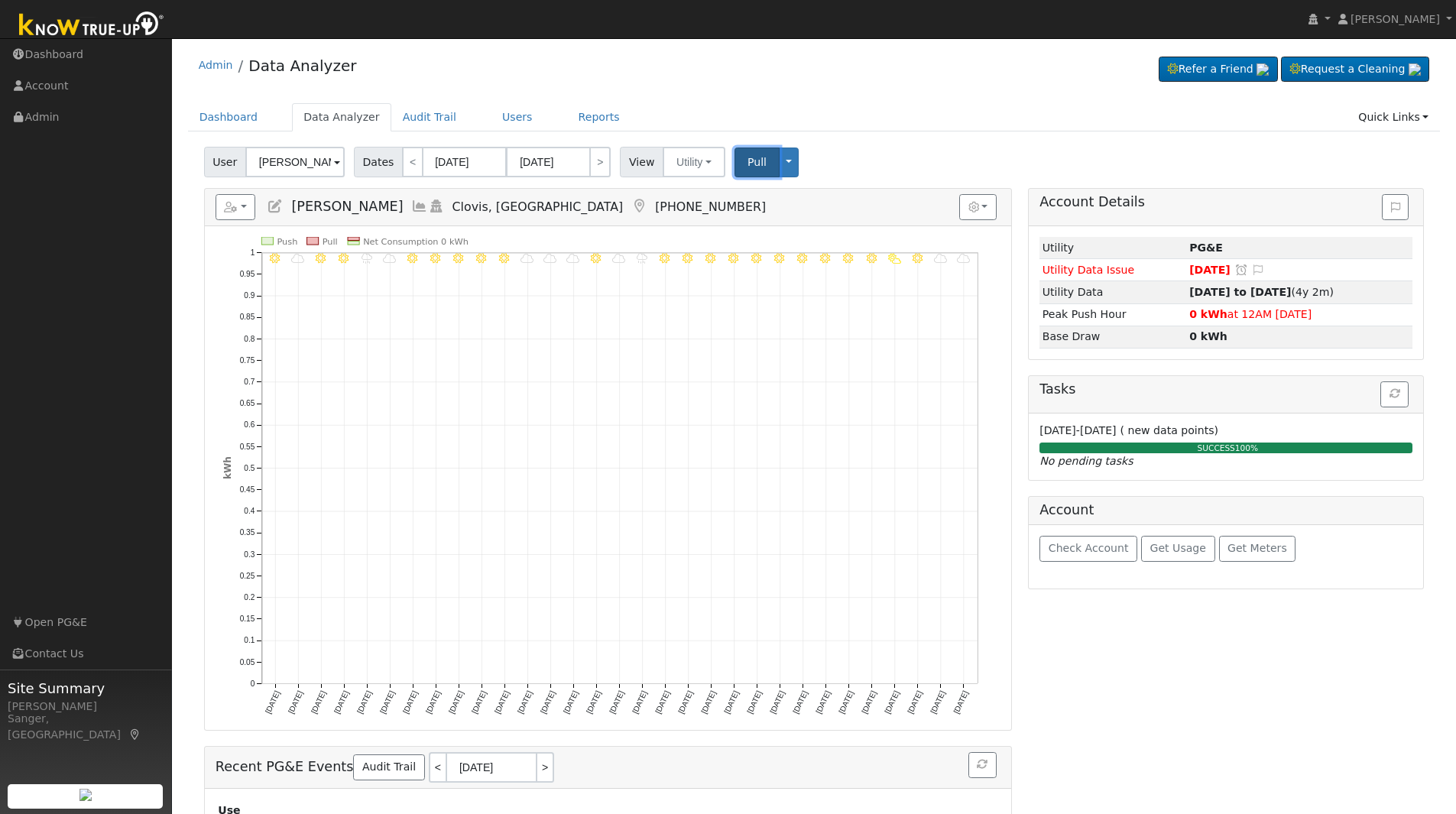
click at [743, 152] on button "Pull" at bounding box center [757, 162] width 45 height 30
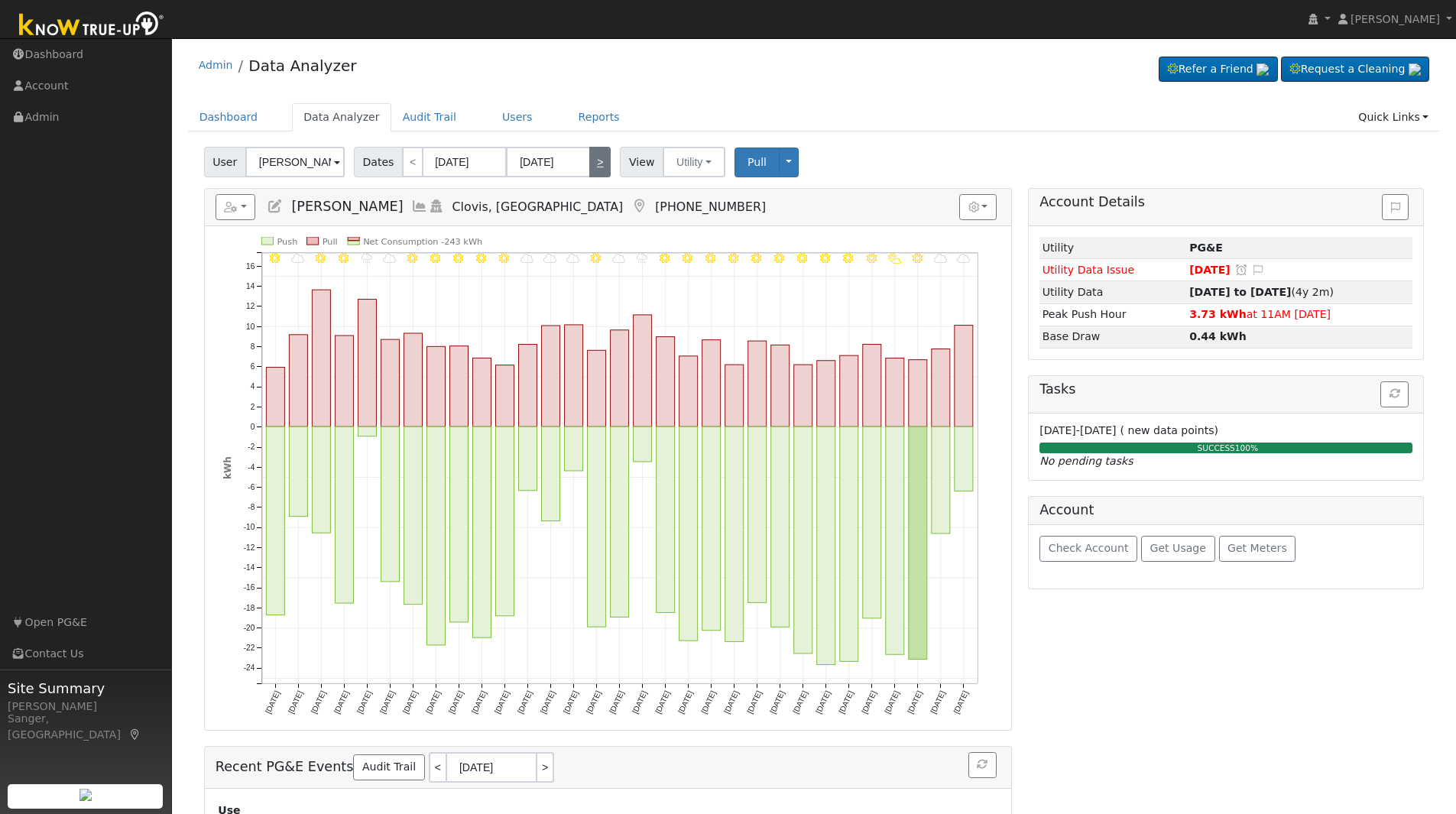
click at [589, 169] on link ">" at bounding box center [600, 161] width 21 height 30
type input "[DATE]"
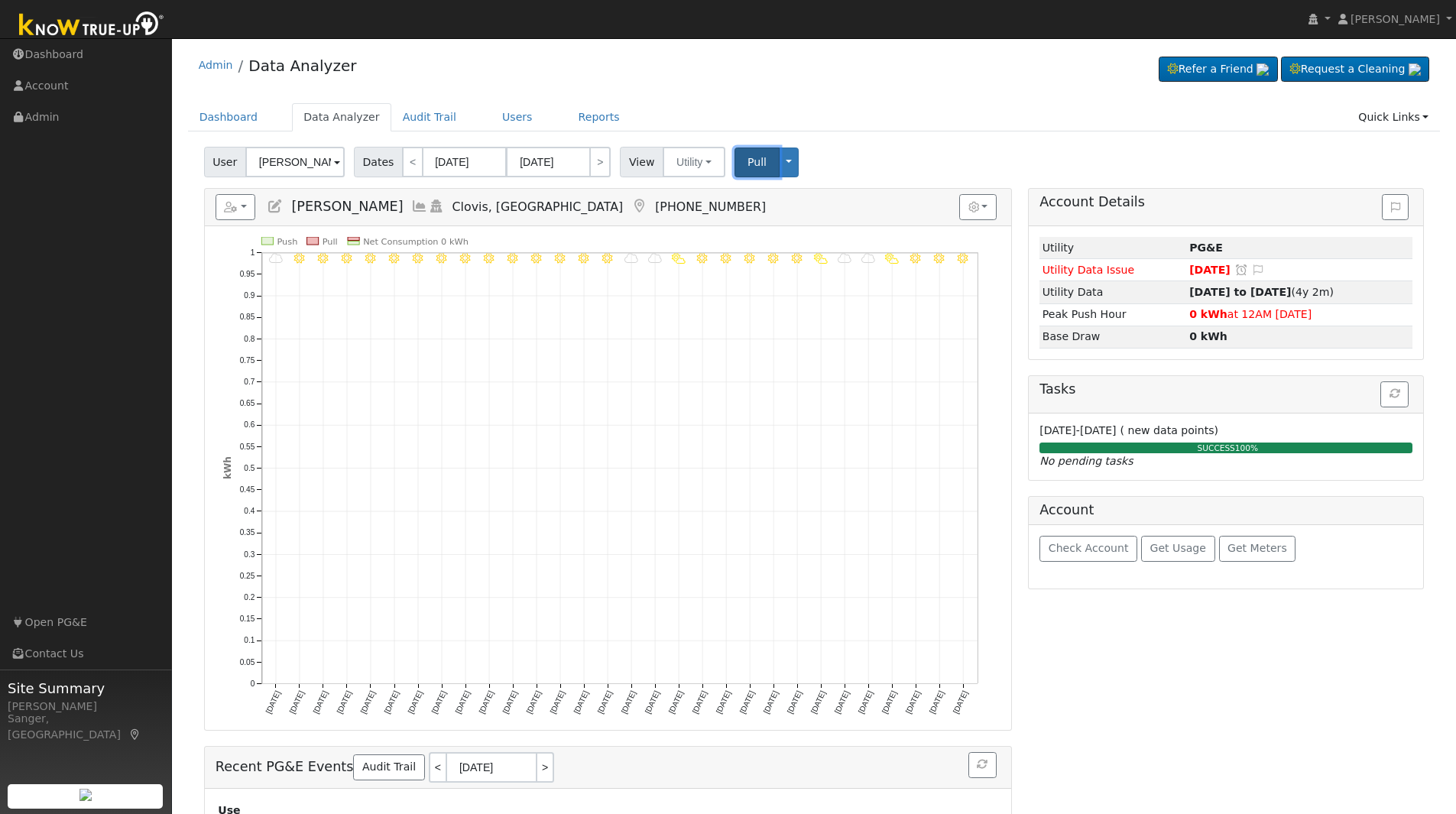
click at [747, 160] on span "Pull" at bounding box center [757, 161] width 19 height 13
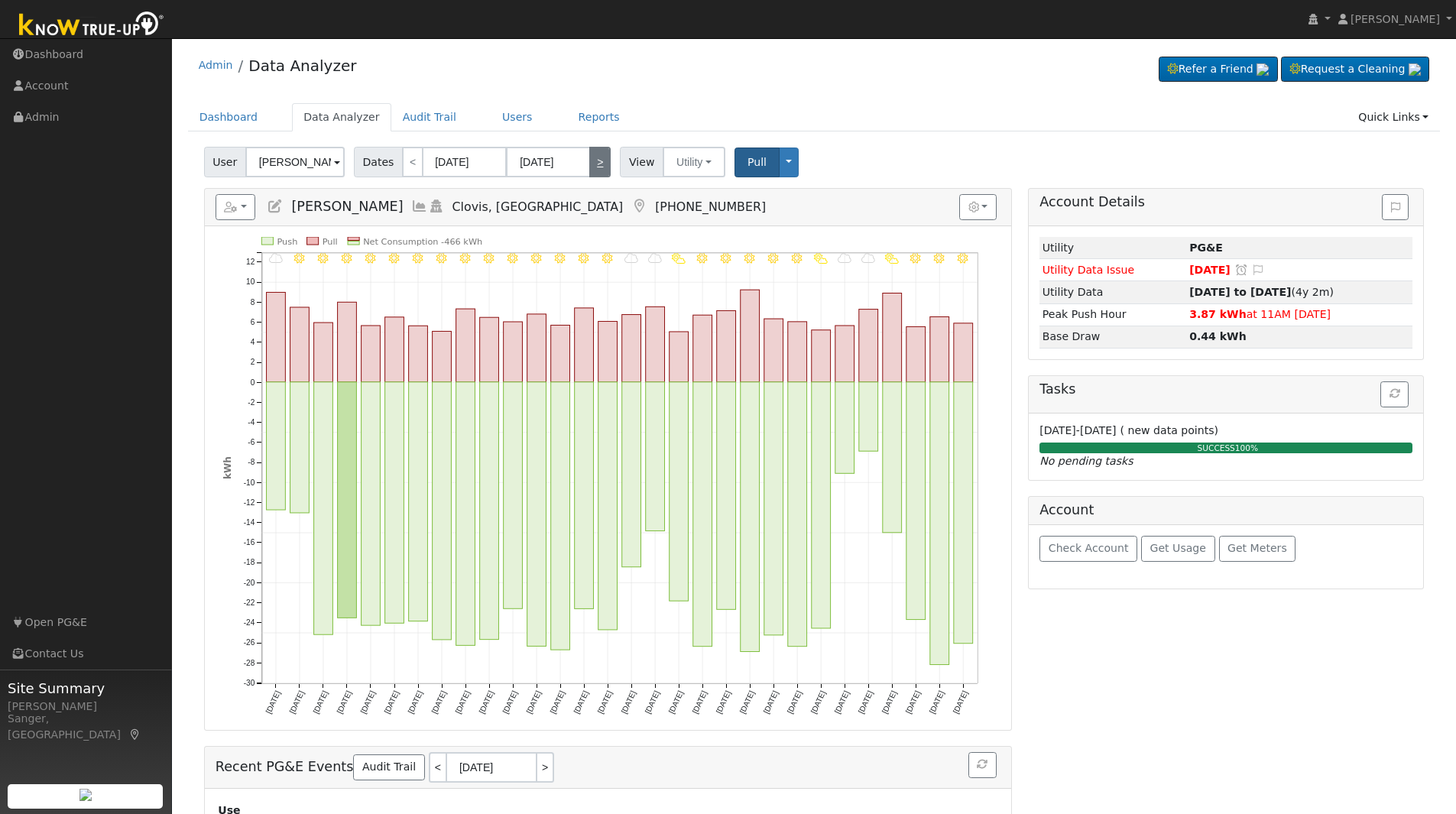
click at [593, 167] on link ">" at bounding box center [600, 161] width 21 height 30
type input "[DATE]"
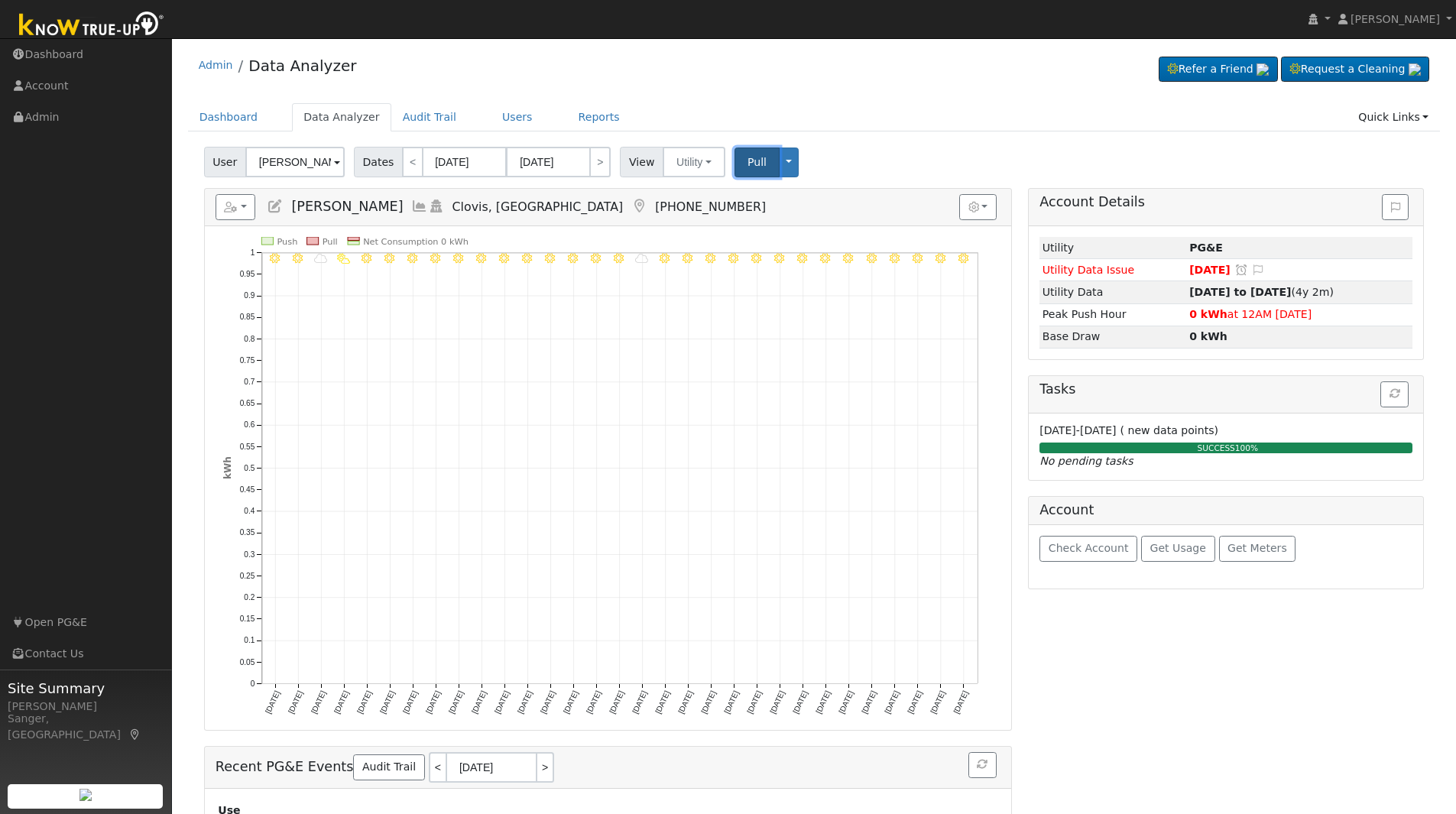
click at [747, 165] on span "Pull" at bounding box center [757, 161] width 19 height 13
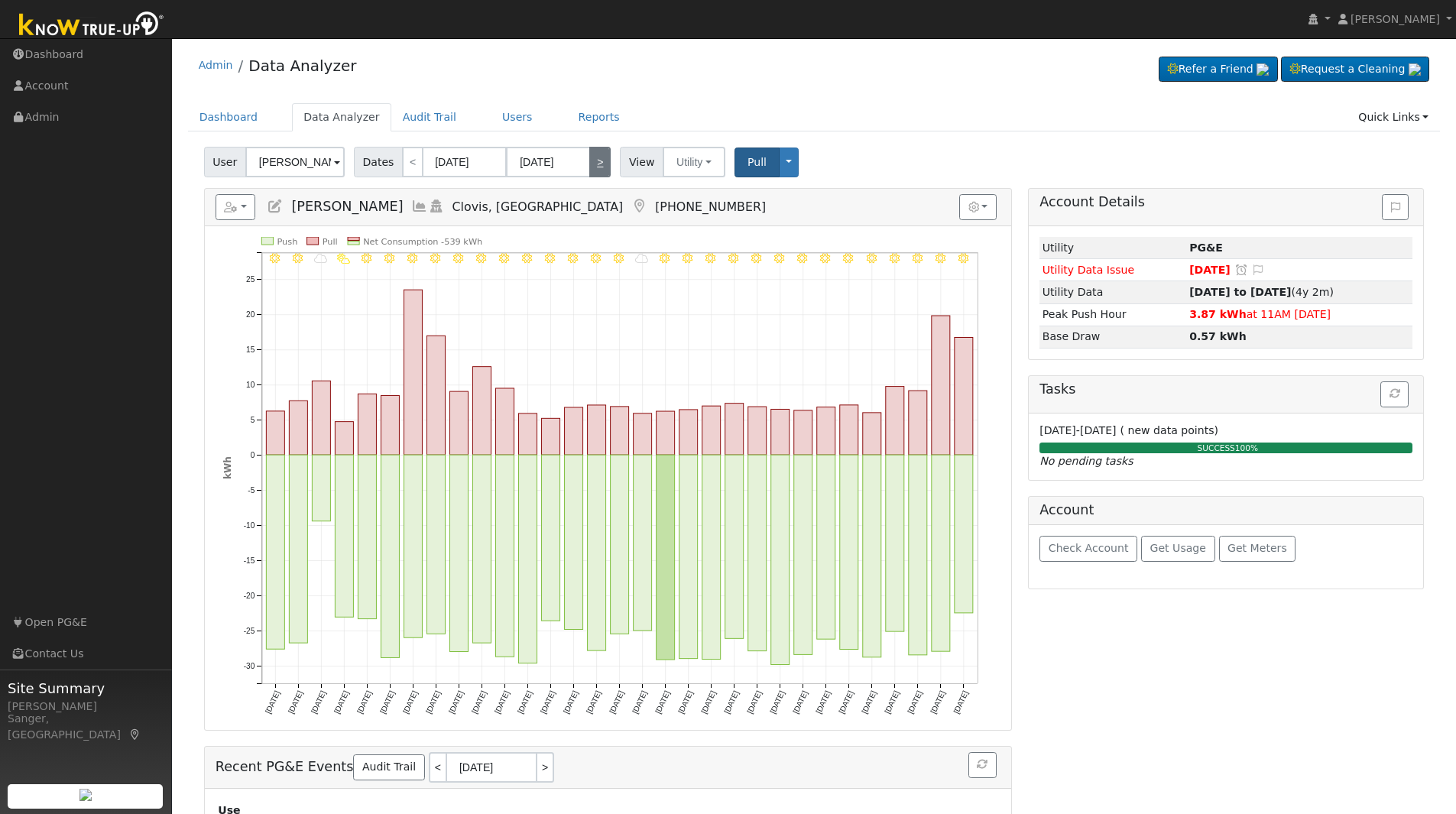
click at [589, 166] on link ">" at bounding box center [600, 161] width 21 height 30
type input "[DATE]"
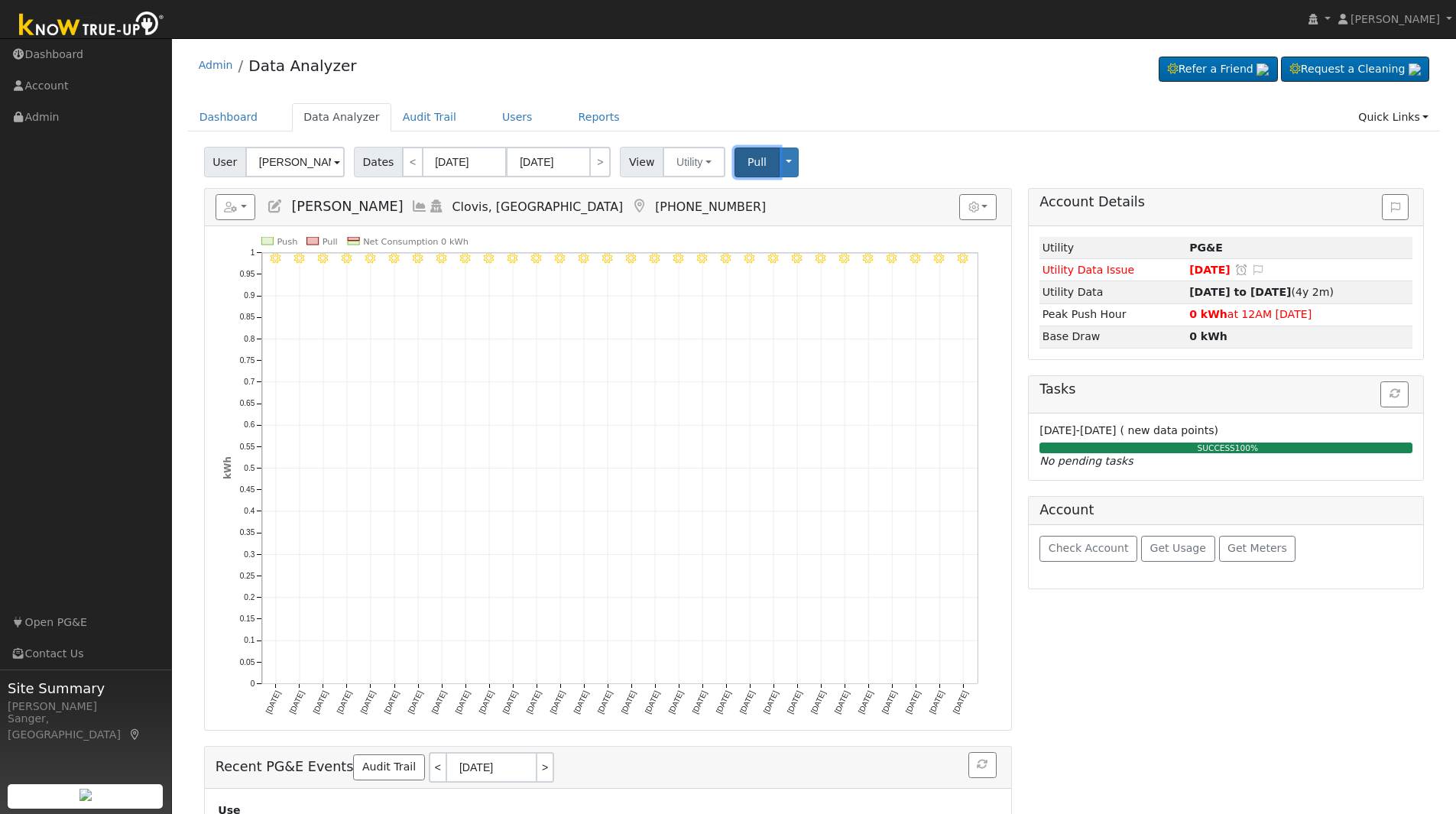
click at [747, 161] on span "Pull" at bounding box center [757, 161] width 19 height 13
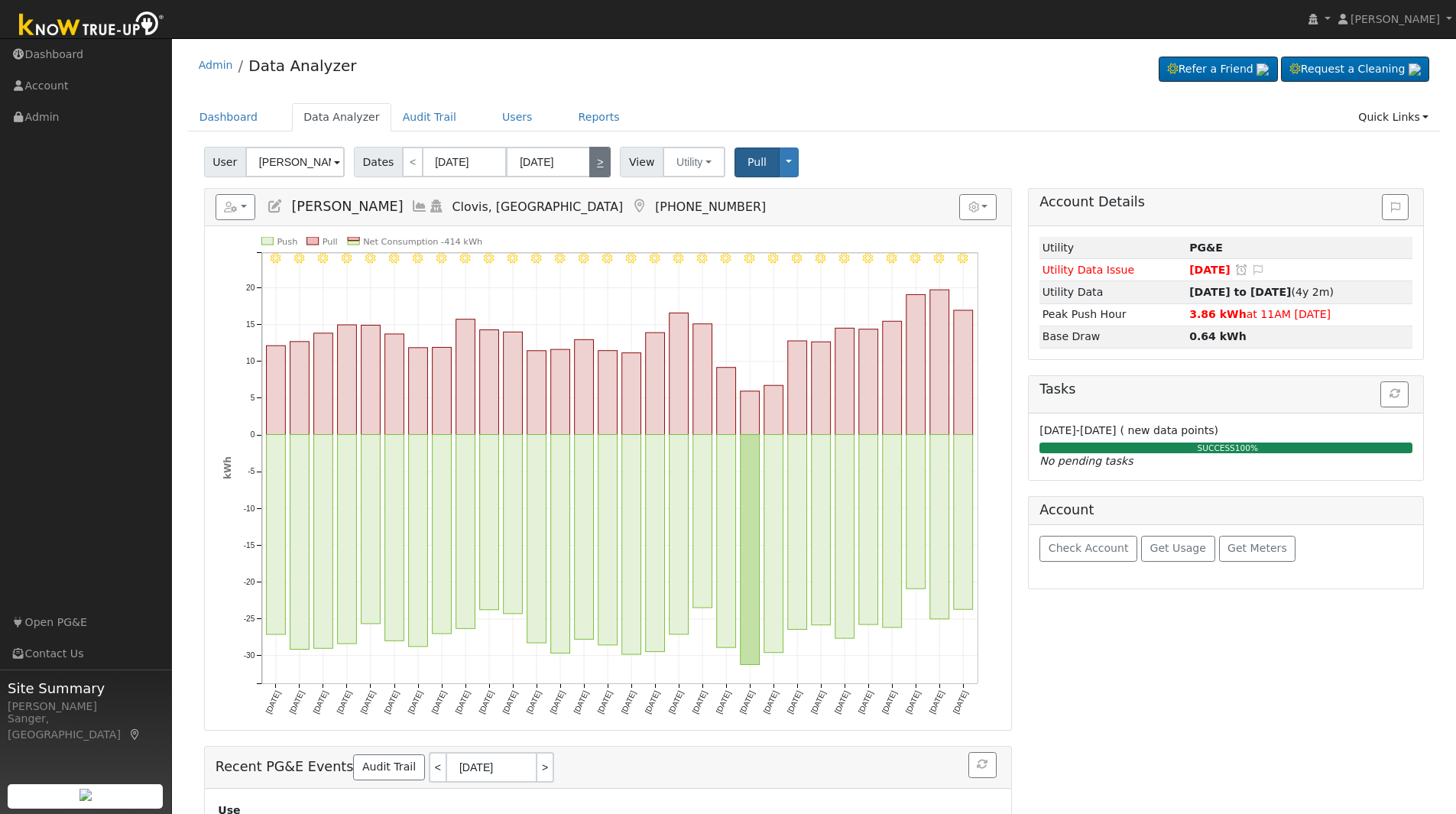
click at [589, 165] on link ">" at bounding box center [600, 161] width 21 height 30
type input "[DATE]"
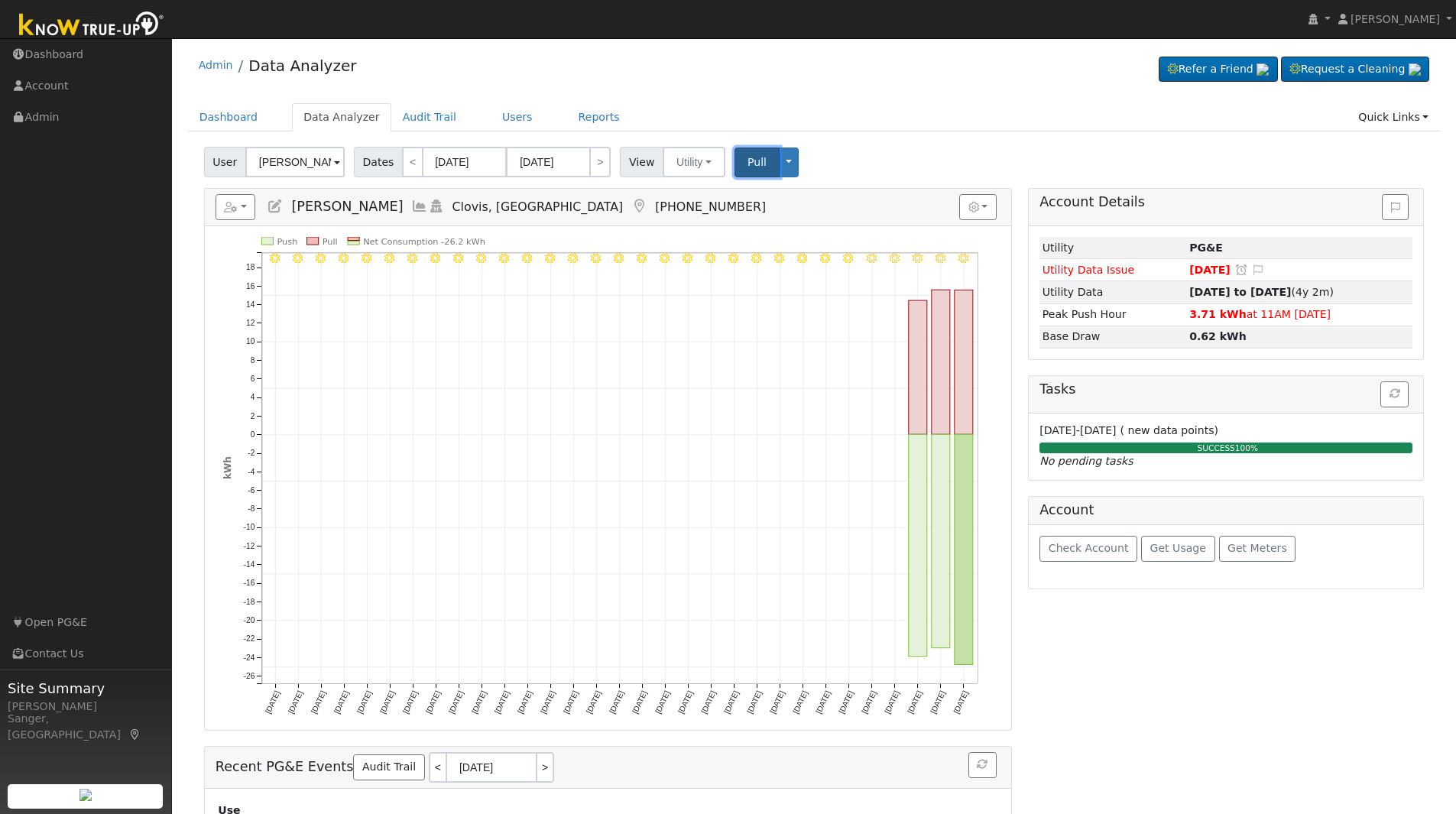
click at [747, 162] on span "Pull" at bounding box center [757, 161] width 19 height 13
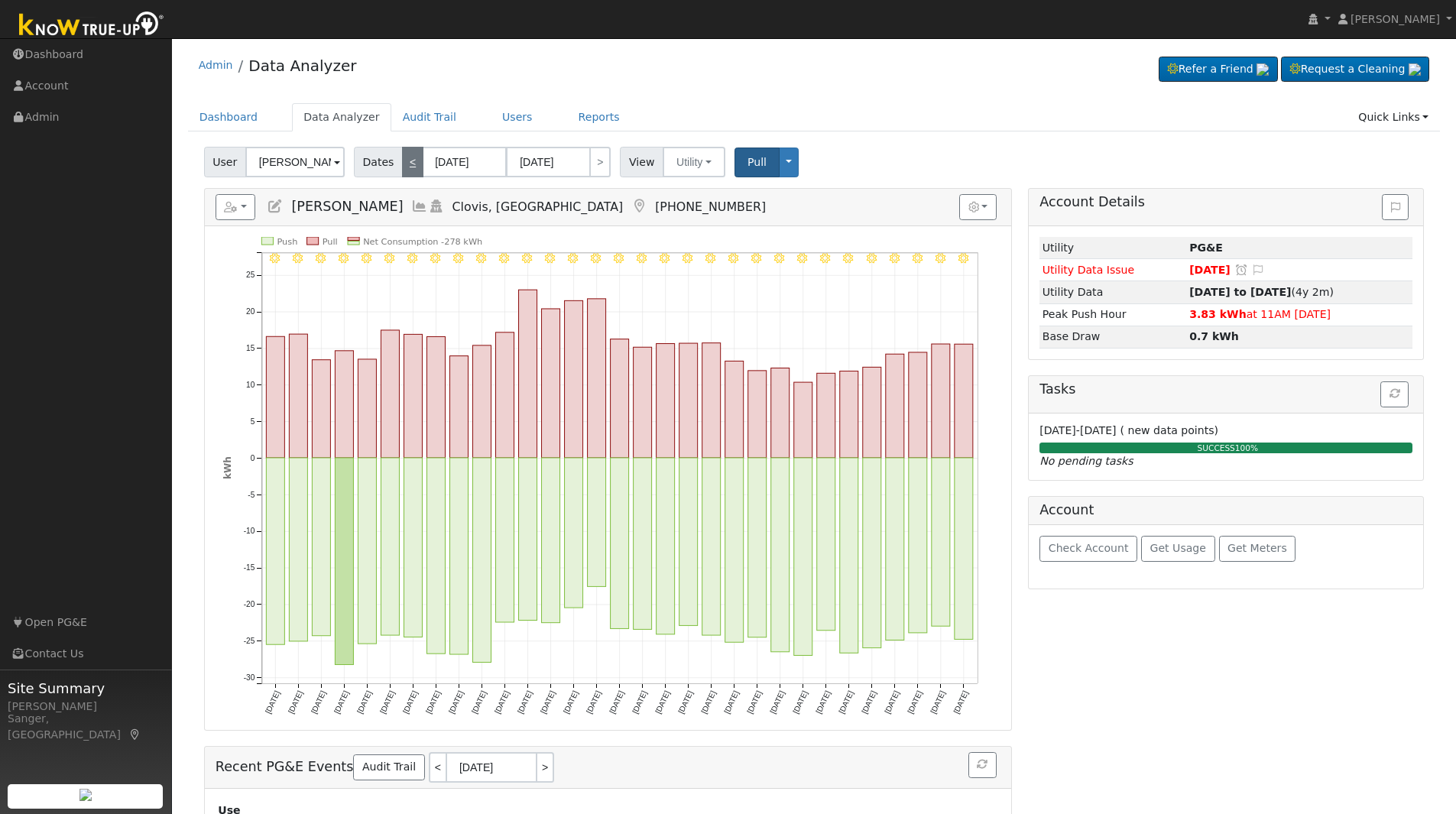
click at [402, 168] on link "<" at bounding box center [412, 161] width 21 height 30
type input "[DATE]"
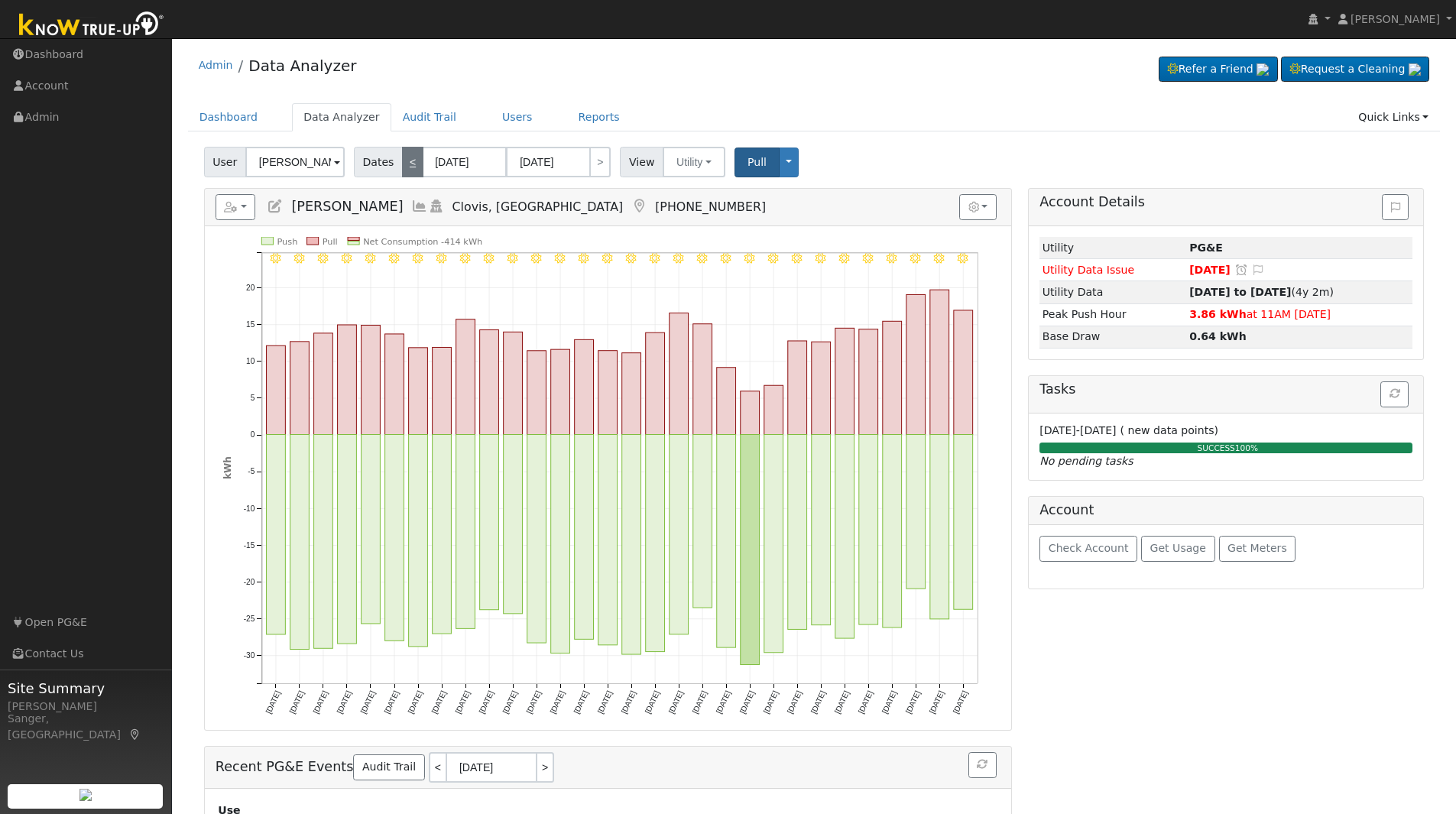
click at [402, 168] on link "<" at bounding box center [412, 161] width 21 height 30
type input "[DATE]"
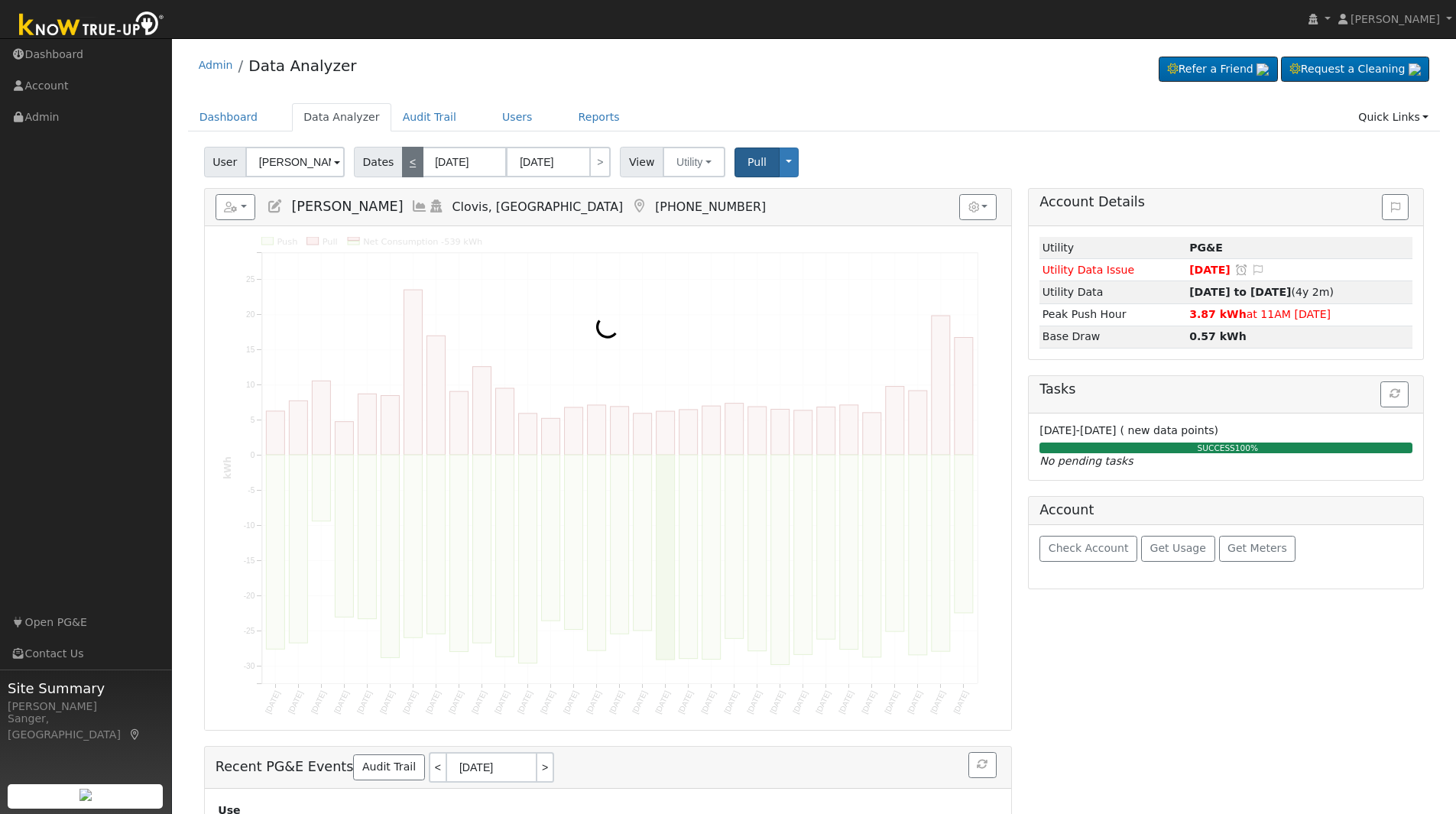
click at [402, 168] on link "<" at bounding box center [412, 161] width 21 height 30
type input "[DATE]"
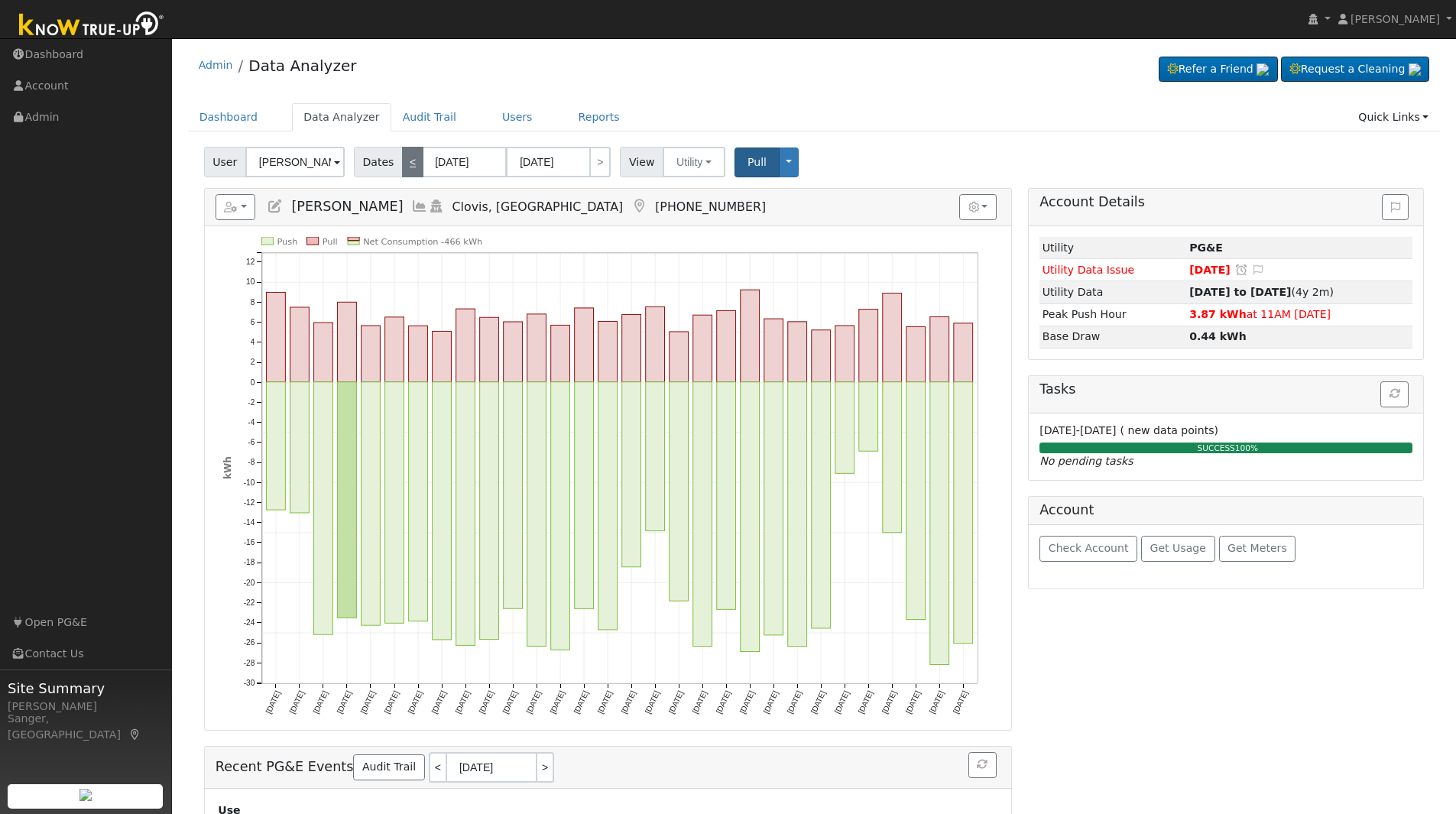
click at [402, 168] on link "<" at bounding box center [412, 161] width 21 height 30
type input "[DATE]"
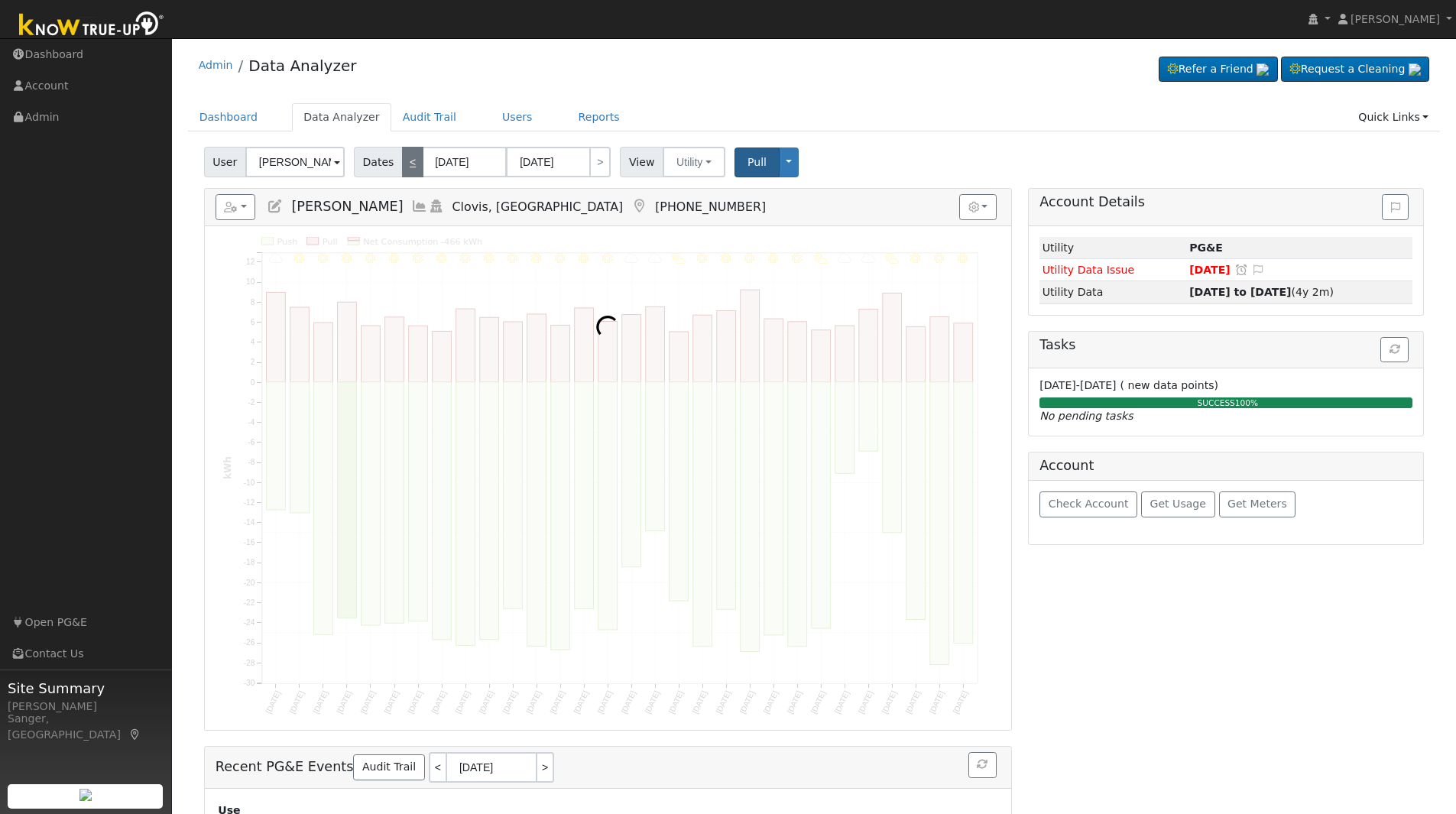
click at [402, 168] on link "<" at bounding box center [412, 161] width 21 height 30
type input "[DATE]"
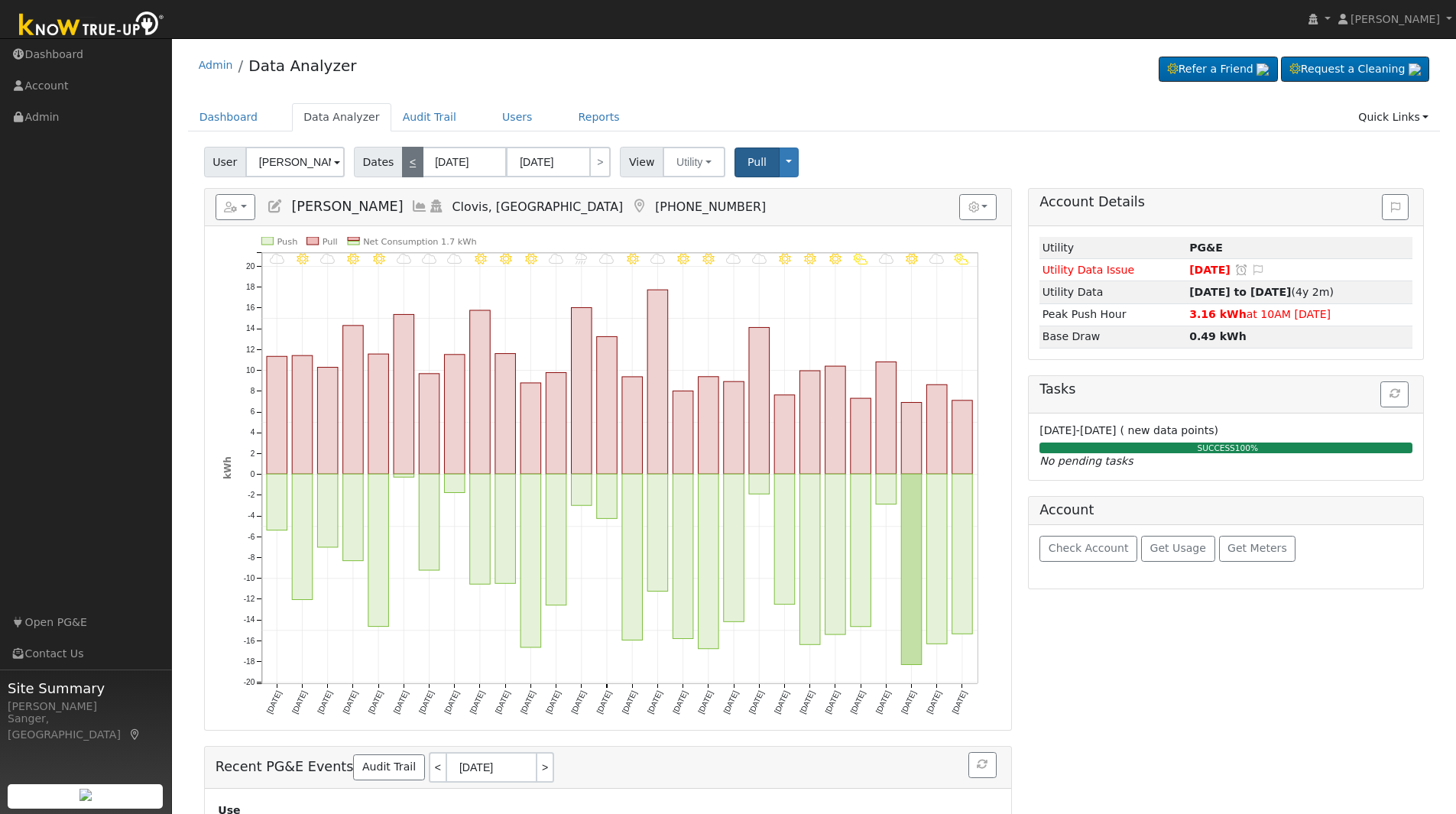
click at [402, 168] on link "<" at bounding box center [412, 161] width 21 height 30
type input "[DATE]"
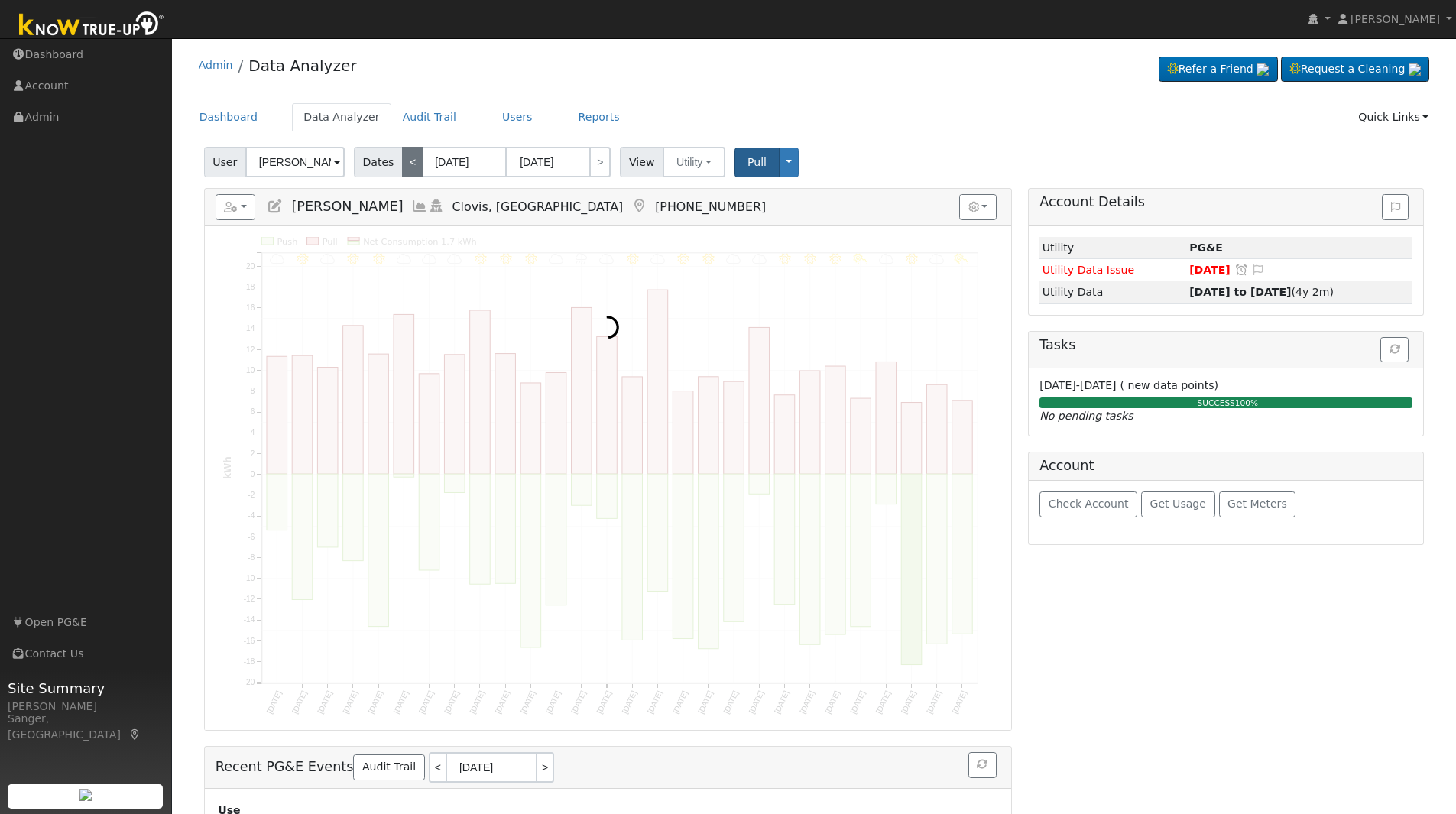
click at [402, 168] on link "<" at bounding box center [412, 161] width 21 height 30
type input "[DATE]"
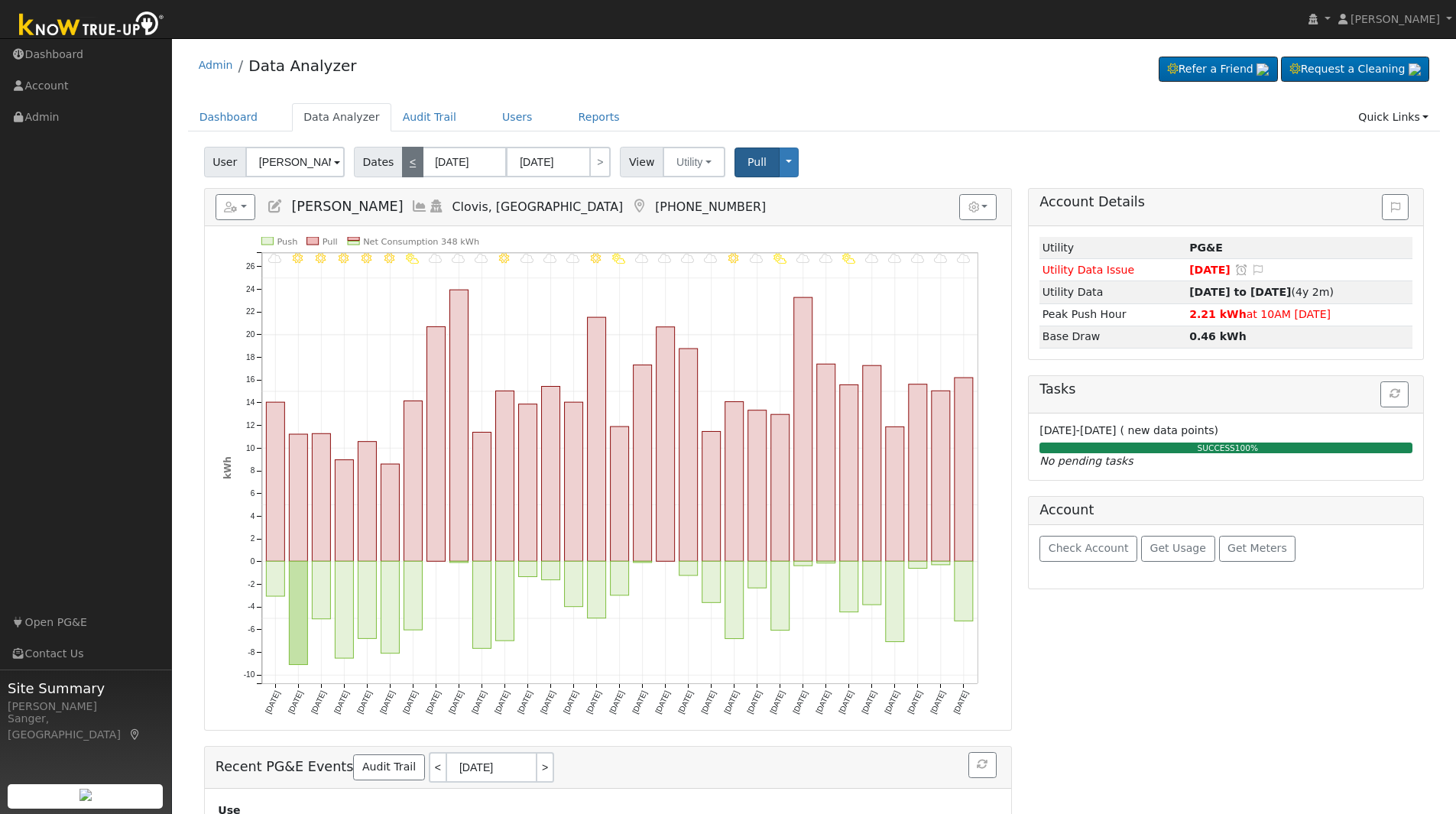
click at [402, 168] on link "<" at bounding box center [412, 161] width 21 height 30
type input "[DATE]"
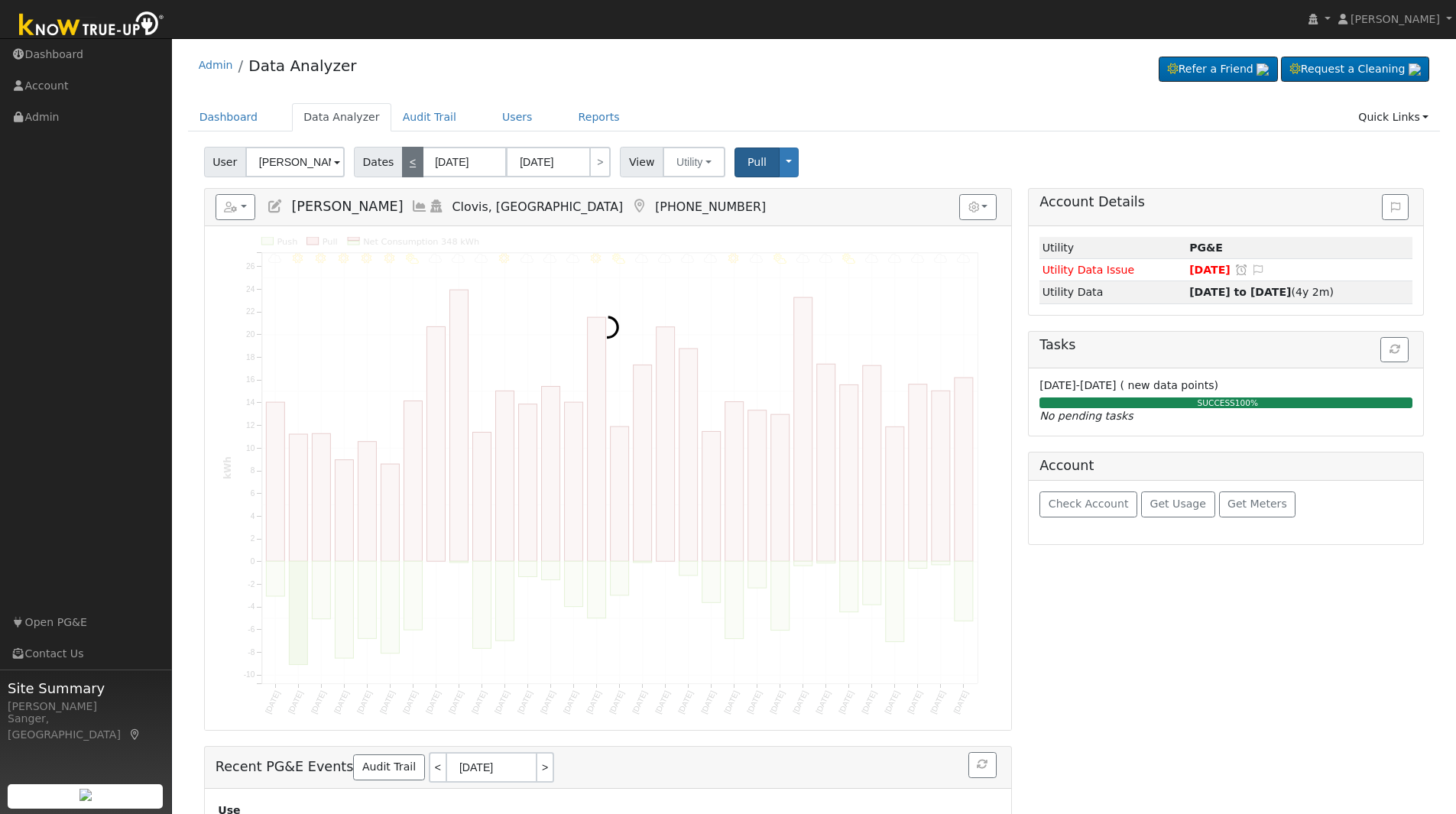
click at [402, 168] on link "<" at bounding box center [412, 161] width 21 height 30
type input "[DATE]"
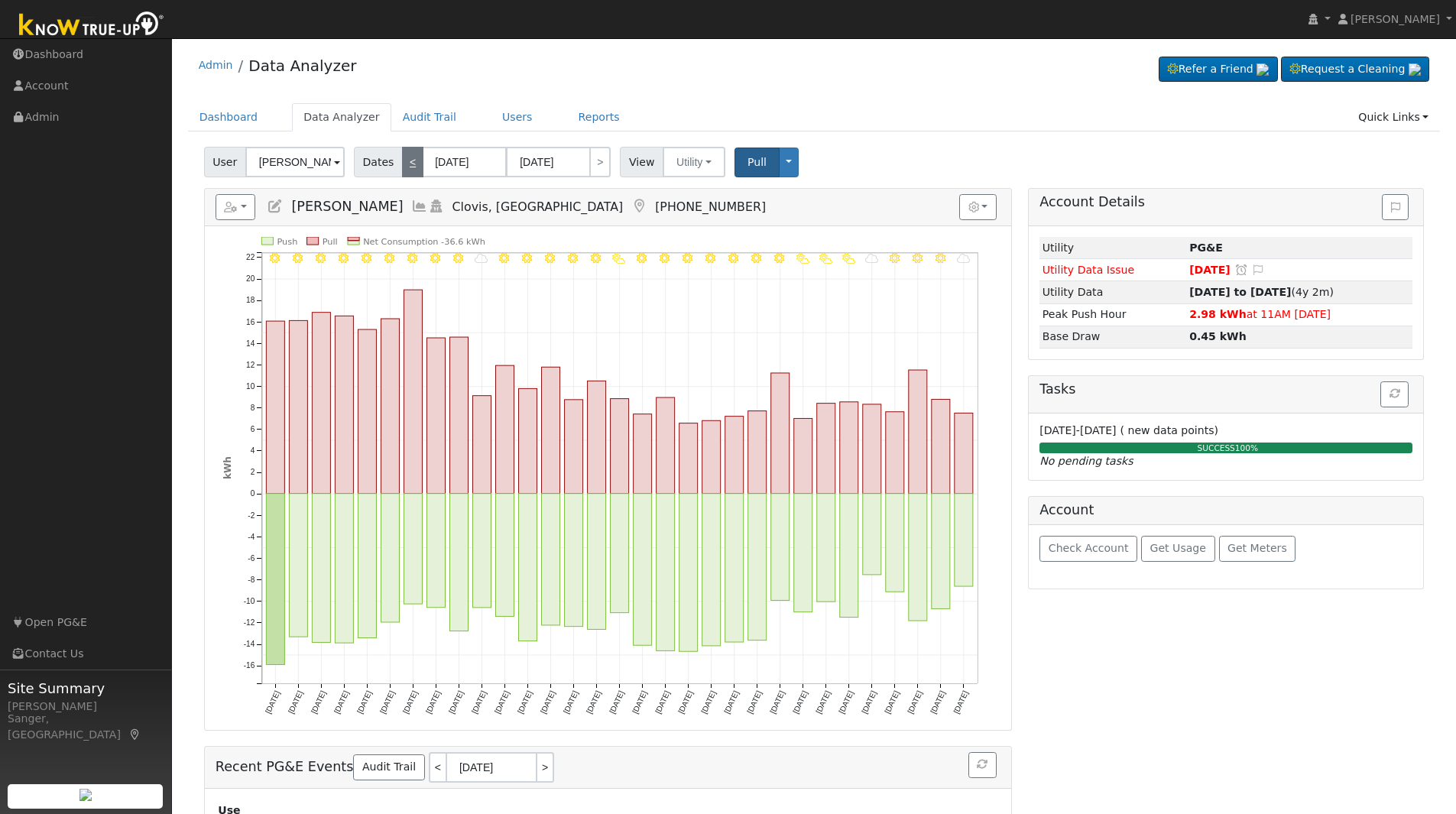
click at [402, 168] on link "<" at bounding box center [412, 161] width 21 height 30
type input "[DATE]"
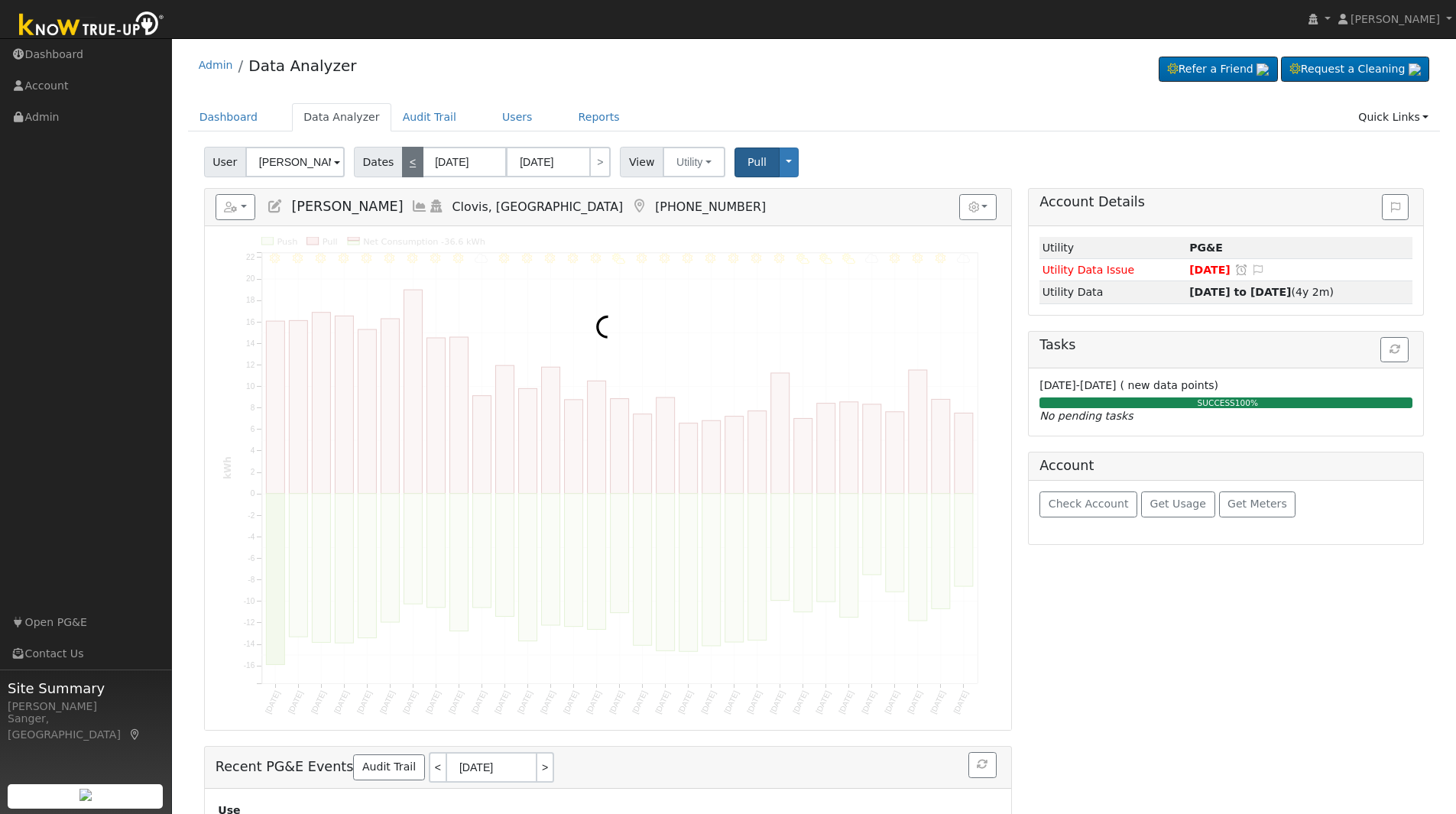
click at [402, 168] on link "<" at bounding box center [412, 161] width 21 height 30
type input "[DATE]"
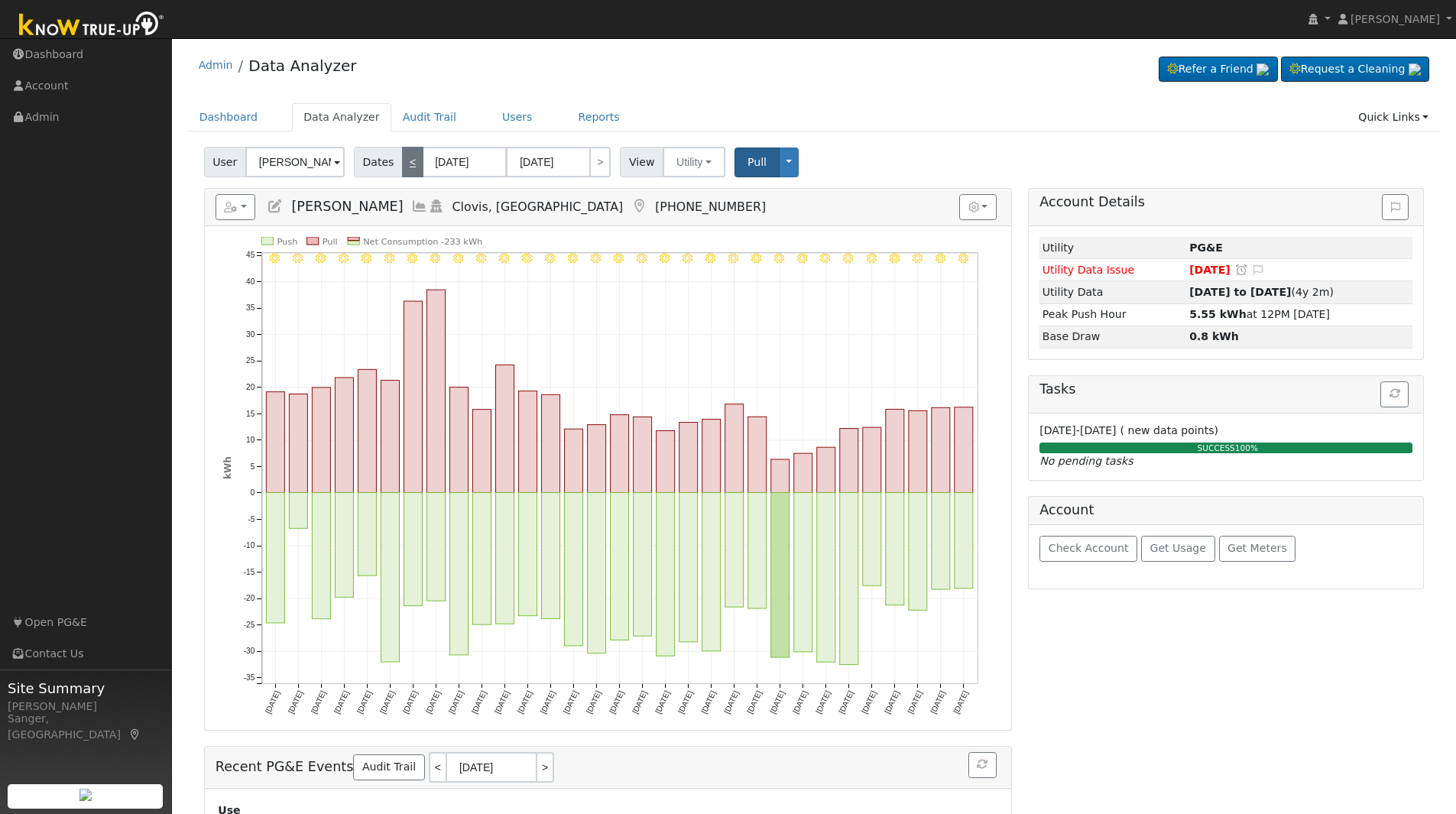
click at [402, 168] on link "<" at bounding box center [412, 161] width 21 height 30
type input "[DATE]"
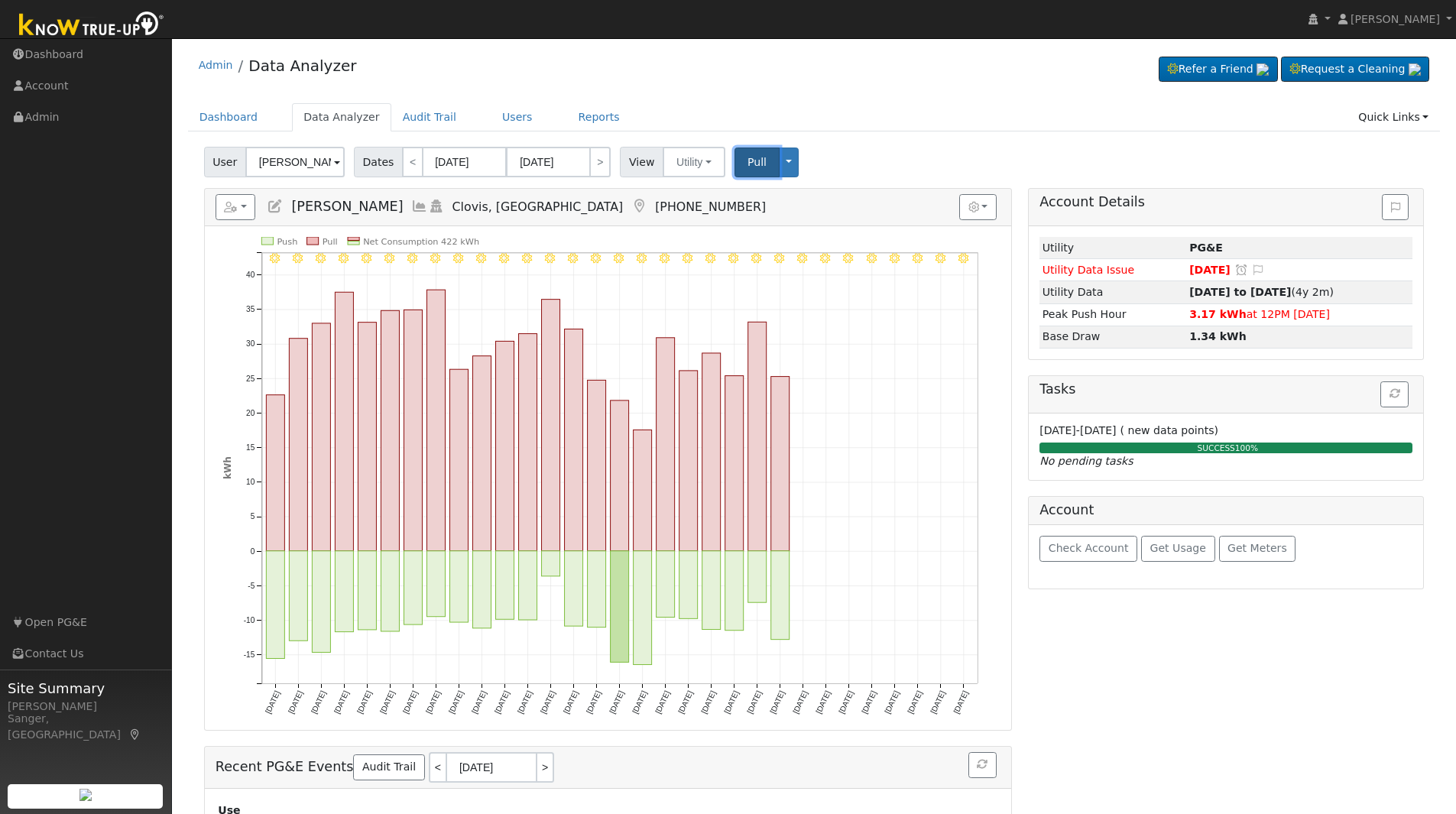
click at [747, 158] on span "Pull" at bounding box center [757, 161] width 19 height 13
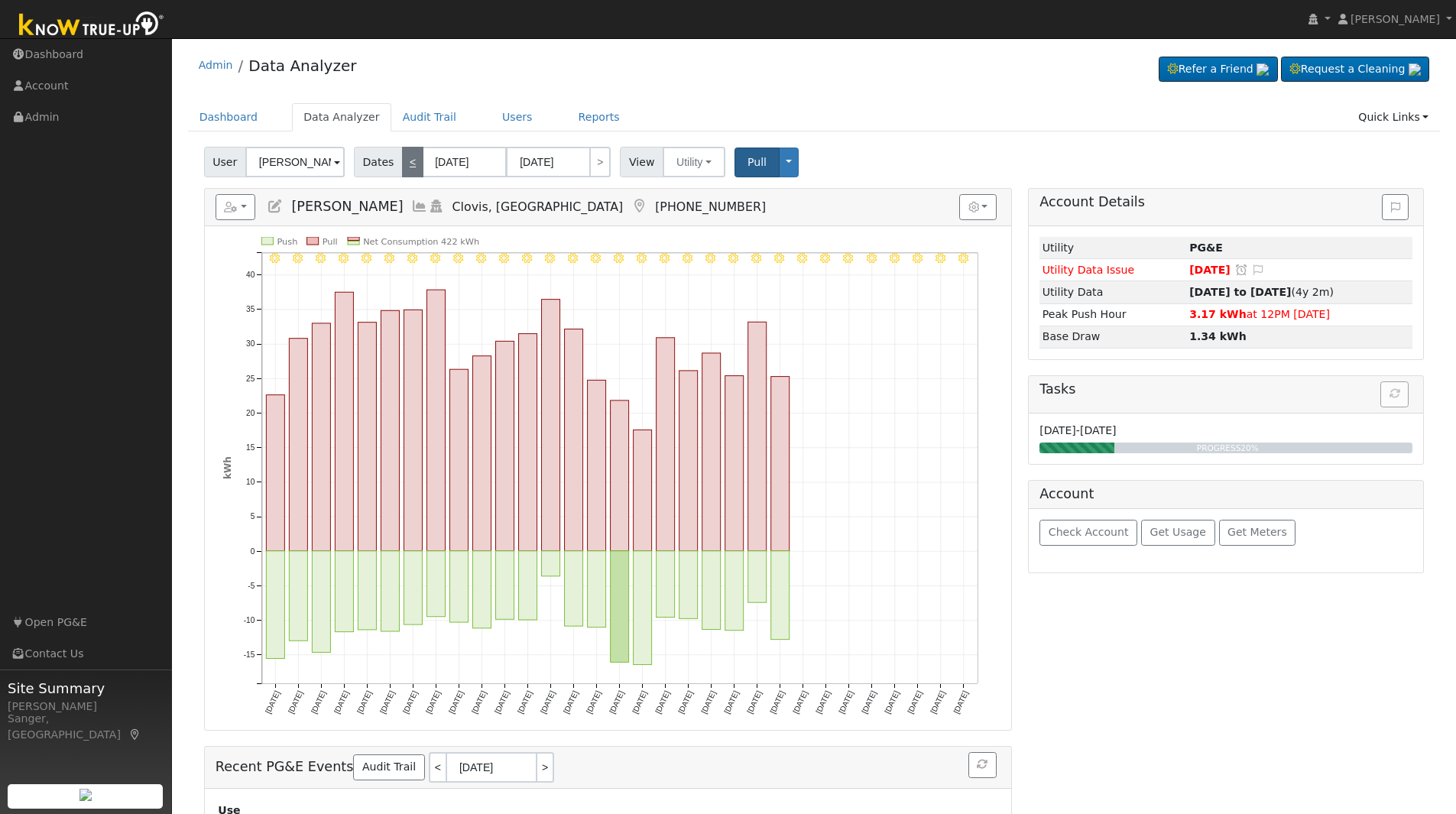
click at [402, 168] on link "<" at bounding box center [412, 161] width 21 height 30
type input "[DATE]"
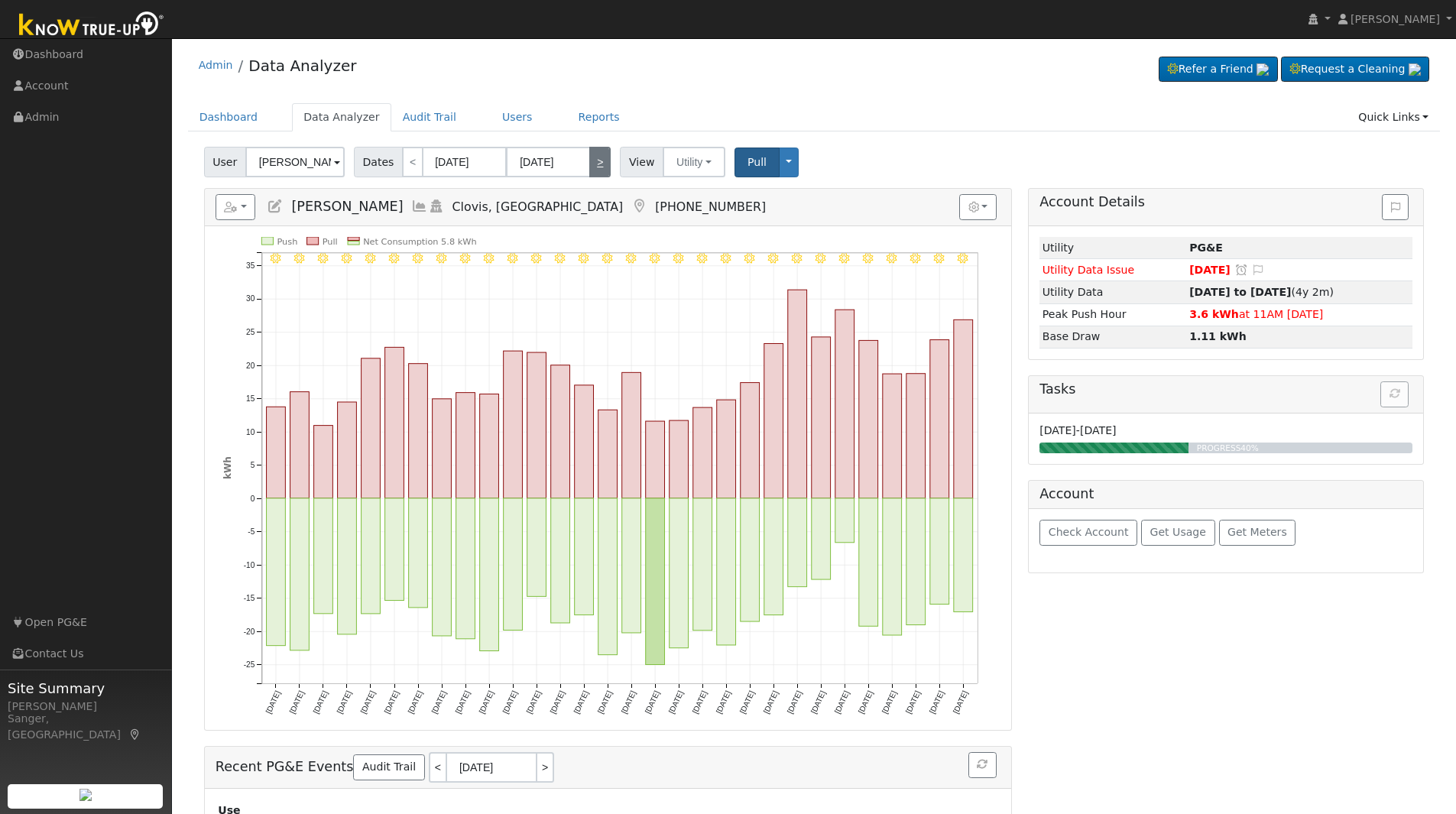
click at [599, 159] on link ">" at bounding box center [600, 161] width 21 height 30
type input "[DATE]"
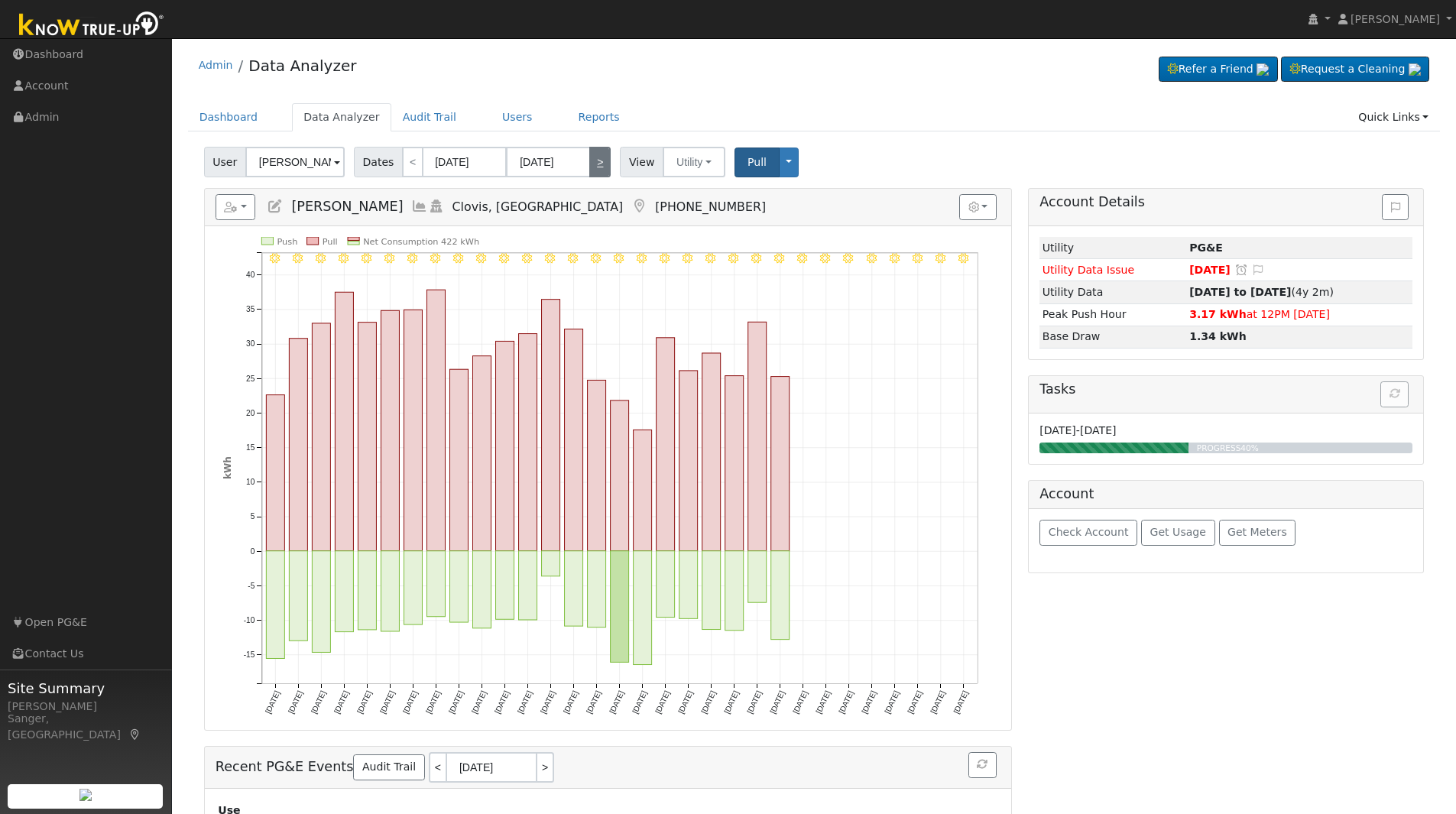
click at [599, 160] on link ">" at bounding box center [600, 161] width 21 height 30
type input "[DATE]"
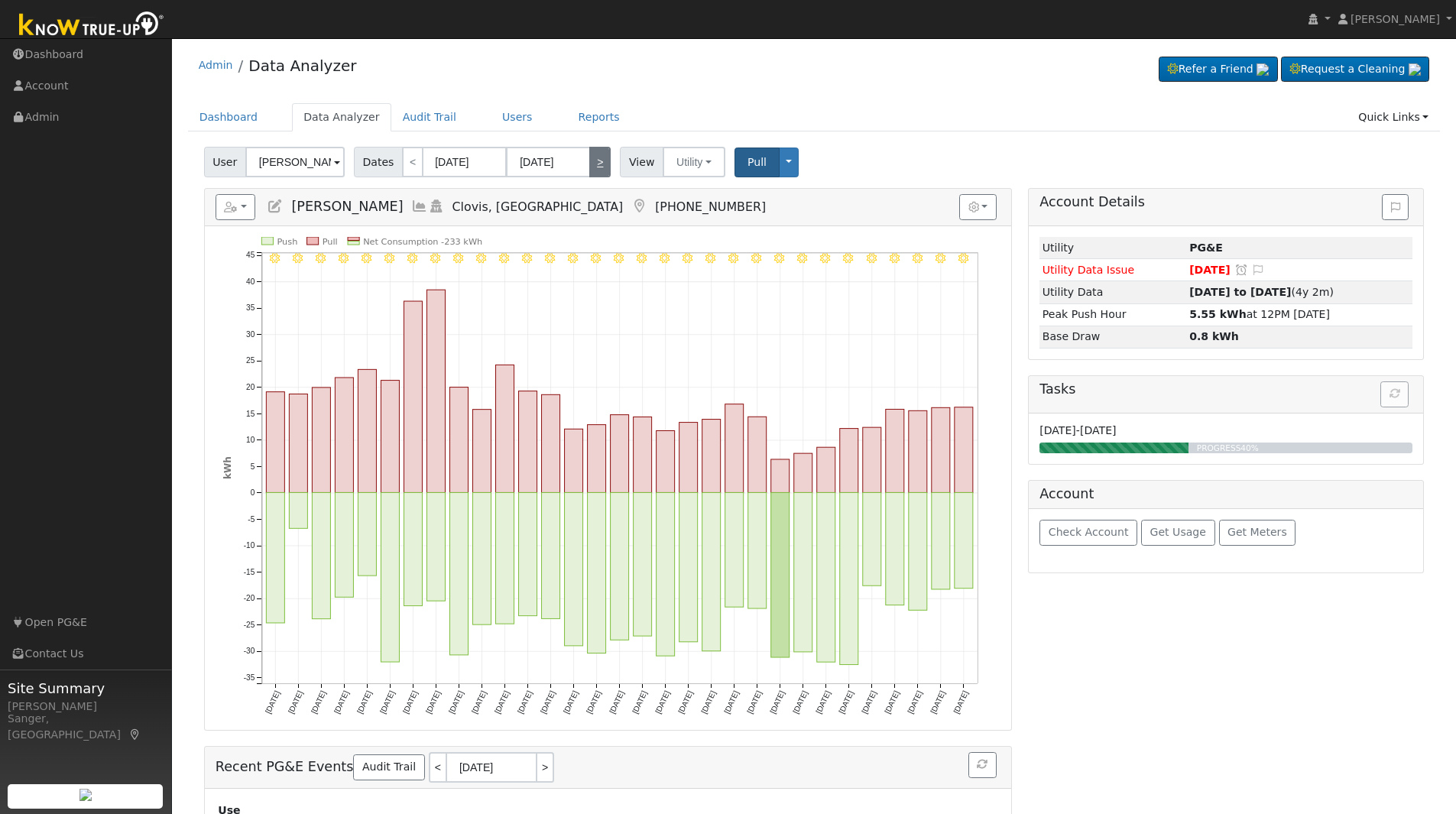
click at [599, 160] on link ">" at bounding box center [600, 161] width 21 height 30
type input "[DATE]"
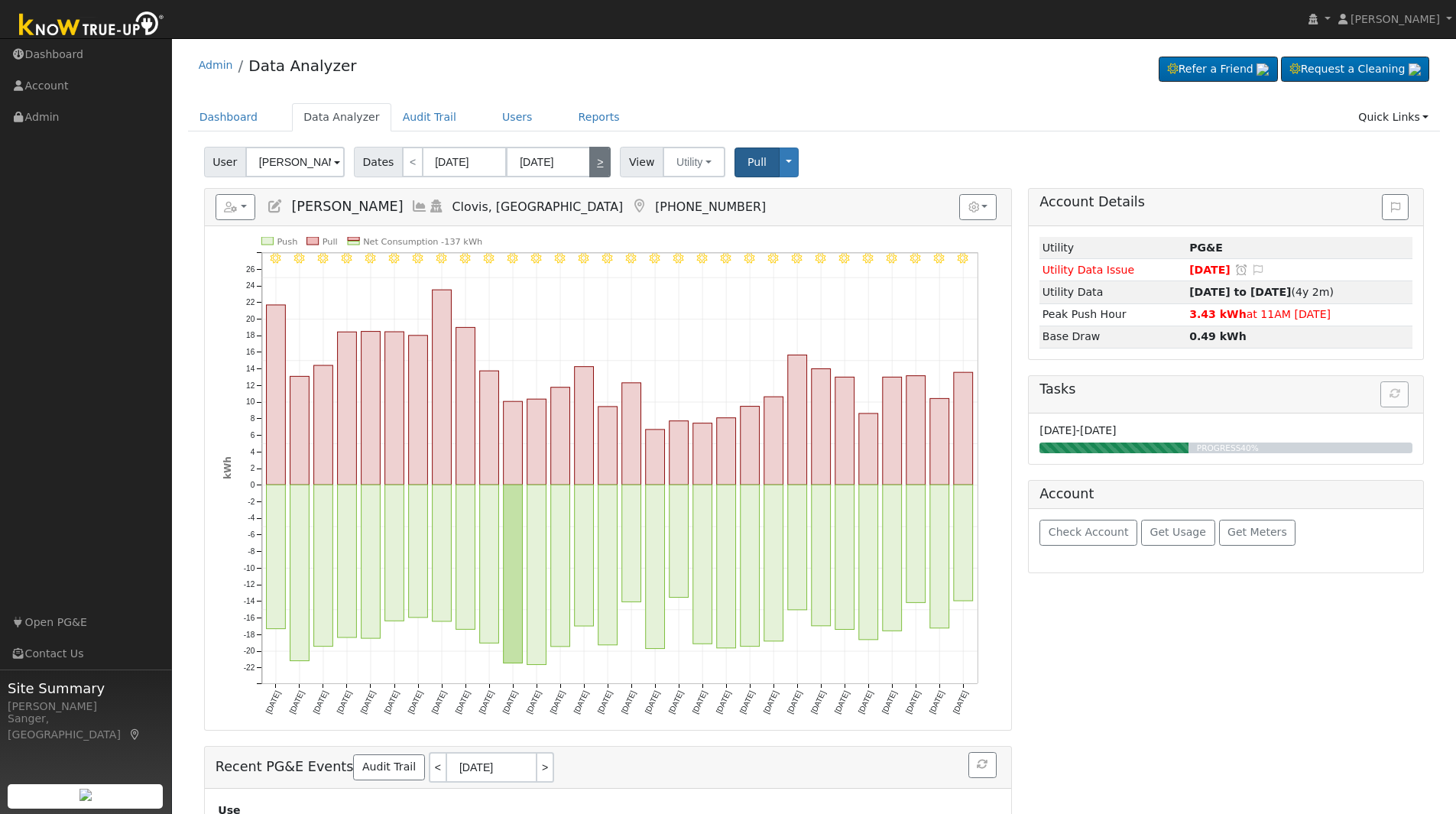
click at [599, 160] on link ">" at bounding box center [600, 161] width 21 height 30
type input "[DATE]"
click at [599, 160] on link ">" at bounding box center [600, 161] width 21 height 30
type input "[DATE]"
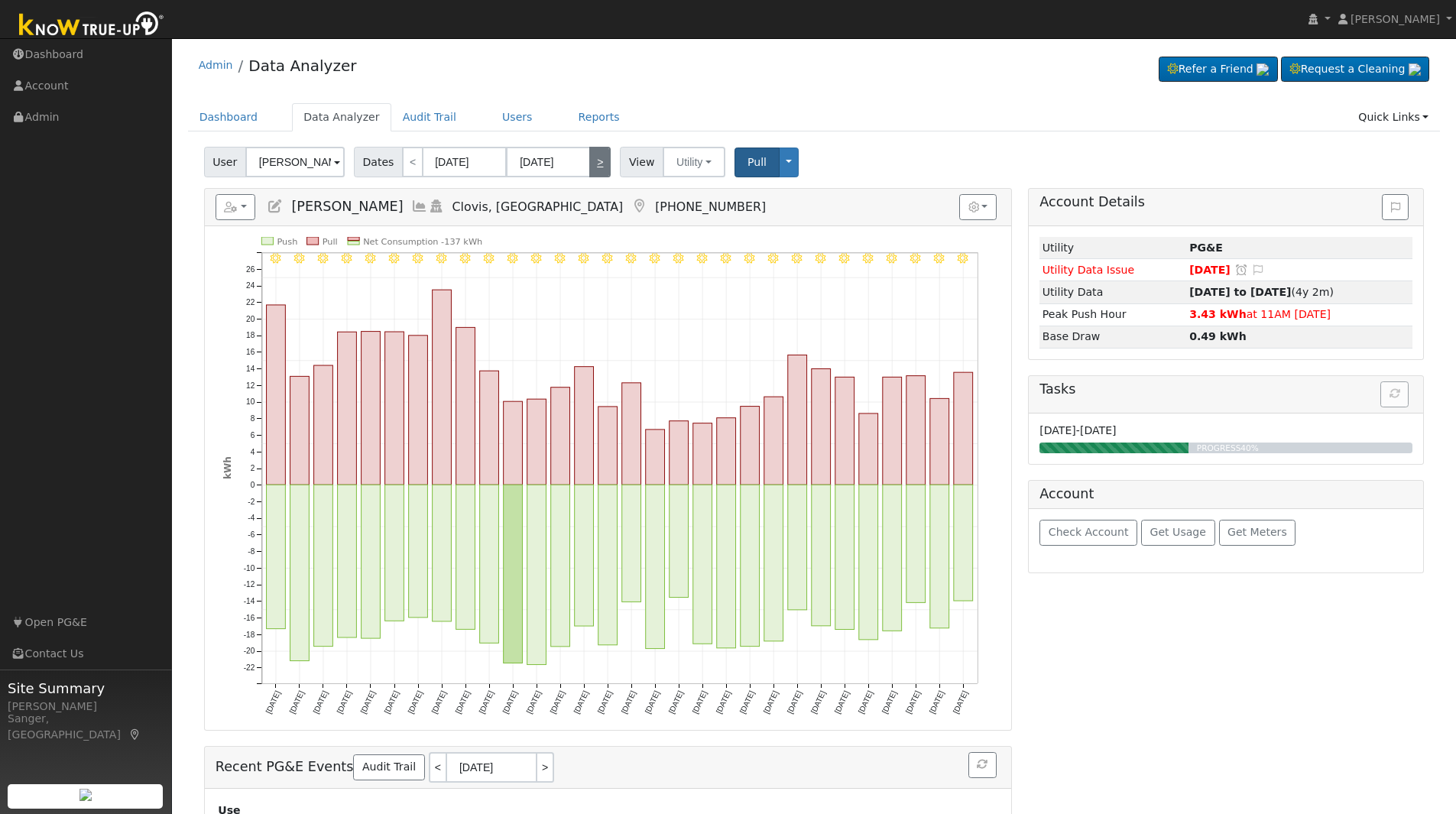
type input "[DATE]"
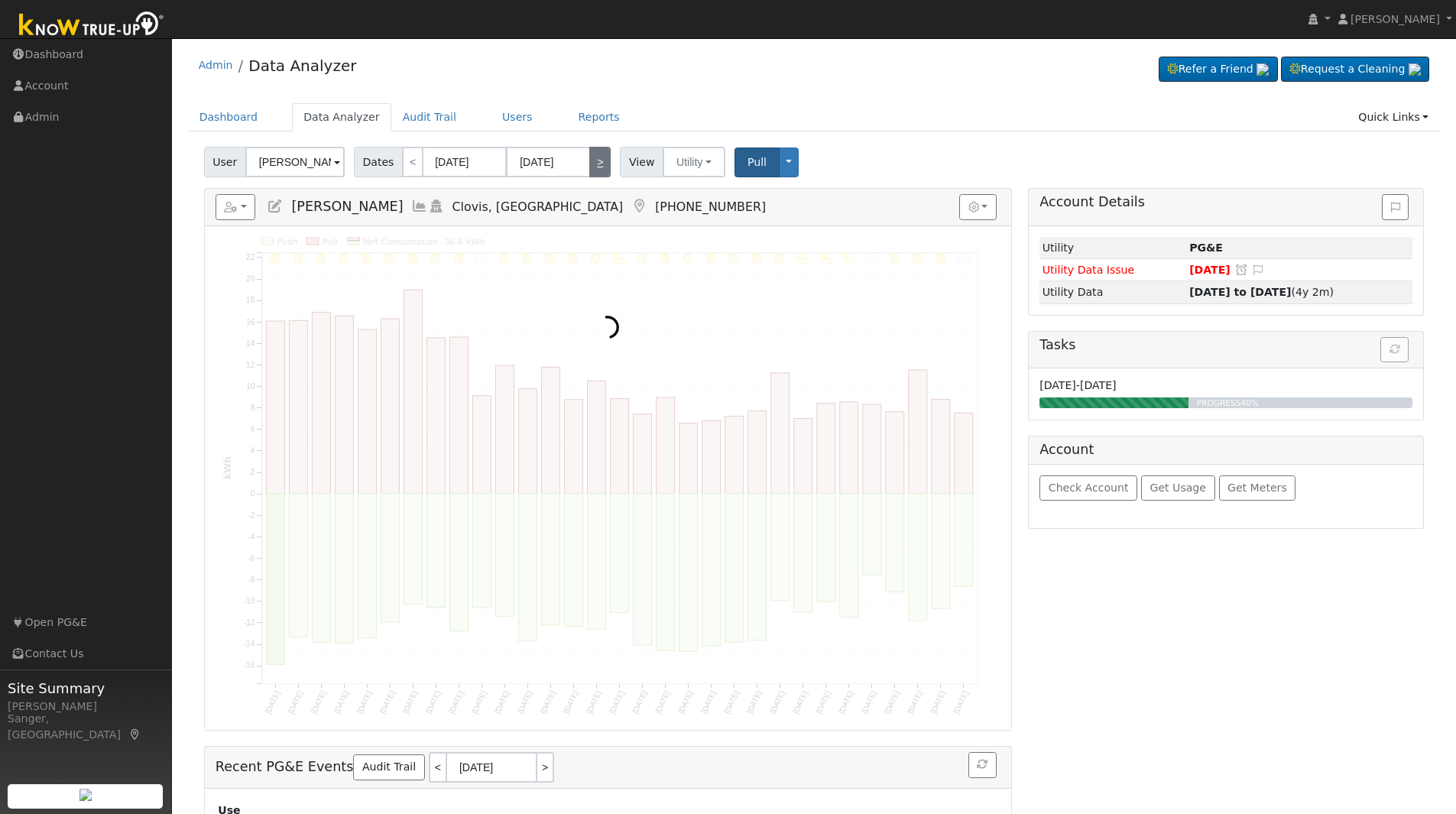
click at [599, 160] on link ">" at bounding box center [600, 161] width 21 height 30
type input "[DATE]"
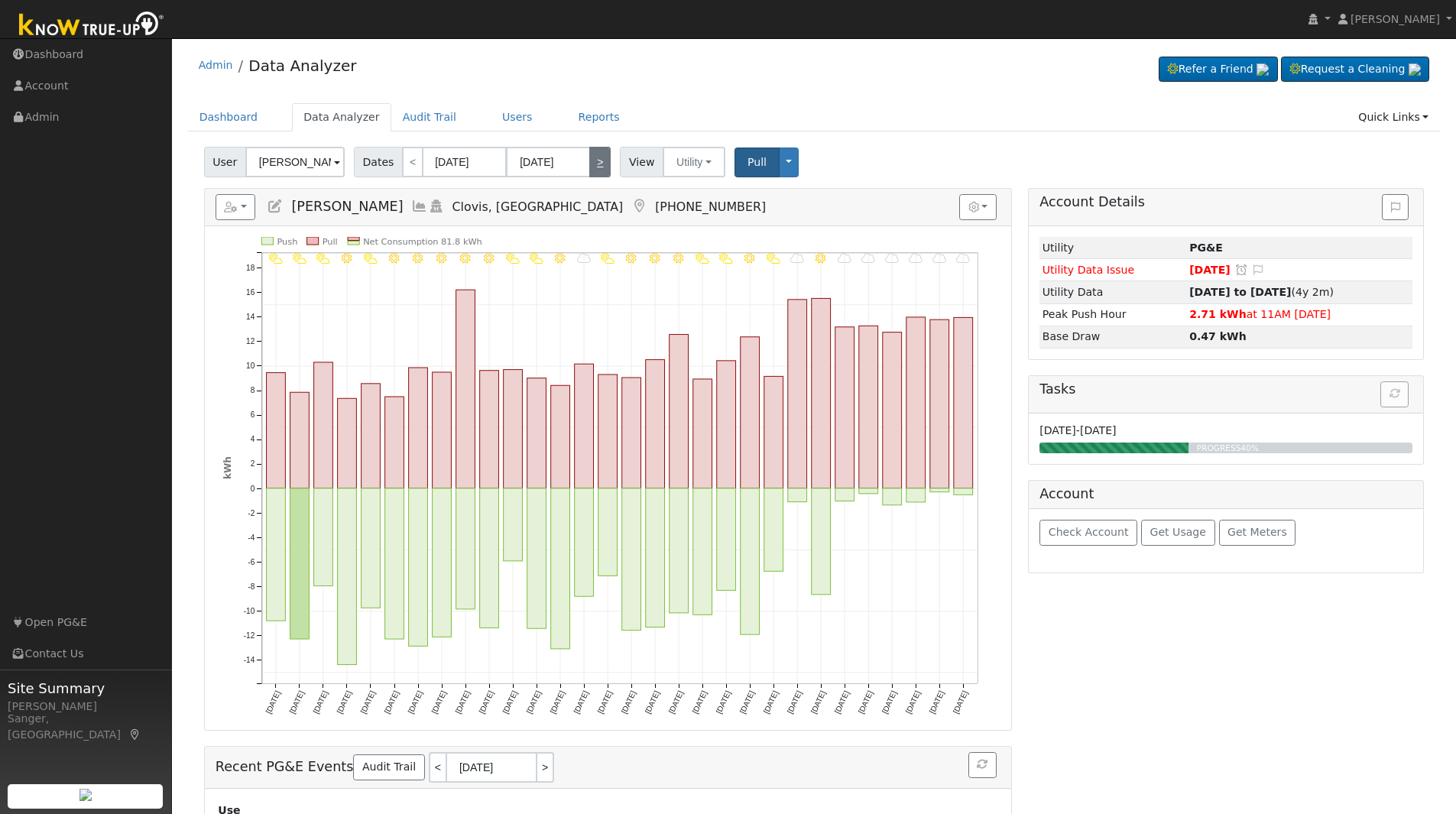
click at [599, 160] on link ">" at bounding box center [600, 161] width 21 height 30
type input "[DATE]"
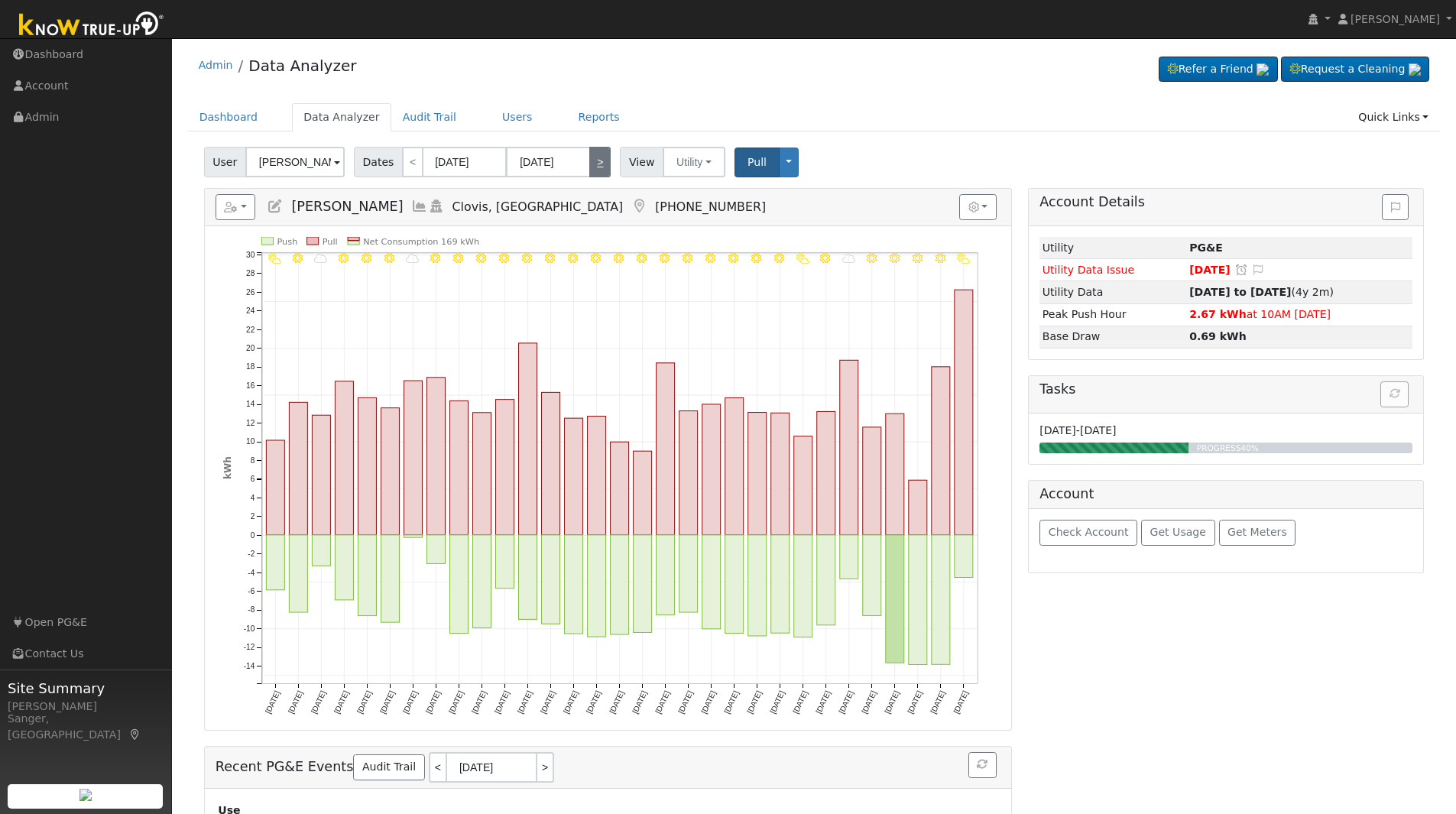
click at [599, 160] on link ">" at bounding box center [600, 161] width 21 height 30
type input "[DATE]"
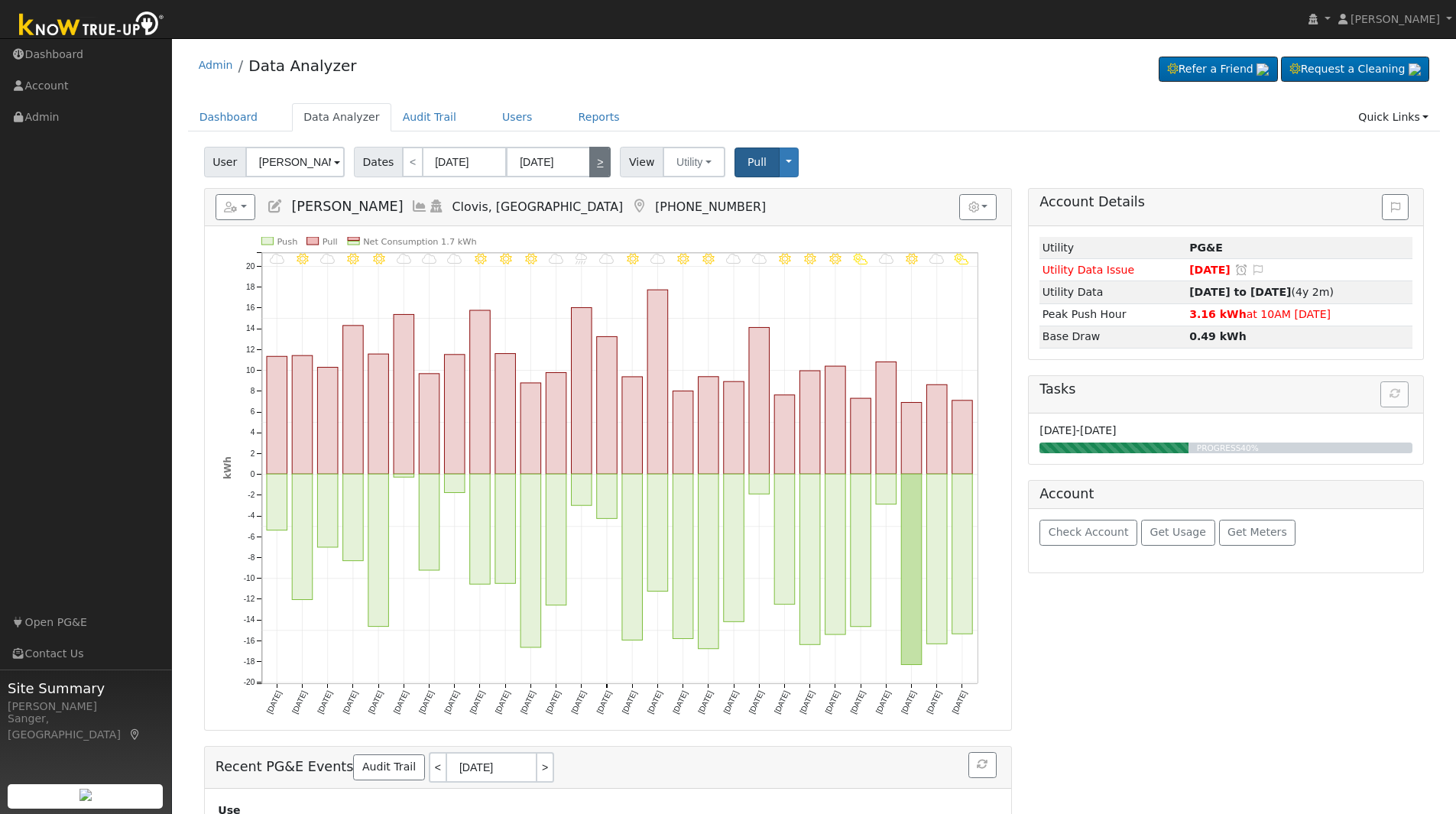
click at [599, 160] on link ">" at bounding box center [600, 161] width 21 height 30
type input "[DATE]"
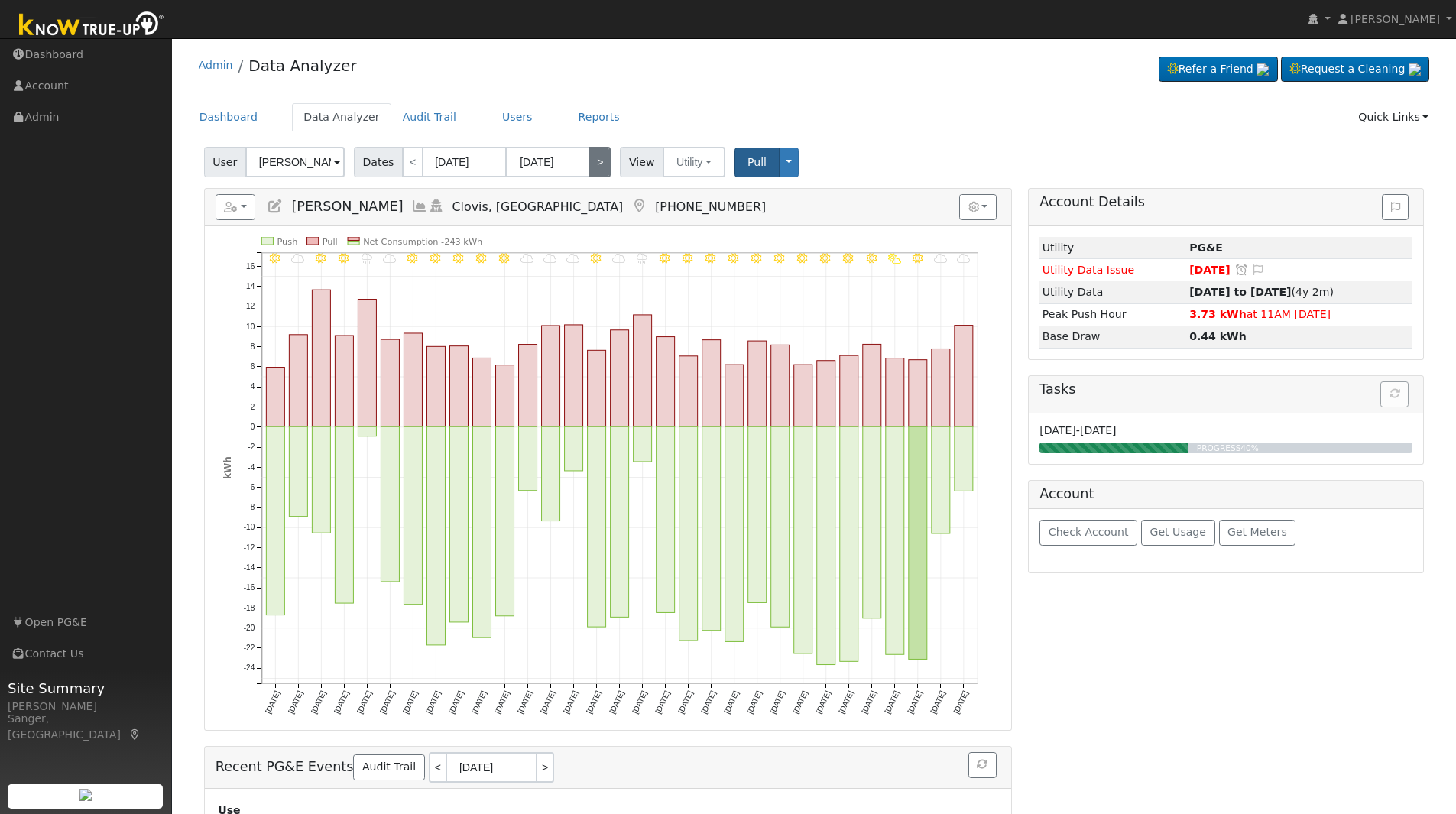
click at [599, 160] on link ">" at bounding box center [600, 161] width 21 height 30
type input "[DATE]"
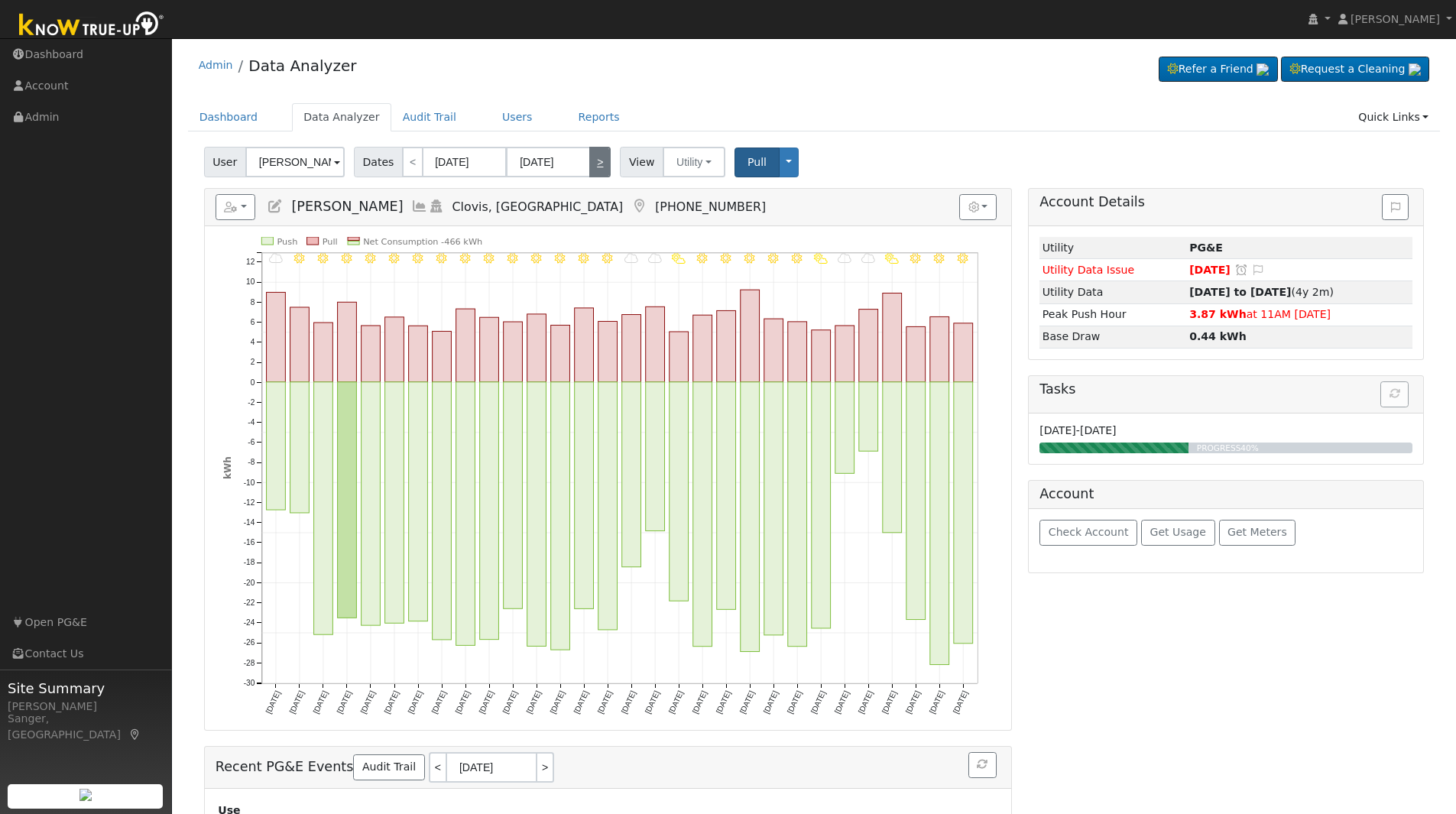
click at [599, 160] on link ">" at bounding box center [600, 161] width 21 height 30
type input "[DATE]"
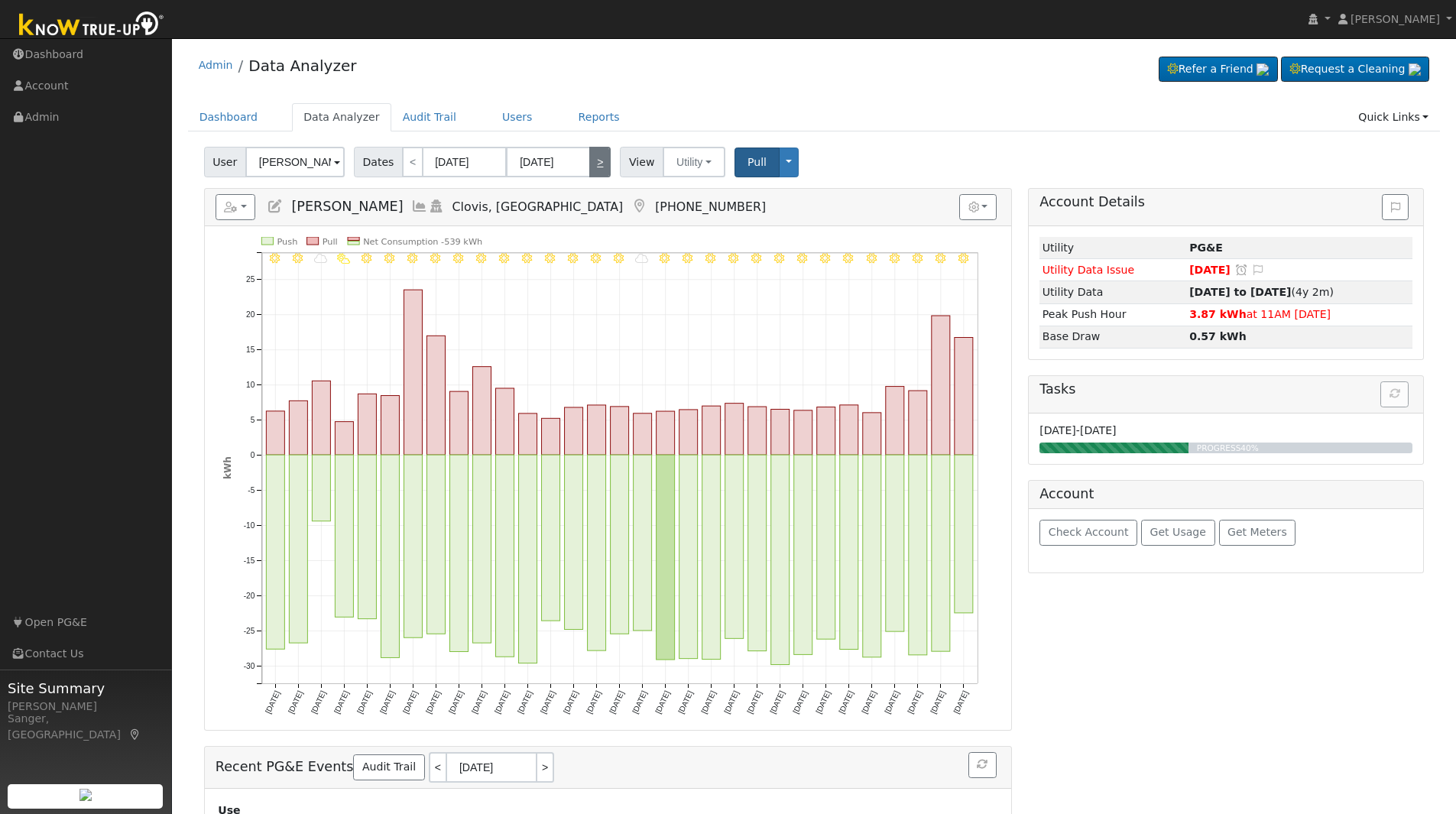
click at [599, 160] on link ">" at bounding box center [600, 161] width 21 height 30
type input "[DATE]"
